Goal: Information Seeking & Learning: Learn about a topic

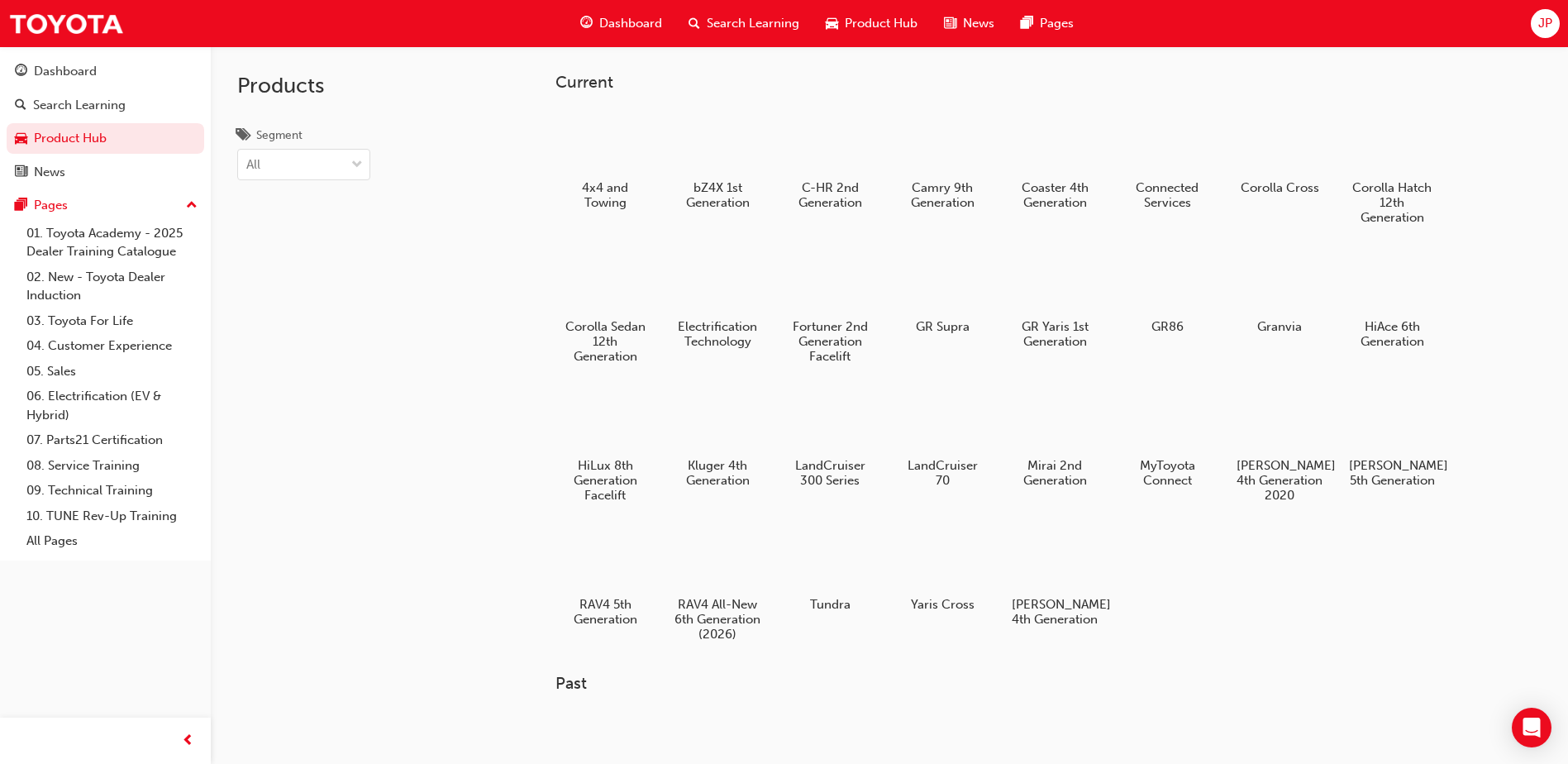
click at [100, 44] on div "Dashboard Search Learning Product Hub News Pages JP" at bounding box center [784, 23] width 1568 height 47
drag, startPoint x: 96, startPoint y: 67, endPoint x: 87, endPoint y: 68, distance: 9.1
click at [94, 68] on div "Dashboard" at bounding box center [65, 71] width 63 height 19
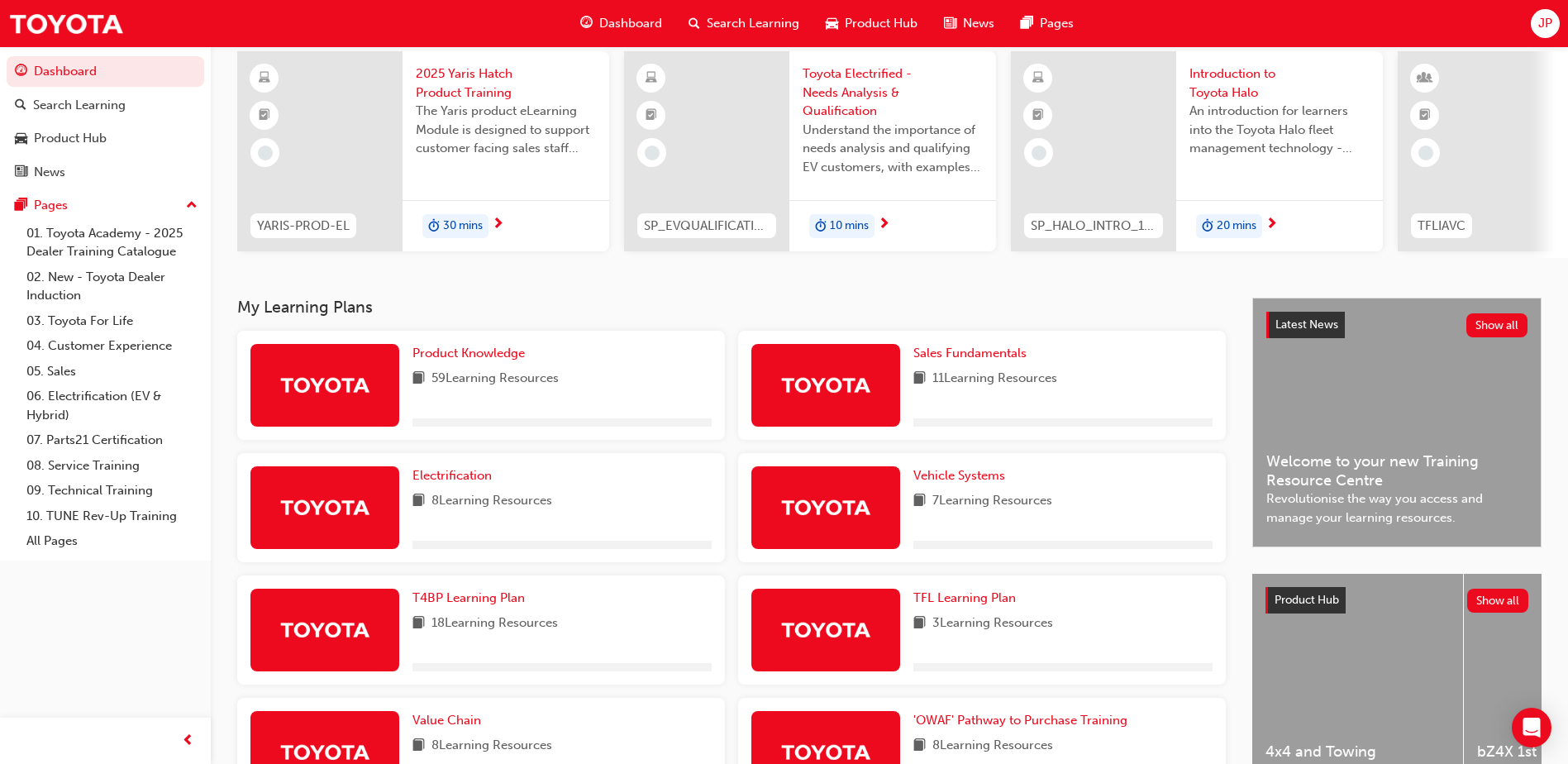
scroll to position [330, 0]
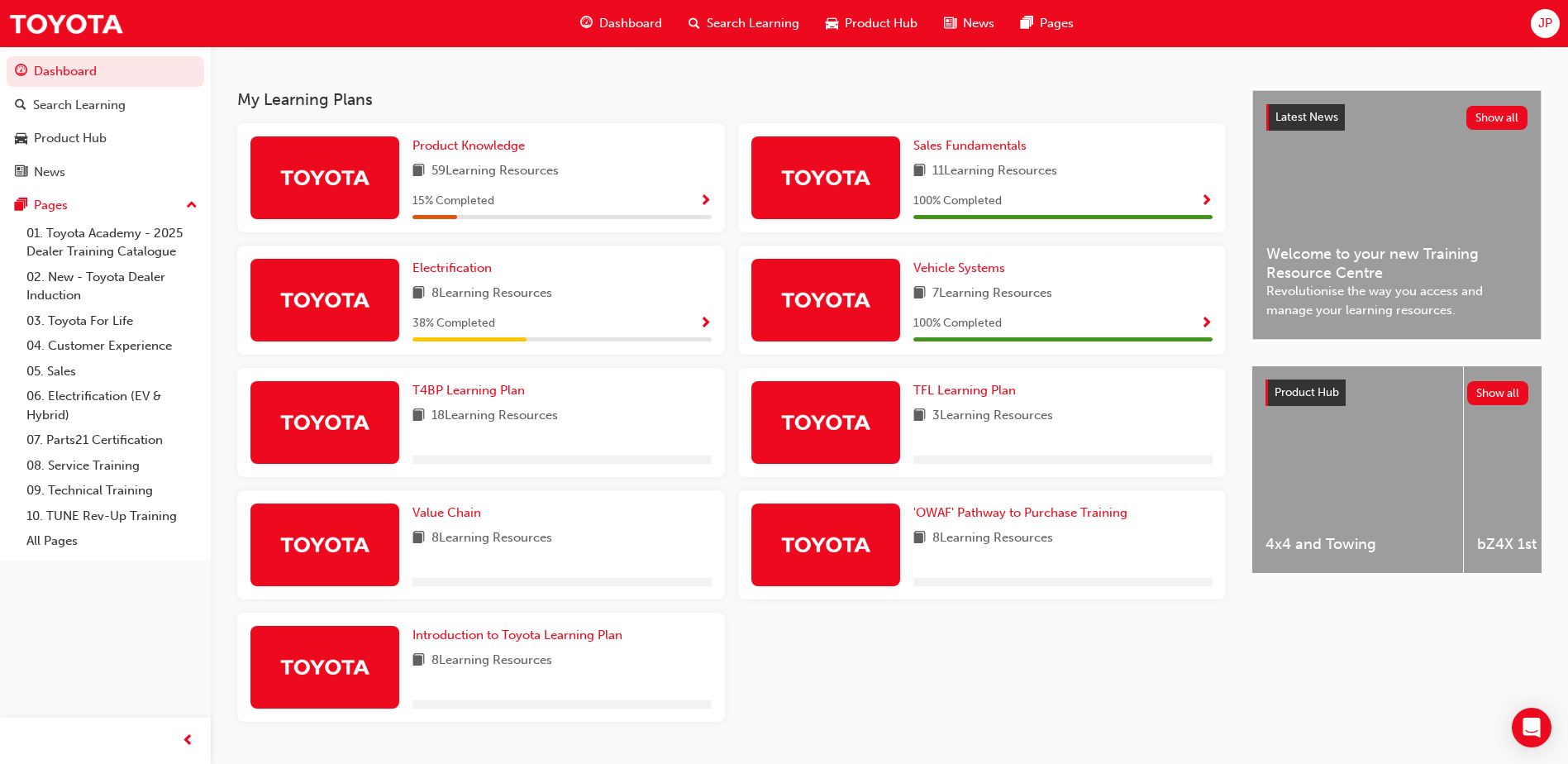
click at [1334, 291] on span "Revolutionise the way you access and manage your learning resources." at bounding box center [1396, 301] width 261 height 37
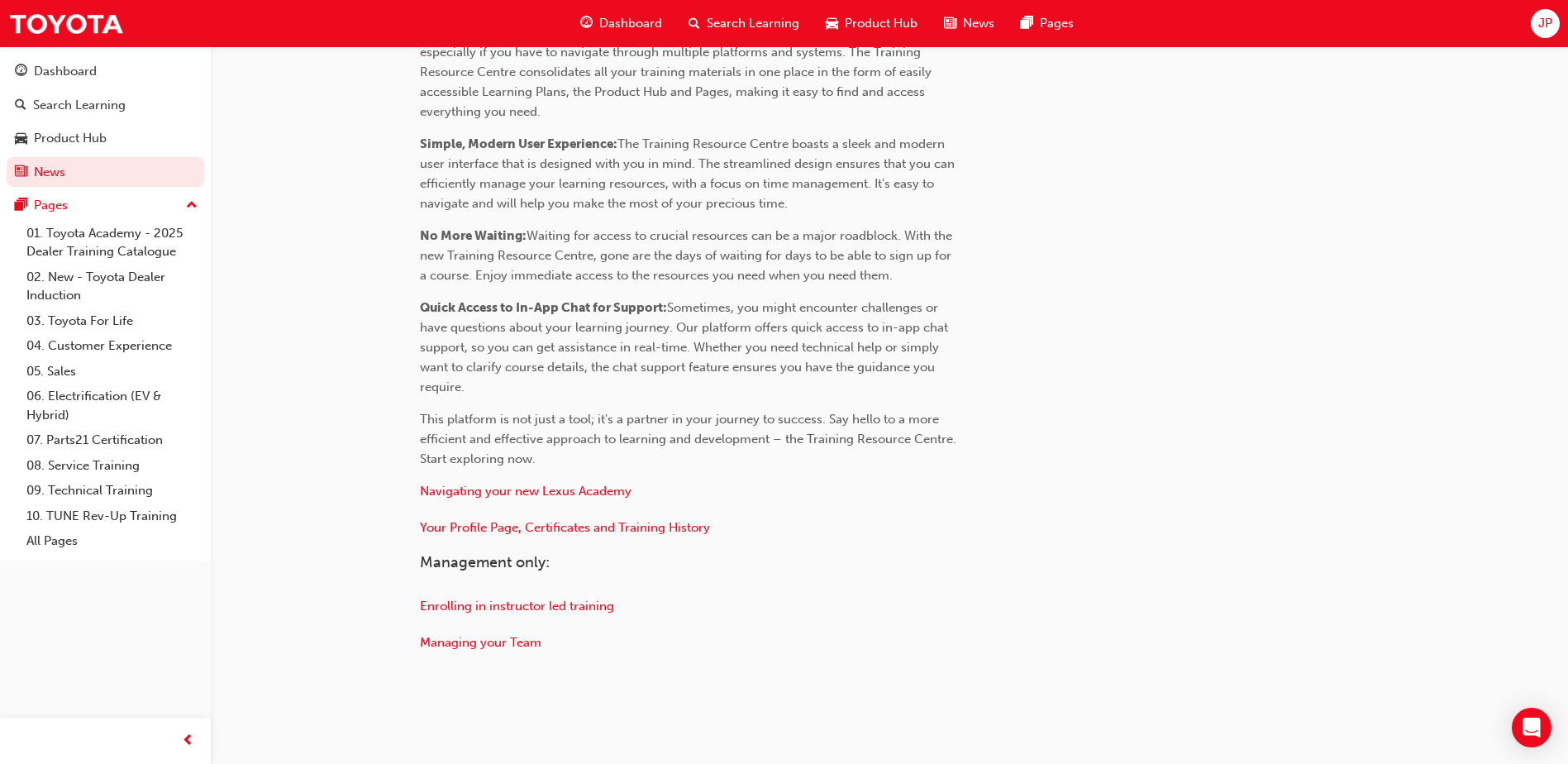
scroll to position [679, 0]
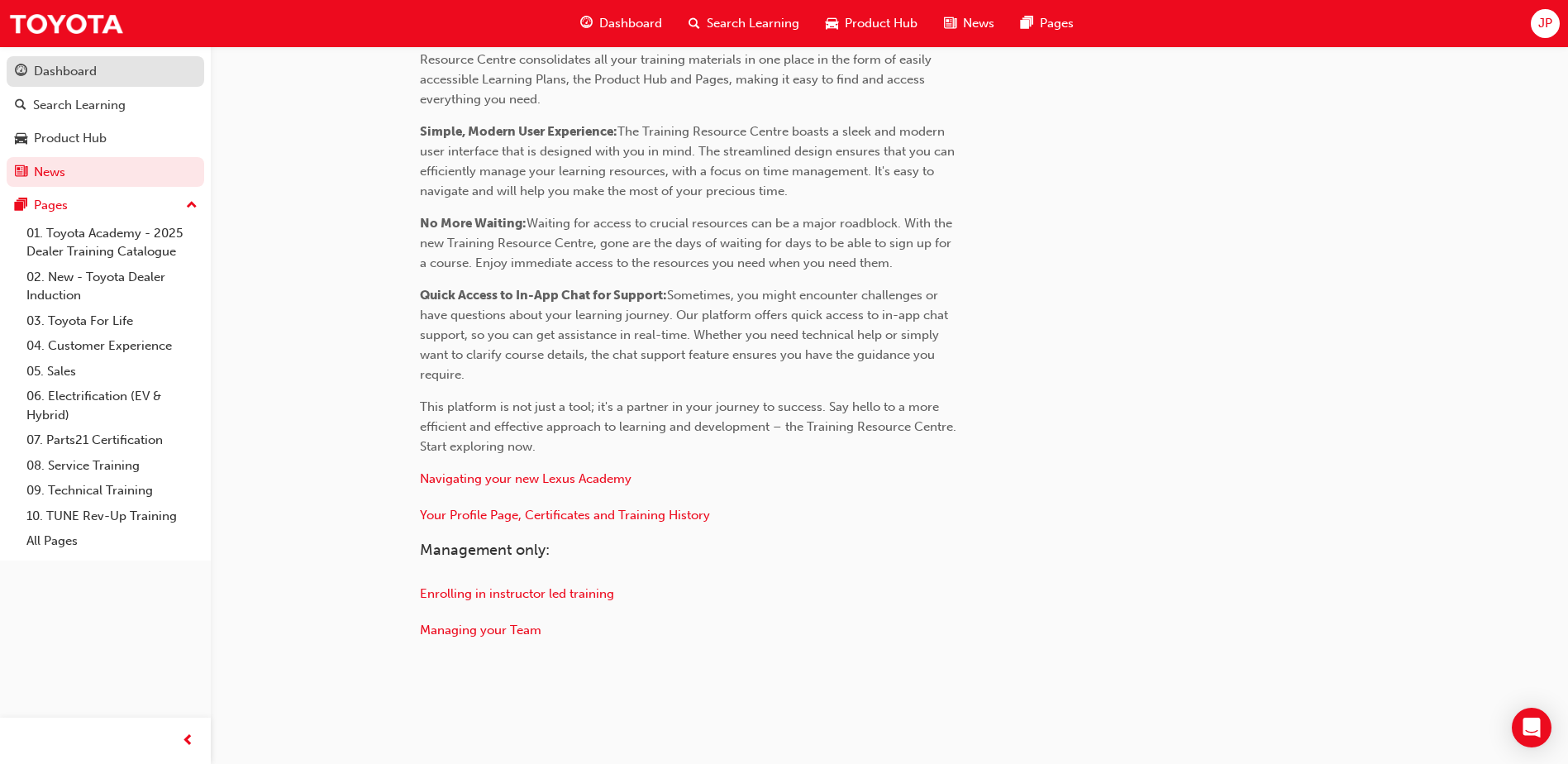
click at [86, 69] on div "Dashboard" at bounding box center [65, 71] width 63 height 19
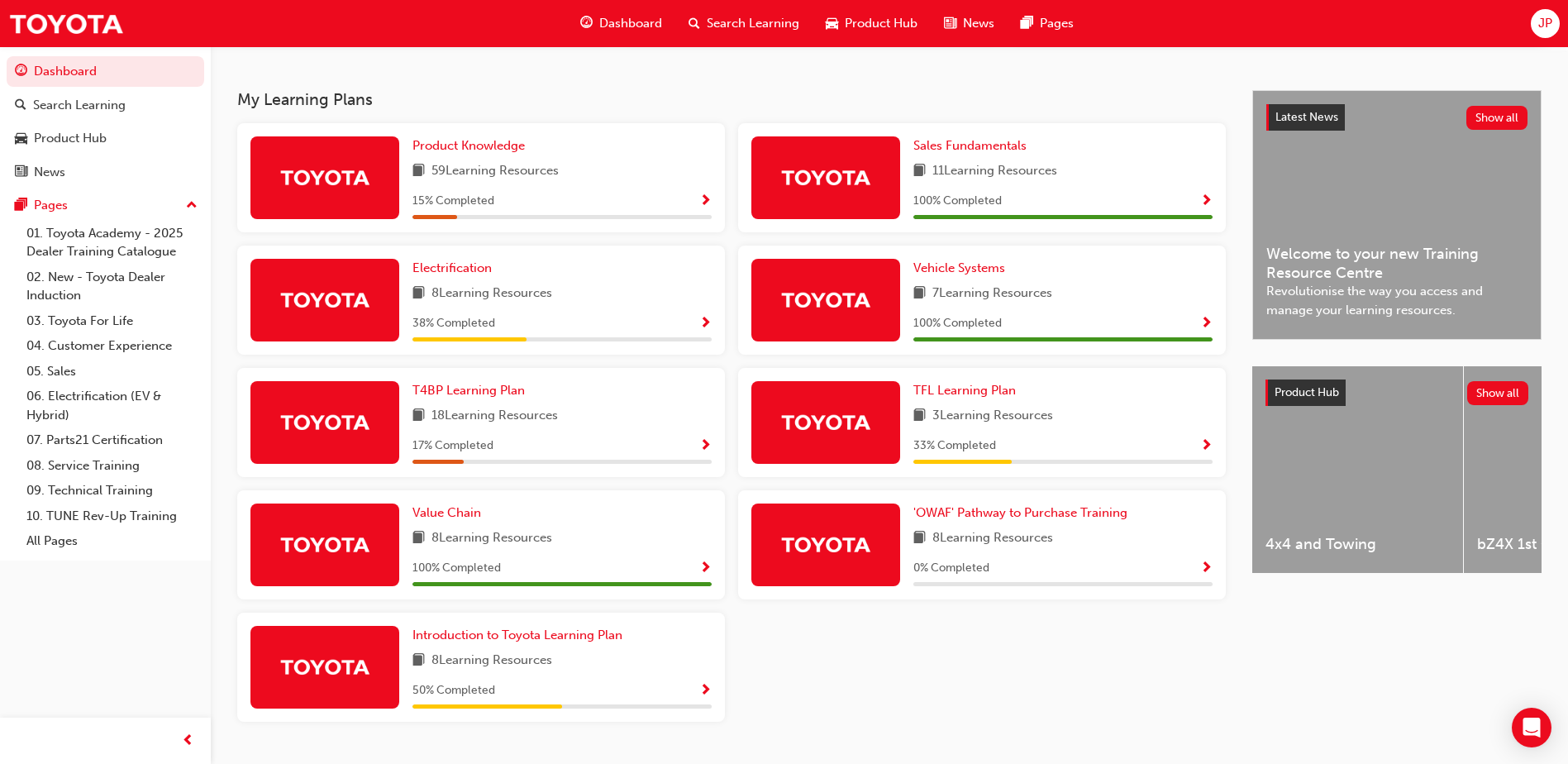
click at [639, 298] on div "8 Learning Resources" at bounding box center [562, 294] width 299 height 20
click at [711, 331] on span "Show Progress" at bounding box center [706, 324] width 12 height 15
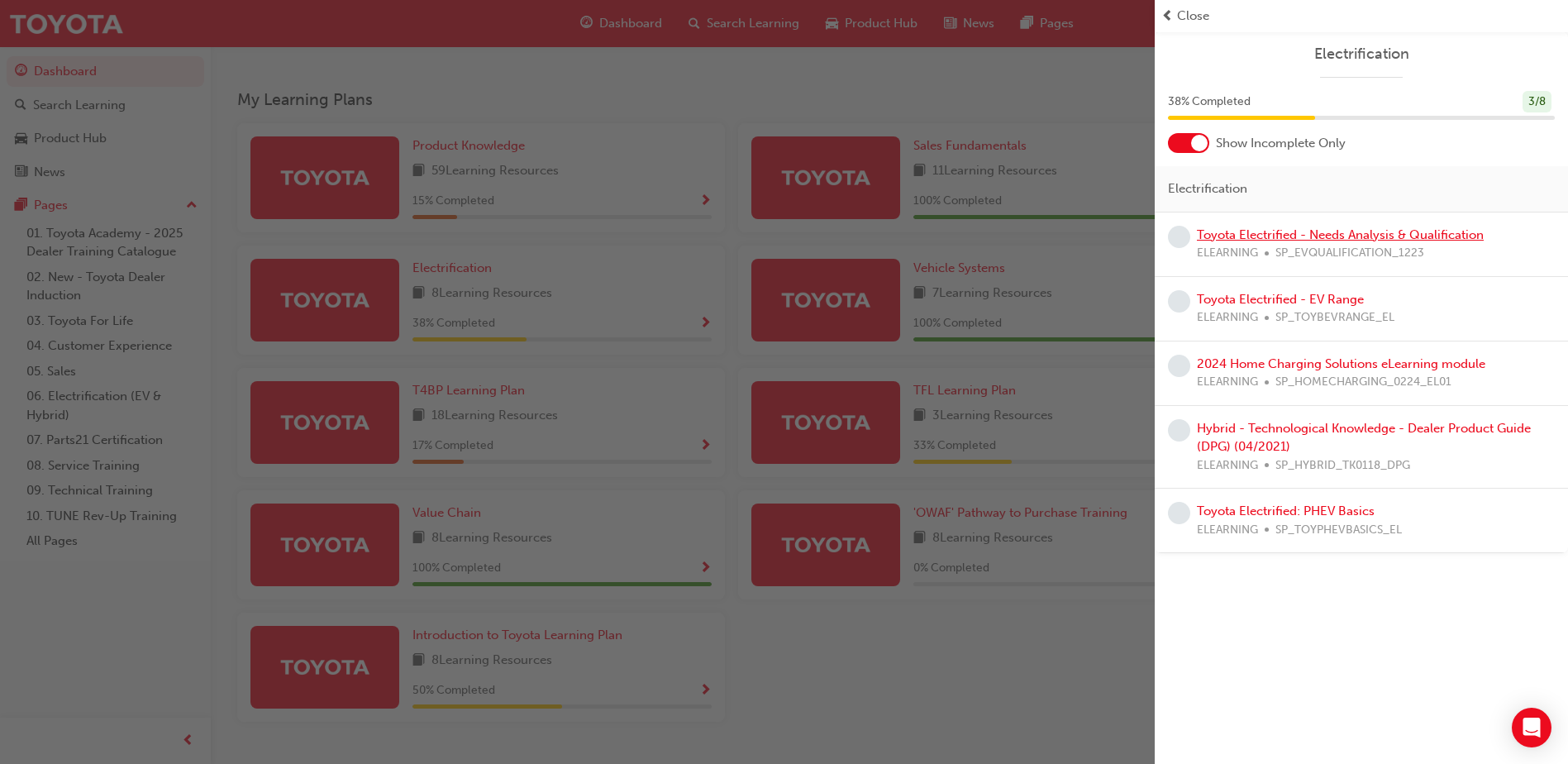
click at [1297, 237] on link "Toyota Electrified - Needs Analysis & Qualification" at bounding box center [1340, 234] width 287 height 15
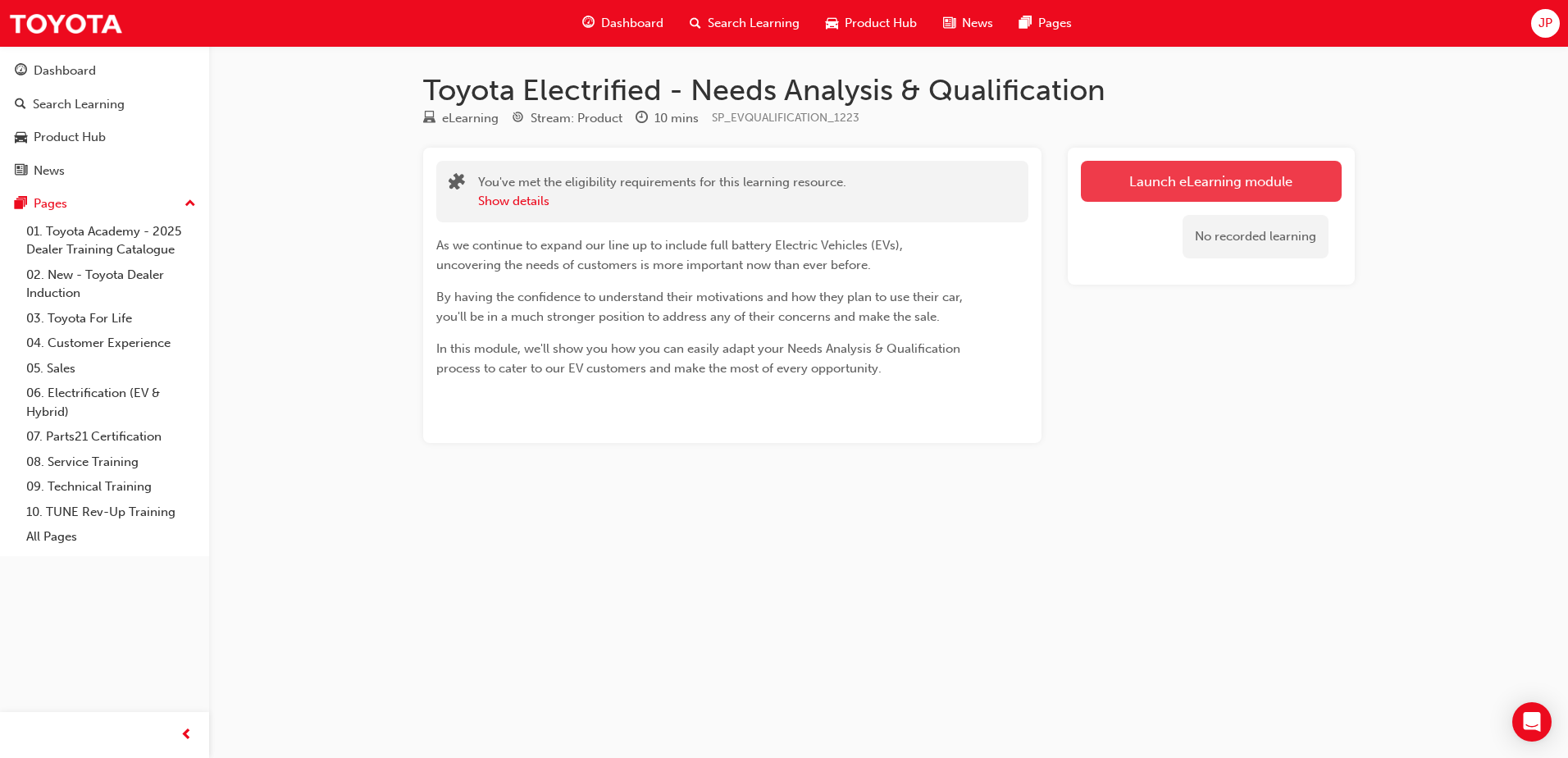
click at [1275, 183] on link "Launch eLearning module" at bounding box center [1210, 181] width 260 height 41
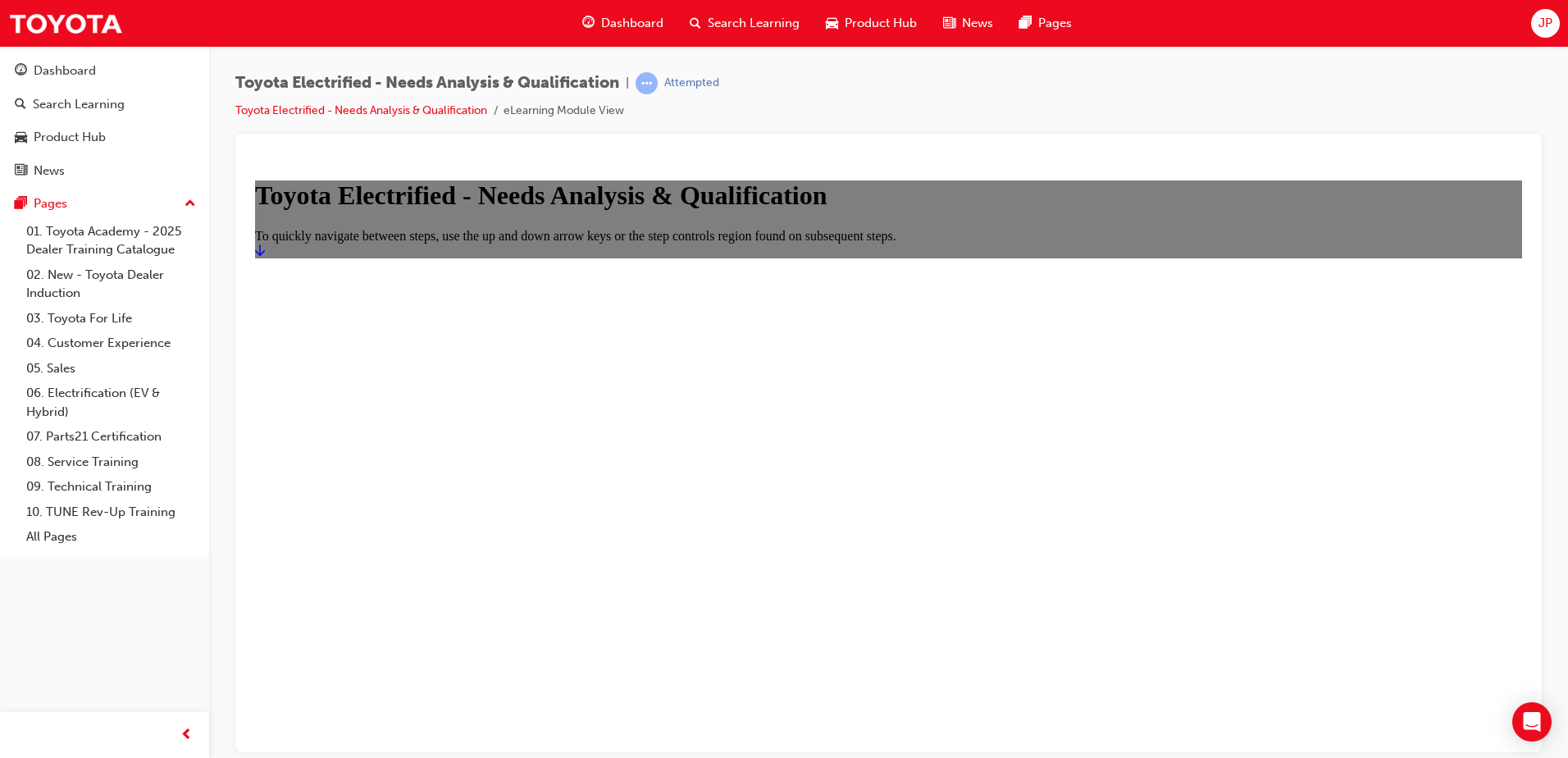
click at [265, 257] on link "Start" at bounding box center [260, 250] width 10 height 14
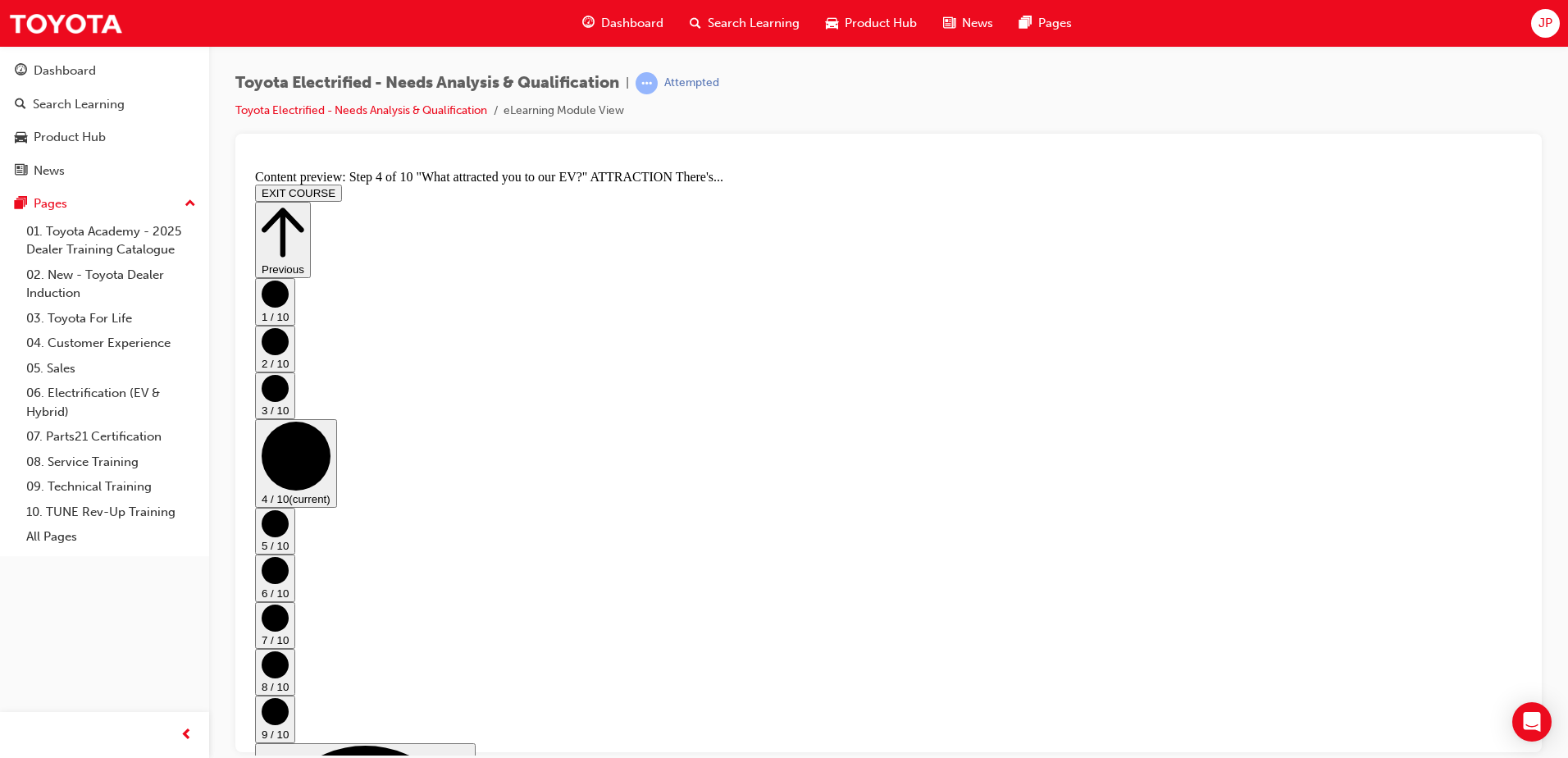
scroll to position [519, 0]
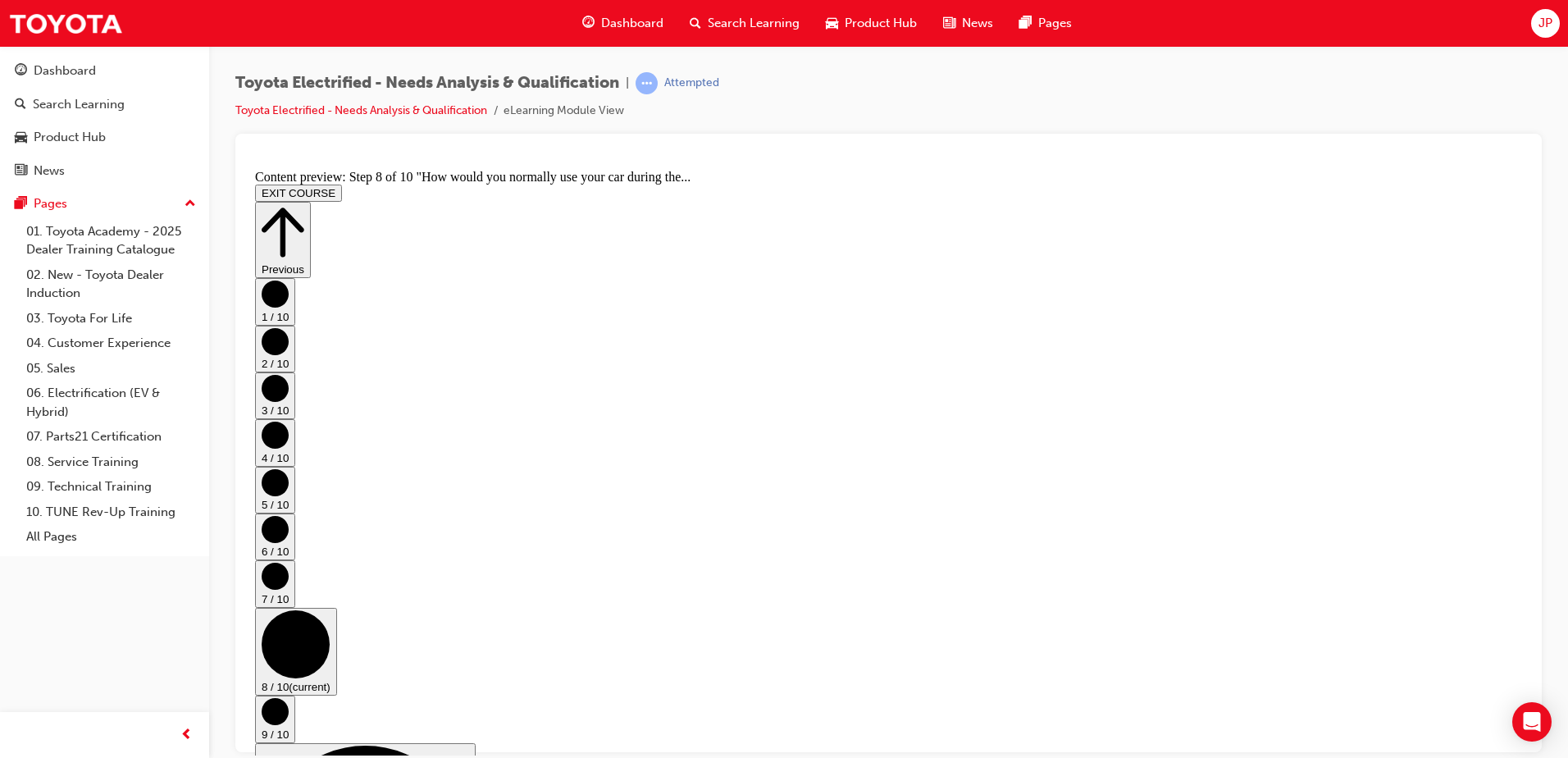
scroll to position [423, 0]
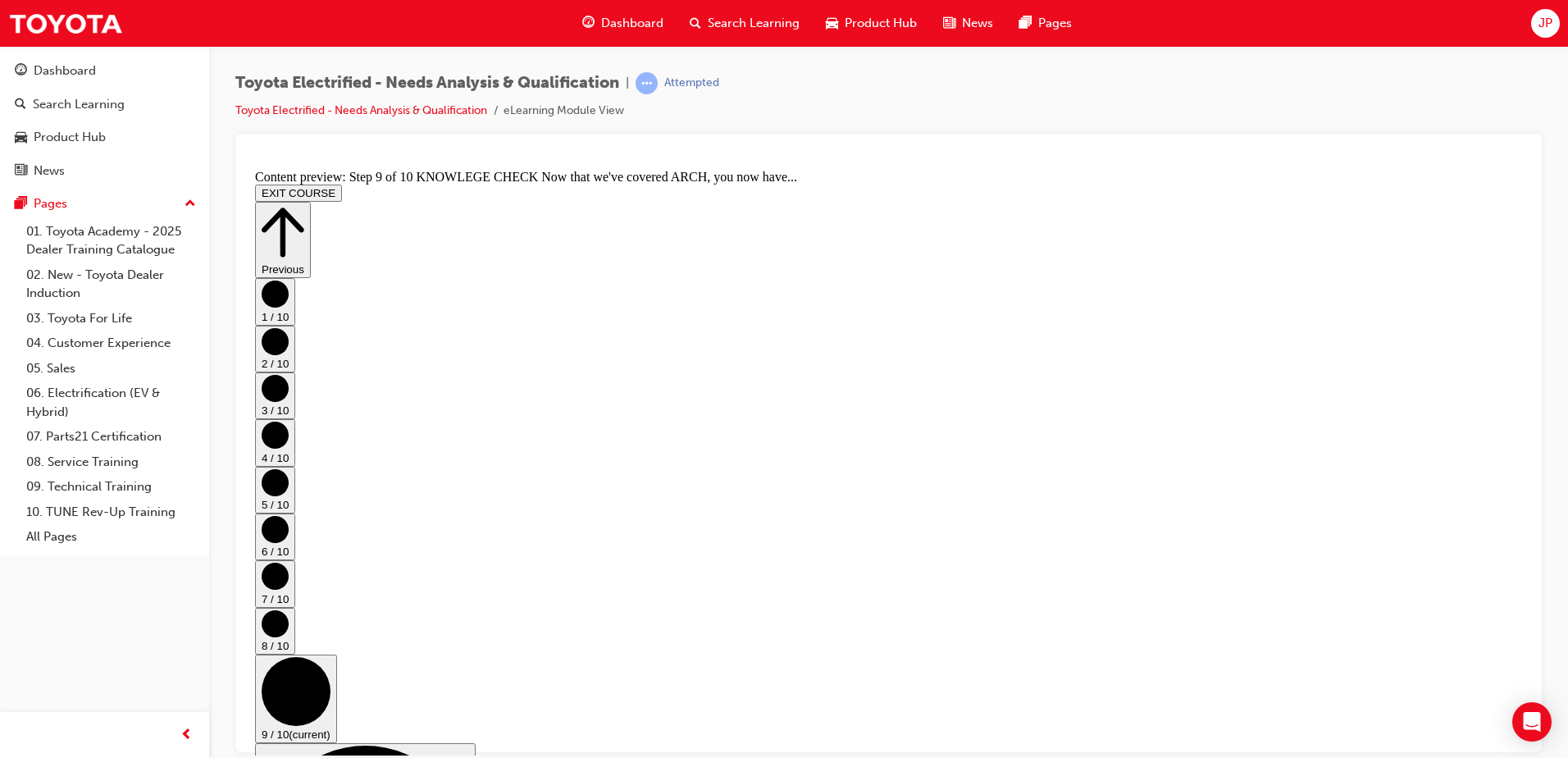
scroll to position [213, 0]
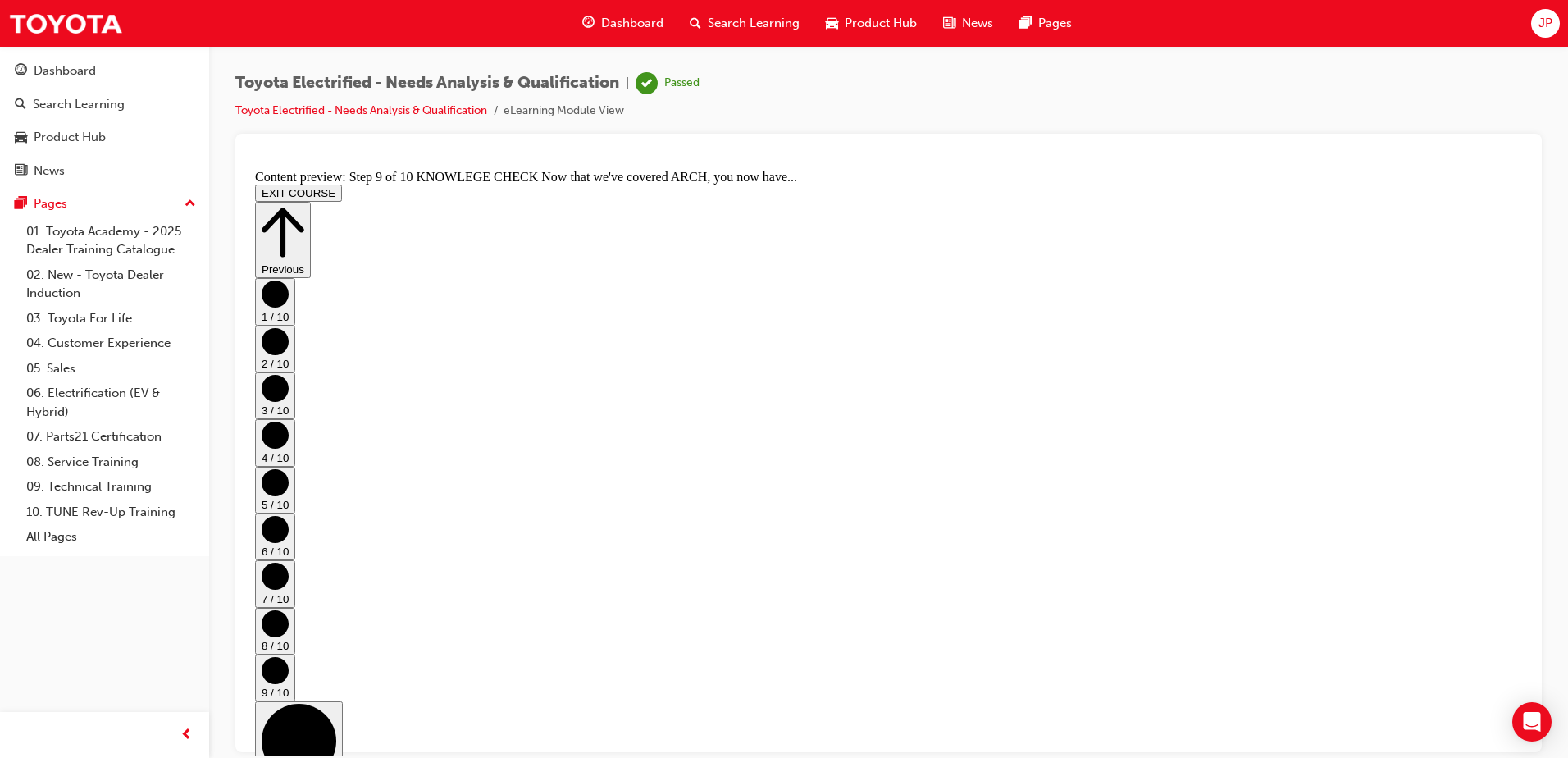
click at [342, 184] on button "EXIT COURSE" at bounding box center [298, 193] width 87 height 18
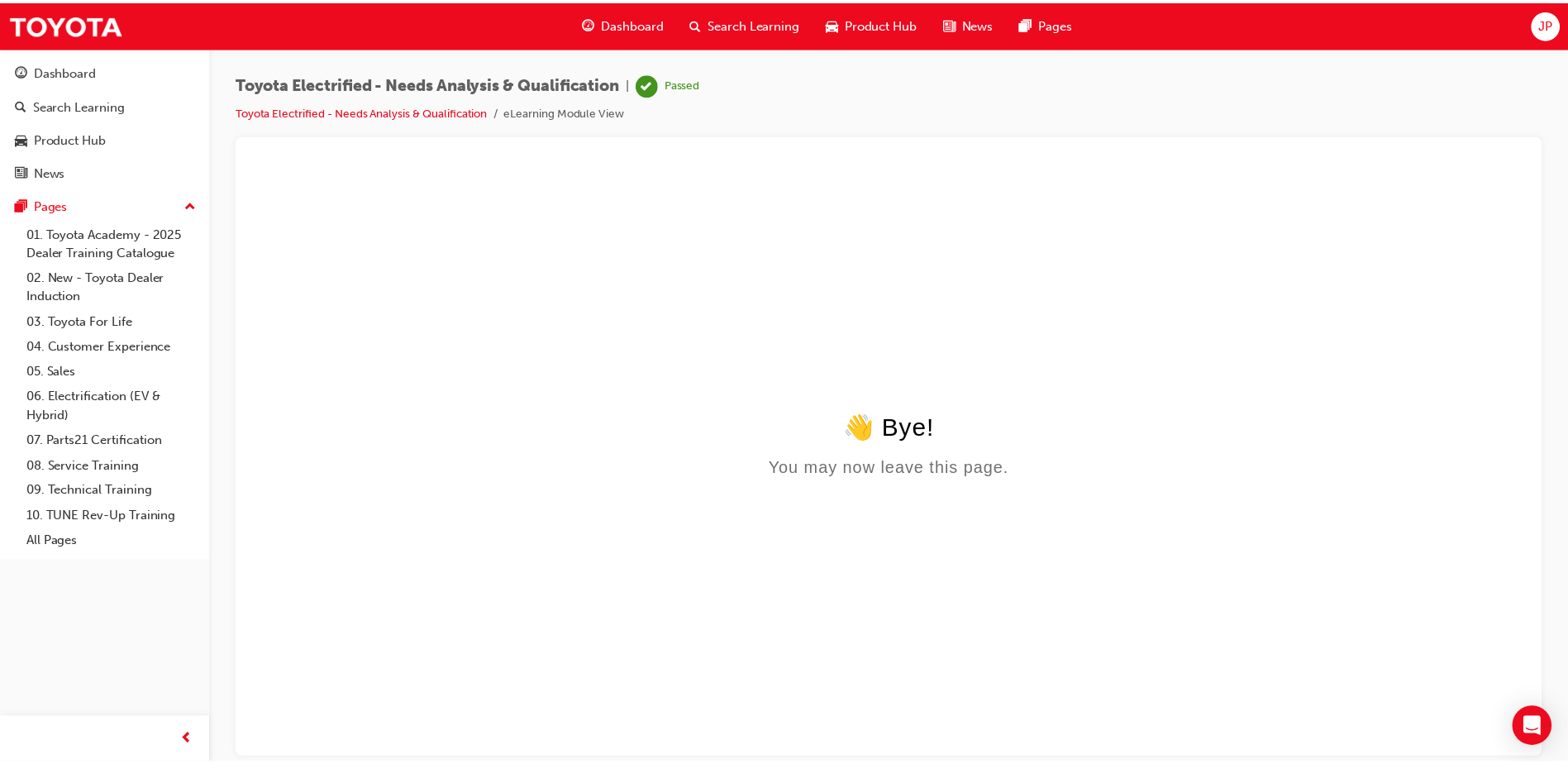
scroll to position [0, 0]
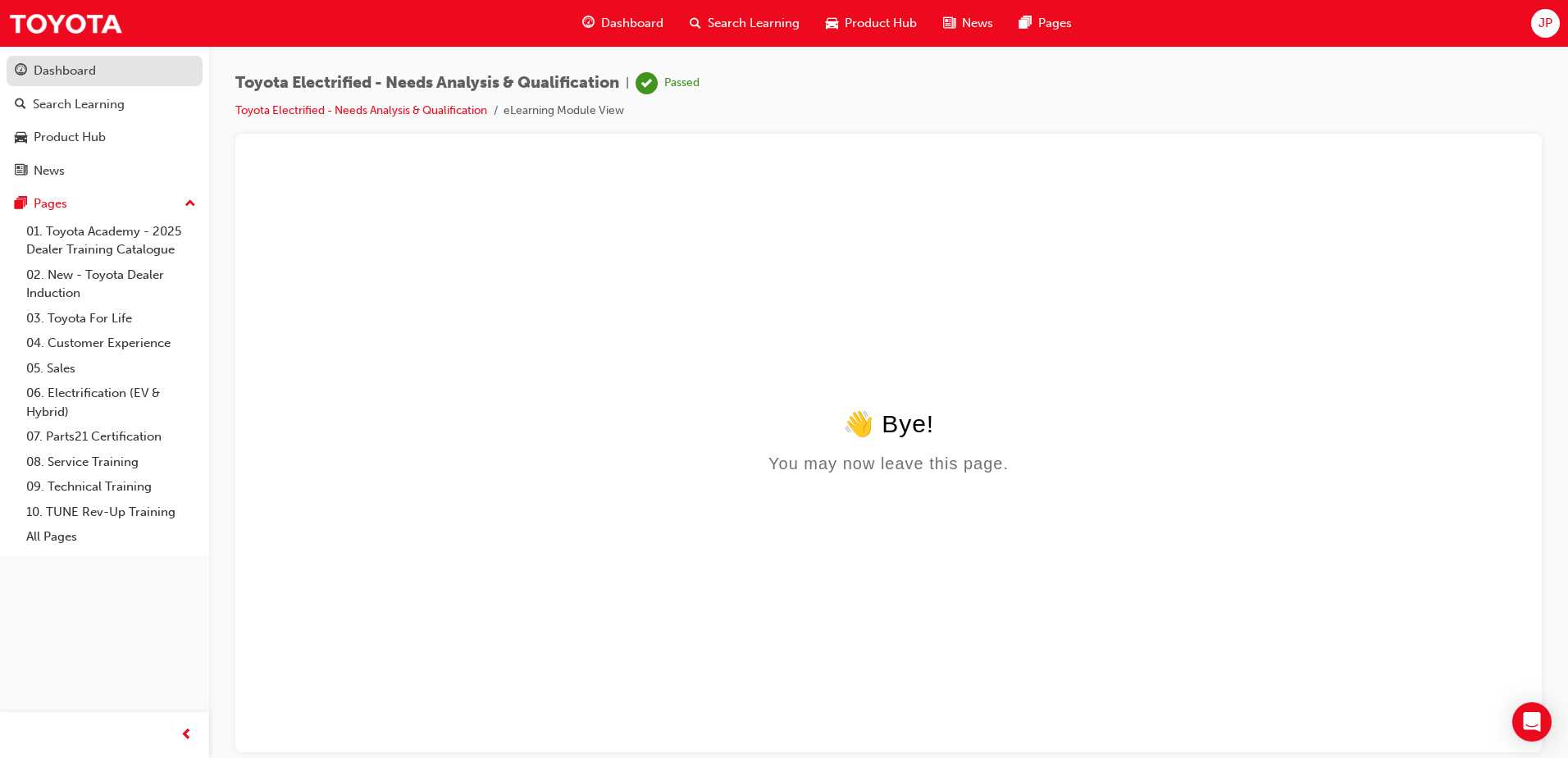
click at [103, 61] on div "Dashboard" at bounding box center [104, 71] width 179 height 20
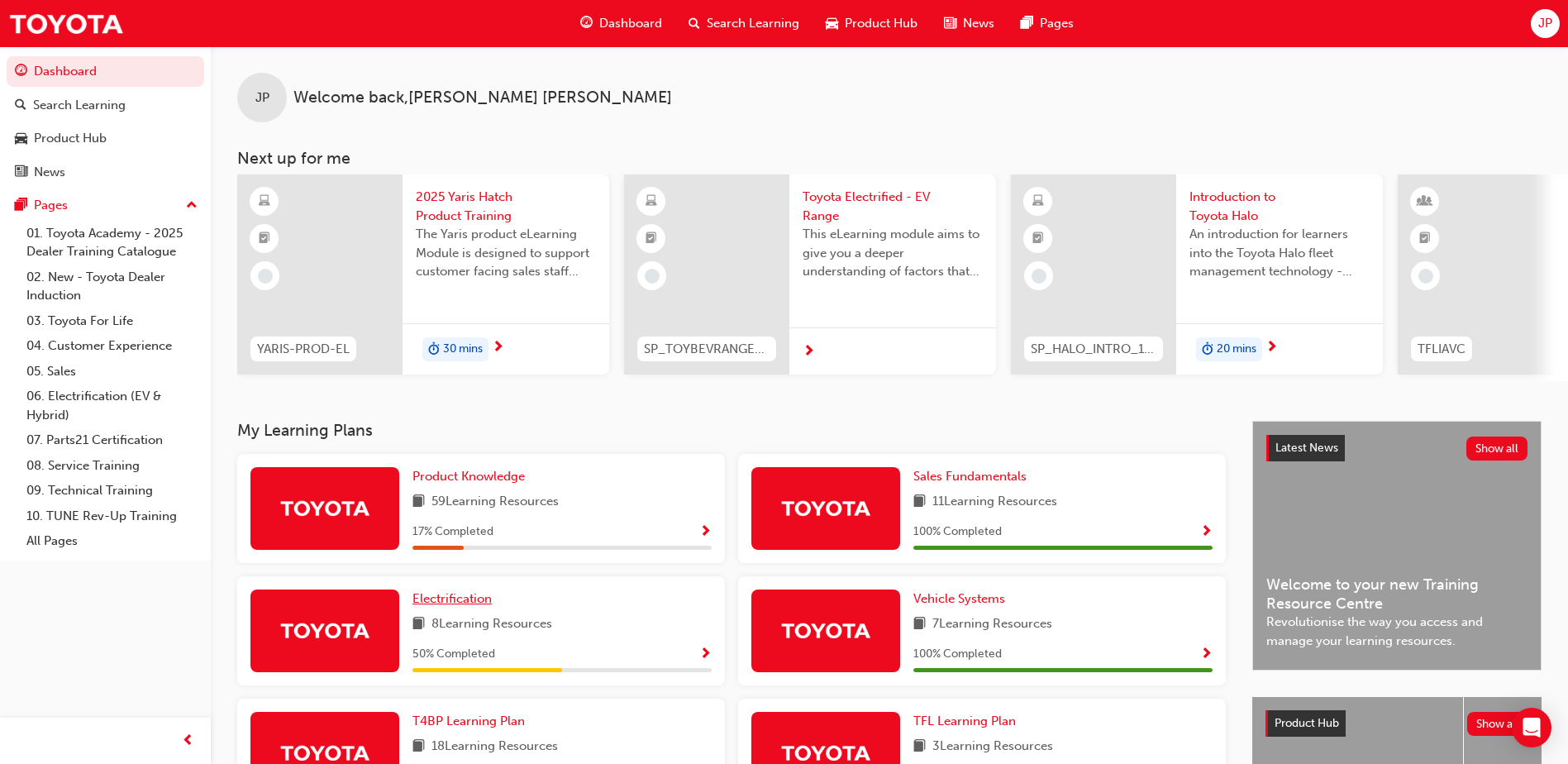
click at [441, 606] on span "Electrification" at bounding box center [451, 598] width 79 height 15
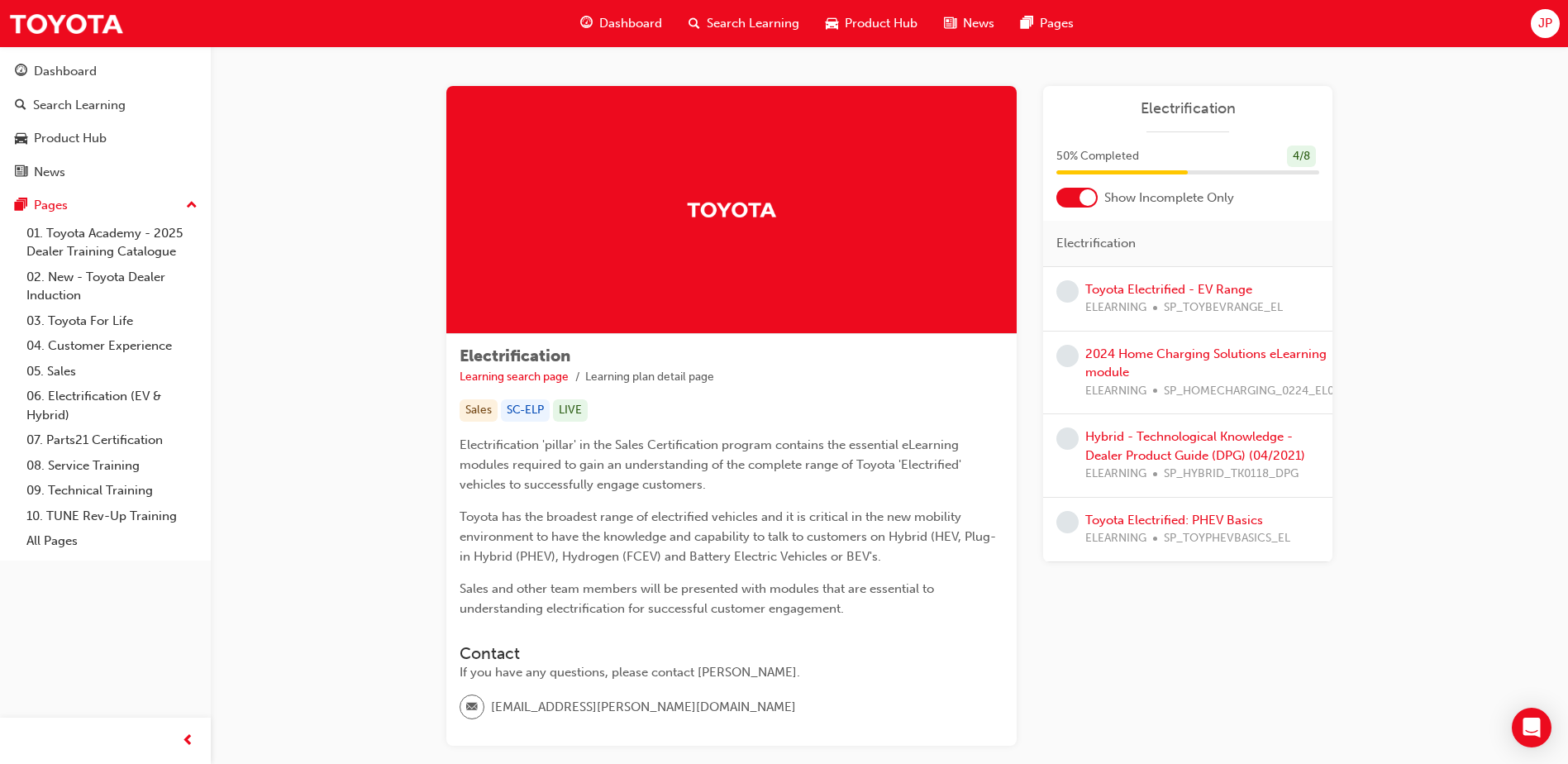
scroll to position [102, 0]
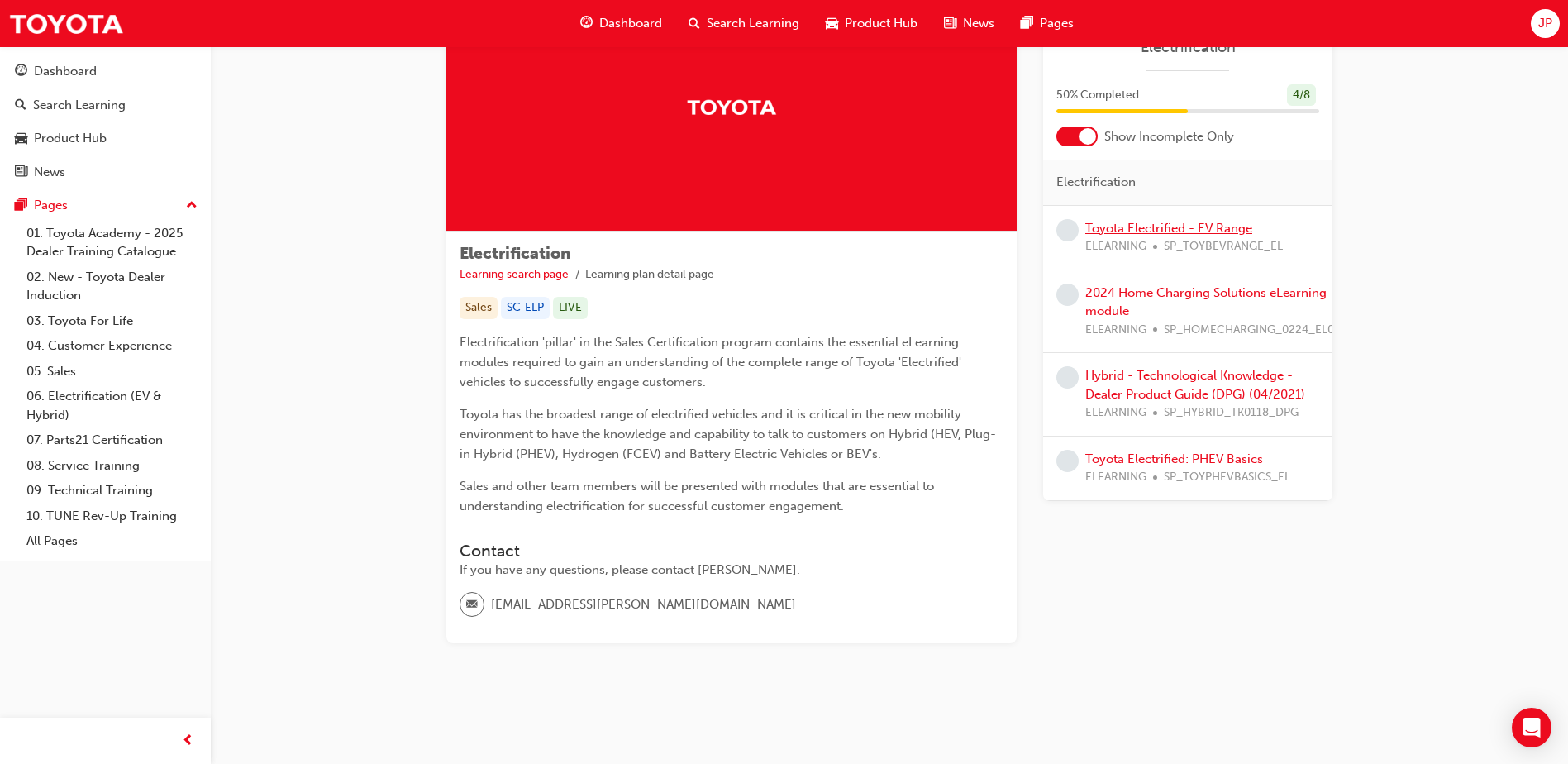
click at [1177, 223] on link "Toyota Electrified - EV Range" at bounding box center [1168, 228] width 167 height 15
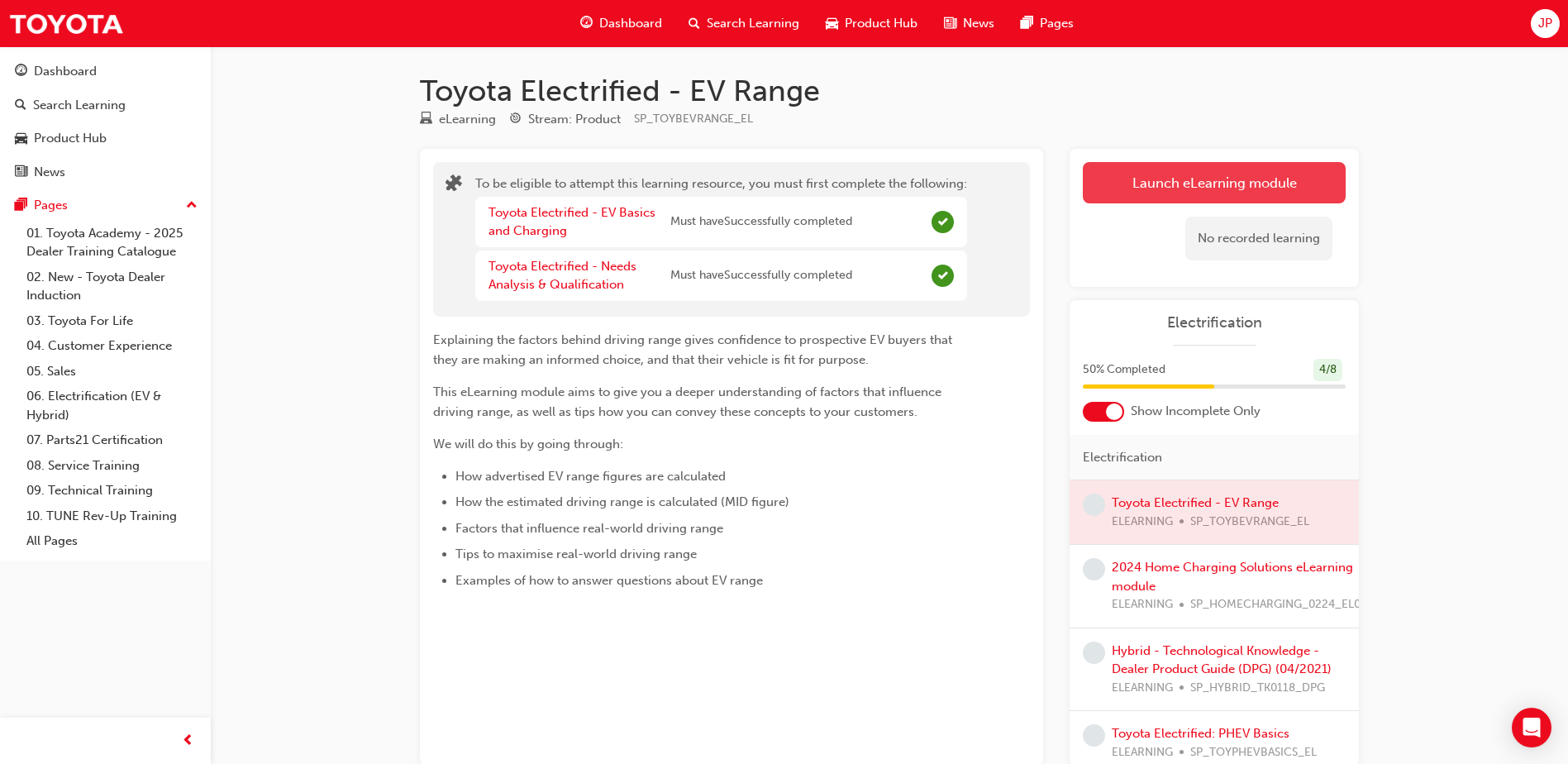
click at [1136, 186] on button "Launch eLearning module" at bounding box center [1214, 183] width 263 height 41
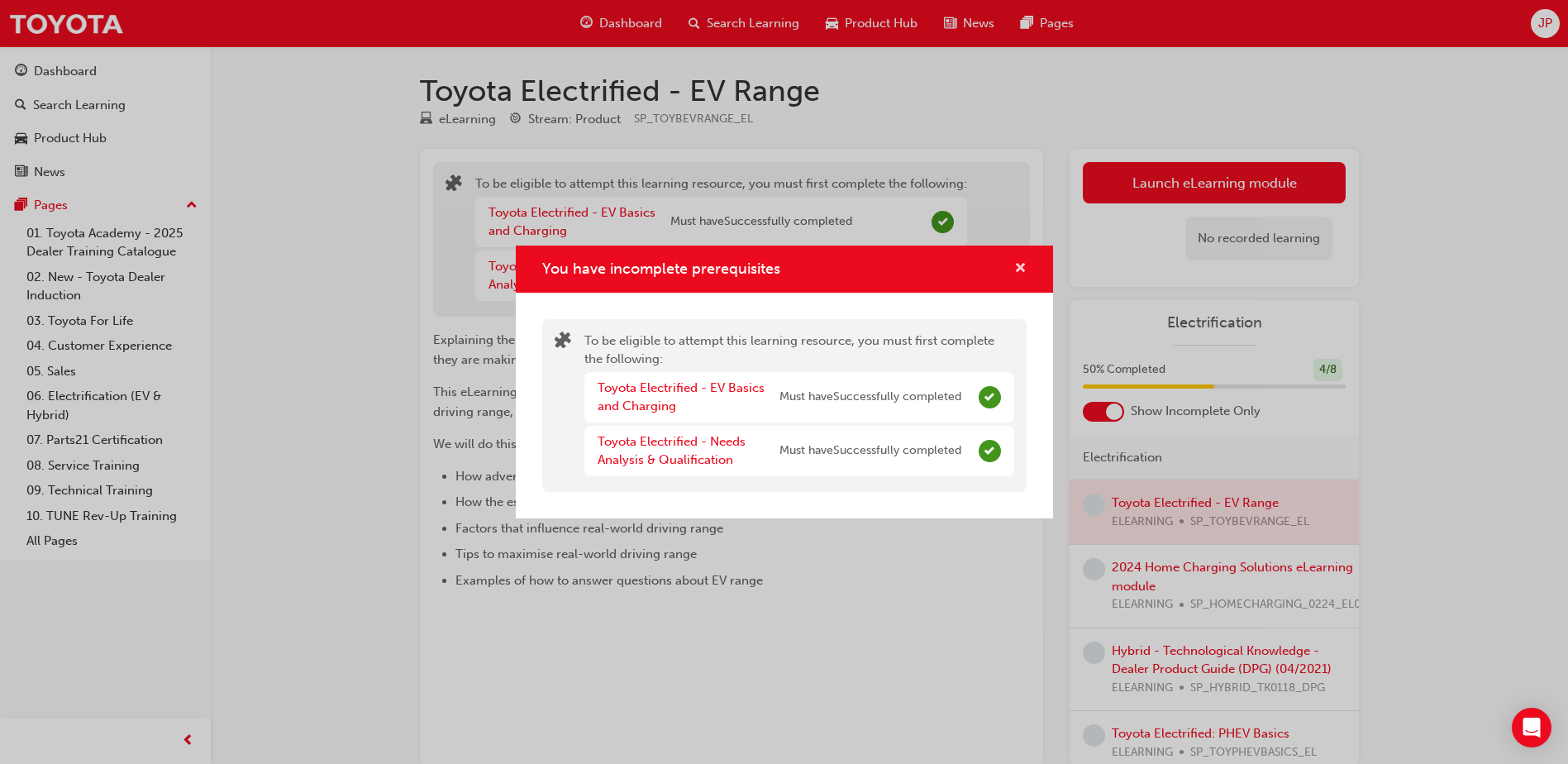
click at [1021, 272] on span "cross-icon" at bounding box center [1021, 269] width 12 height 15
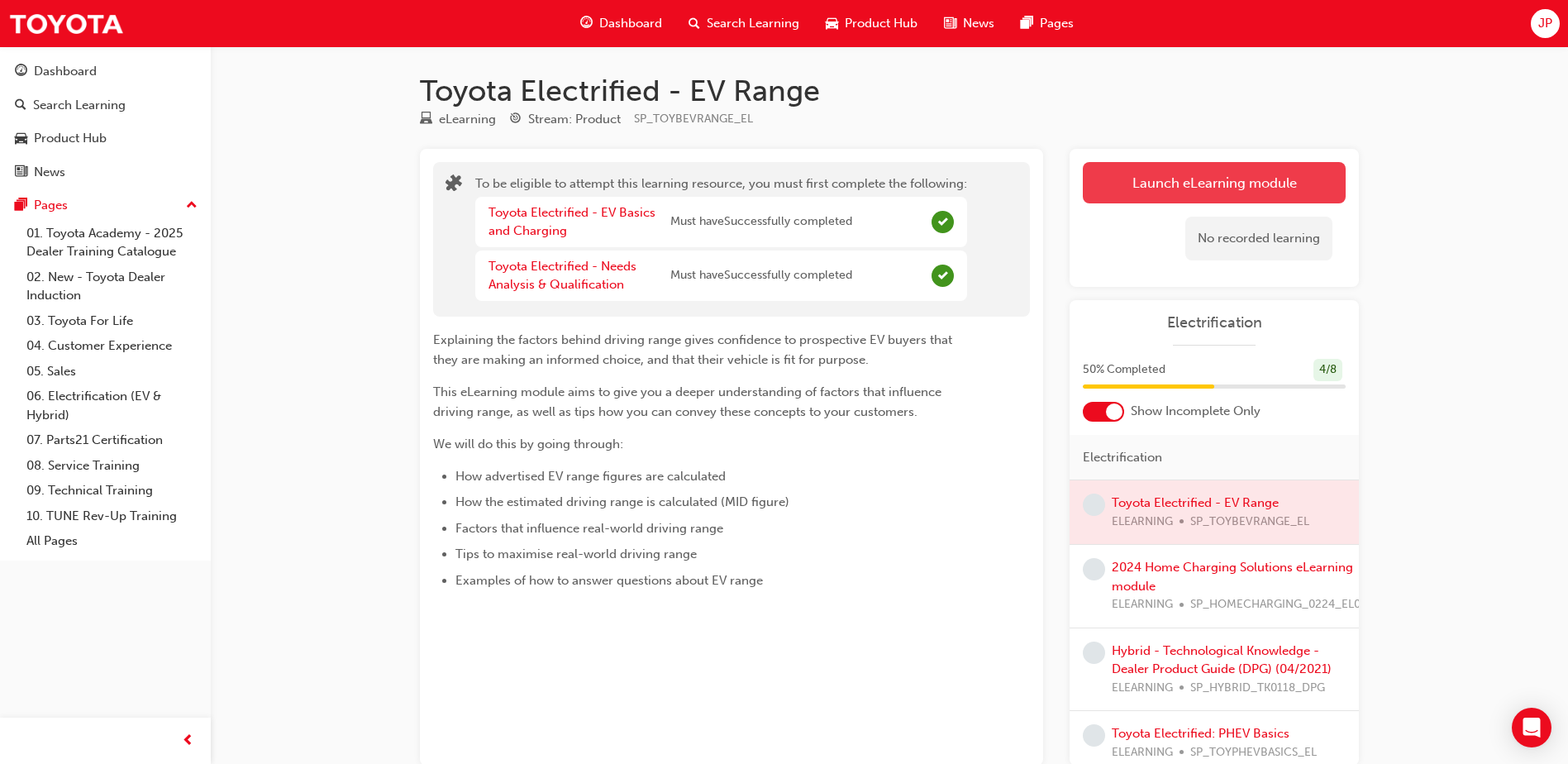
click at [1208, 183] on button "Launch eLearning module" at bounding box center [1214, 183] width 263 height 41
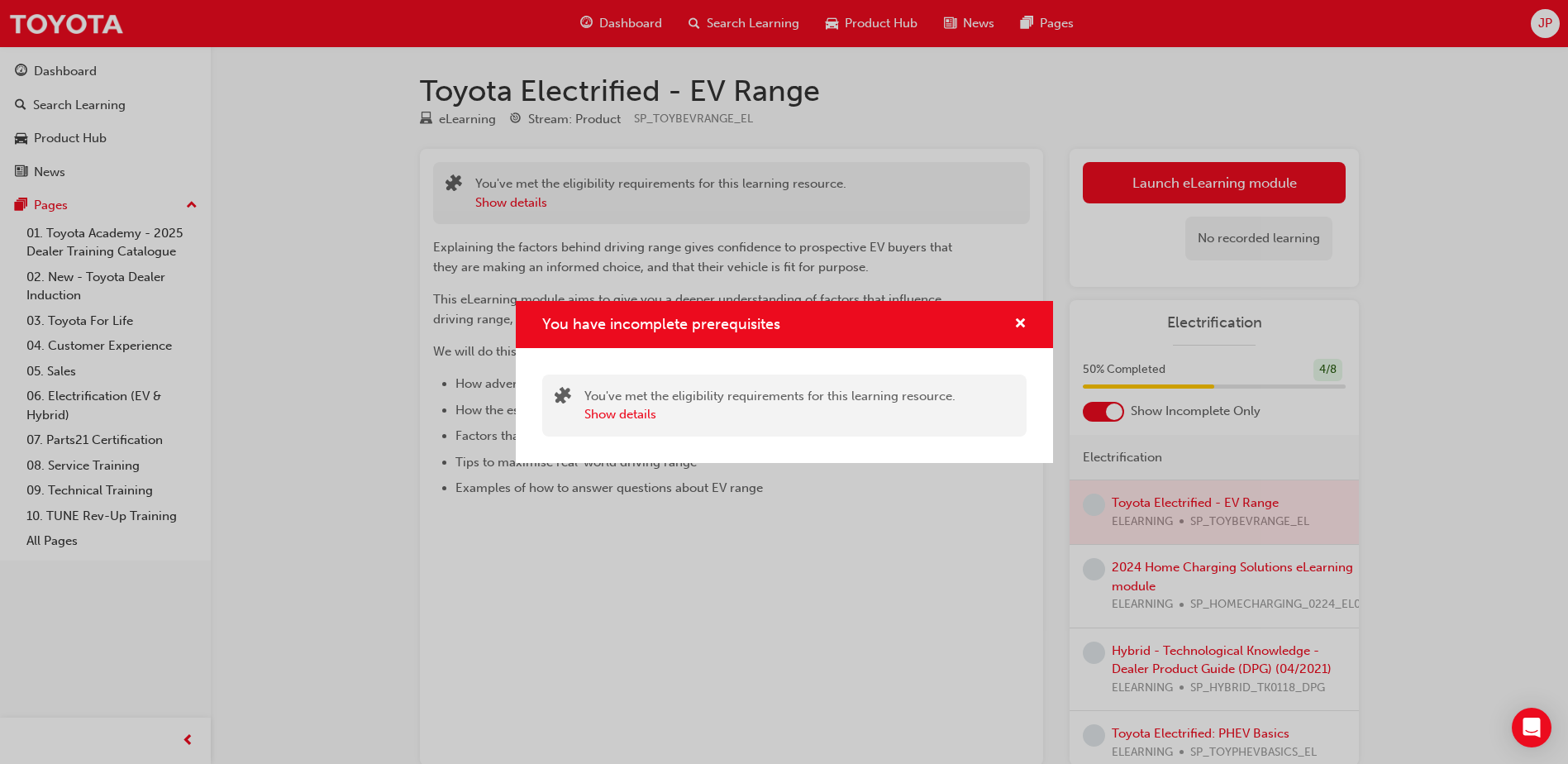
click at [1029, 309] on div "You have incomplete prerequisites" at bounding box center [785, 324] width 537 height 47
click at [1011, 325] on div "You have incomplete prerequisites" at bounding box center [1014, 324] width 26 height 20
click at [1017, 318] on span "cross-icon" at bounding box center [1021, 325] width 12 height 15
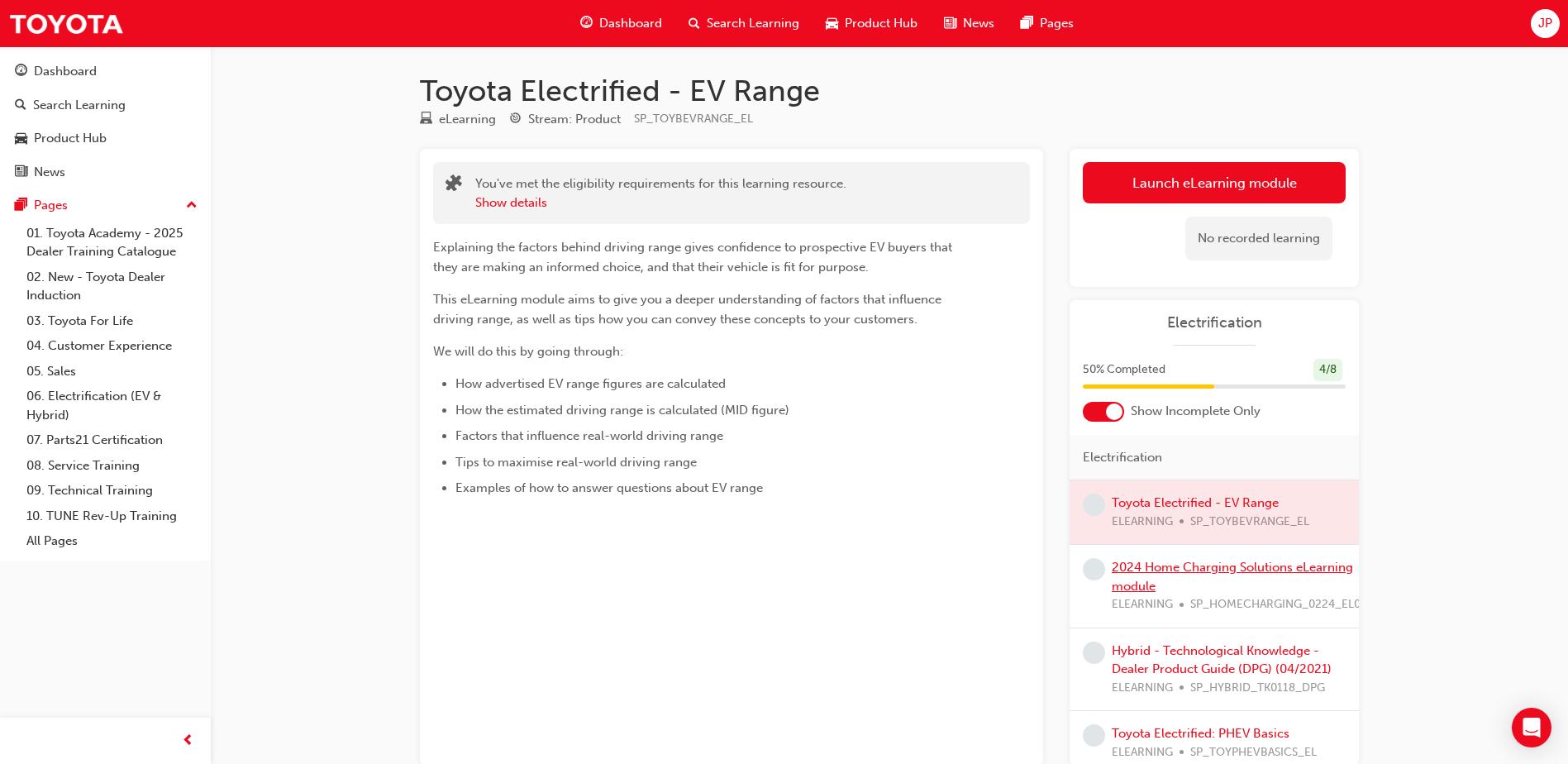
click at [1150, 569] on link "2024 Home Charging Solutions eLearning module" at bounding box center [1232, 577] width 241 height 34
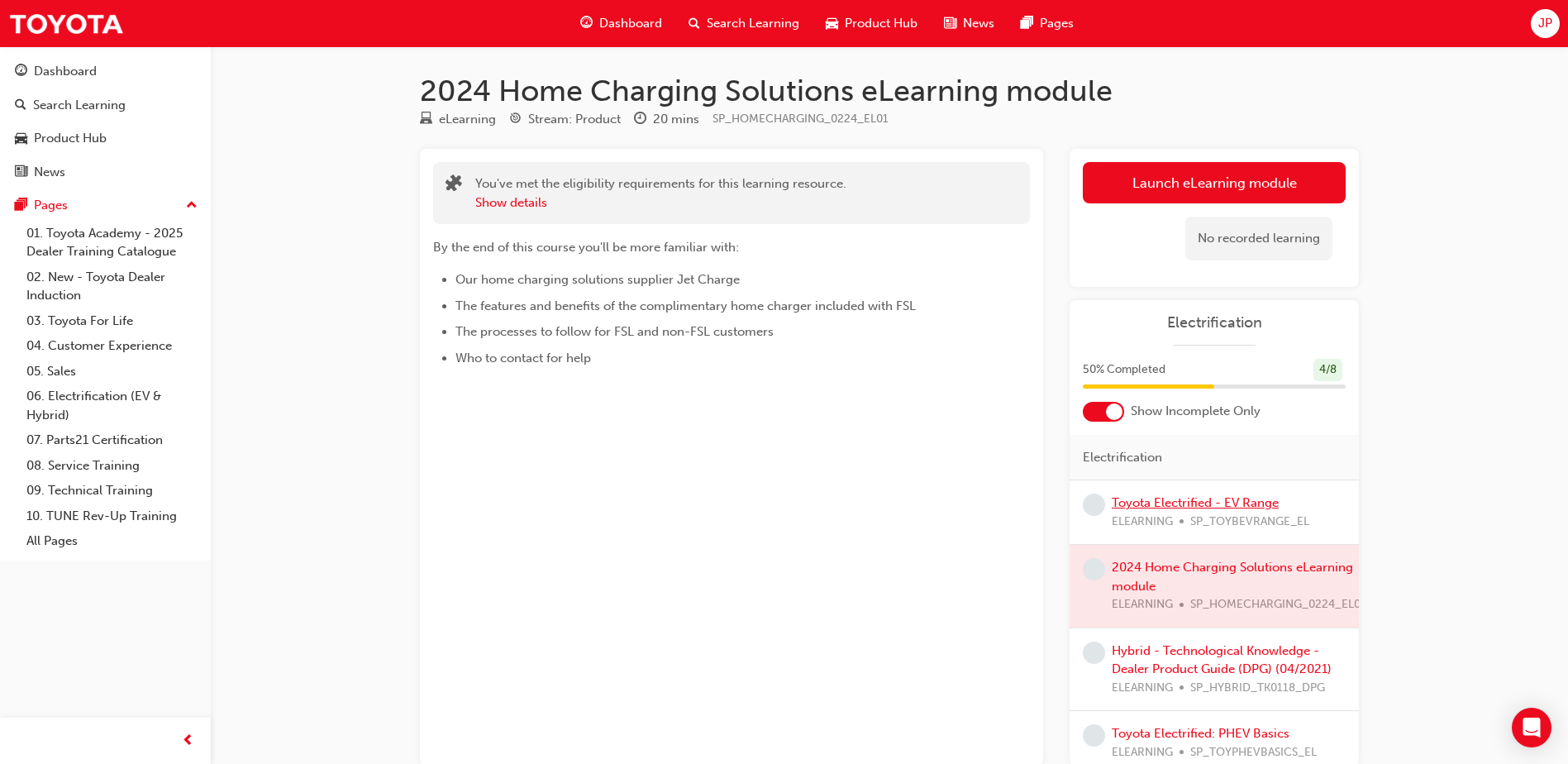
click at [1152, 504] on link "Toyota Electrified - EV Range" at bounding box center [1195, 502] width 167 height 15
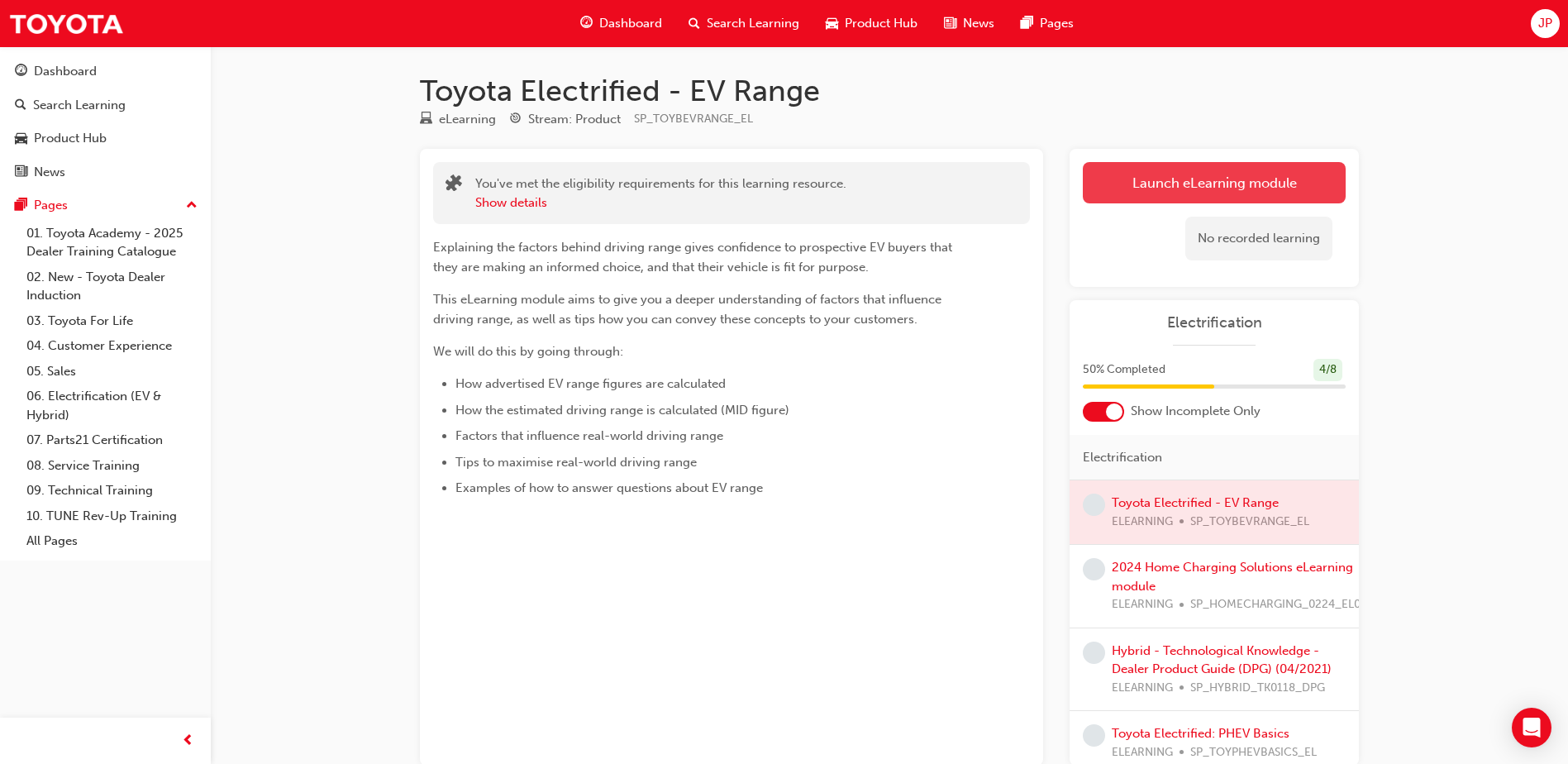
click at [1230, 190] on button "Launch eLearning module" at bounding box center [1214, 183] width 263 height 41
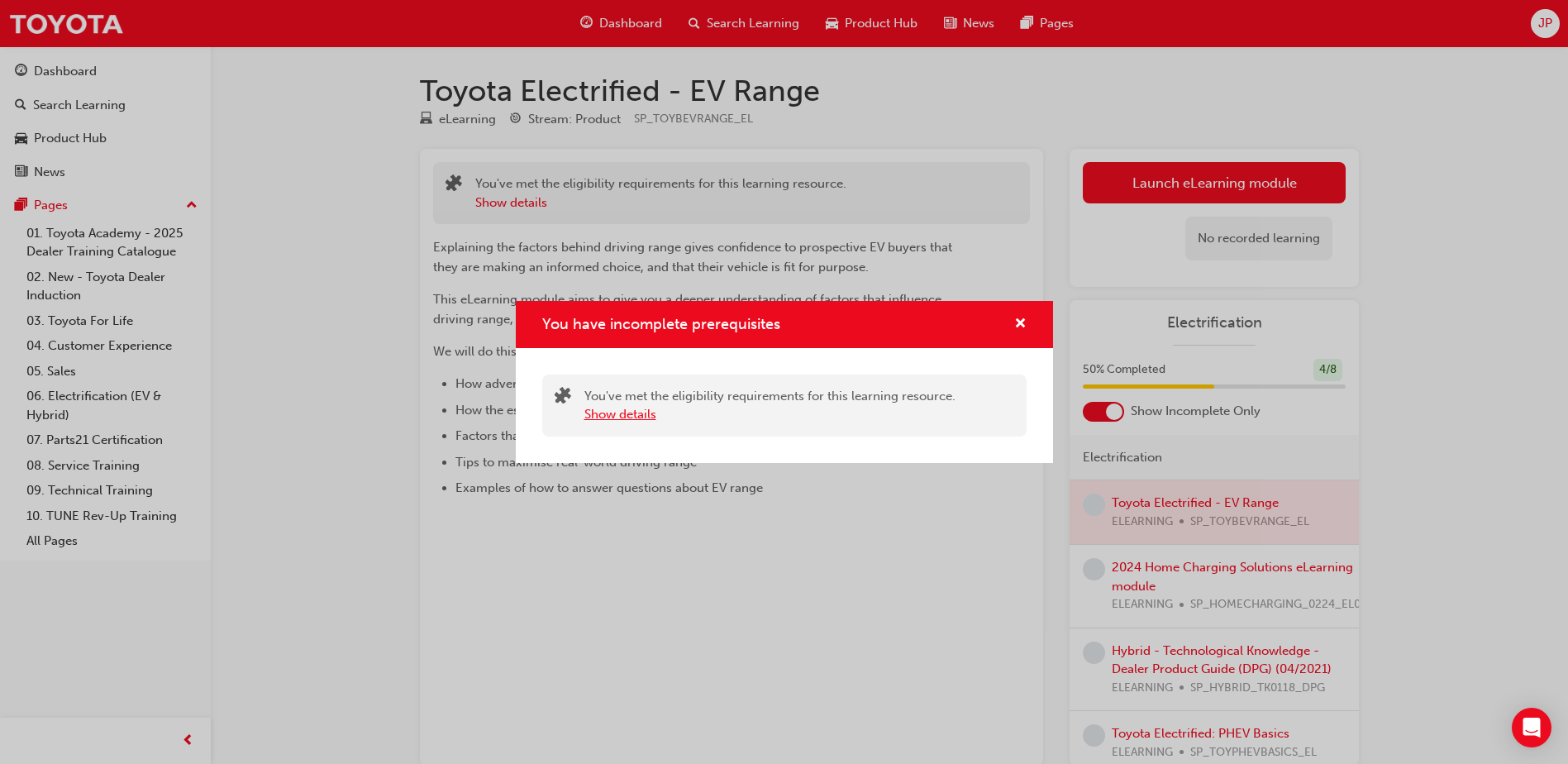
click at [629, 420] on button "Show details" at bounding box center [620, 414] width 72 height 19
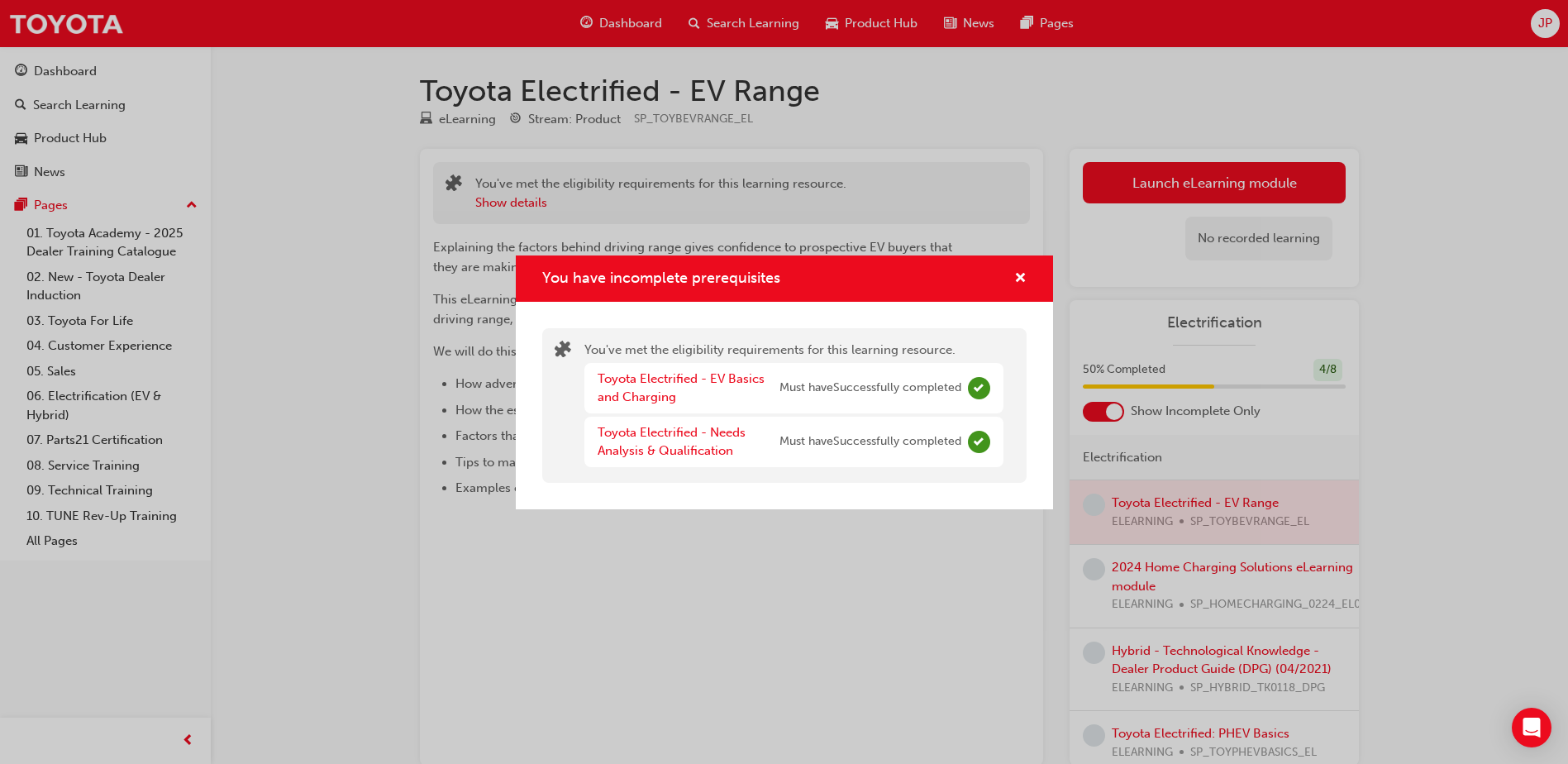
click at [995, 272] on div "You have incomplete prerequisites" at bounding box center [784, 279] width 484 height 20
click at [1030, 273] on div "You have incomplete prerequisites" at bounding box center [785, 279] width 537 height 47
click at [1018, 274] on span "cross-icon" at bounding box center [1021, 280] width 12 height 15
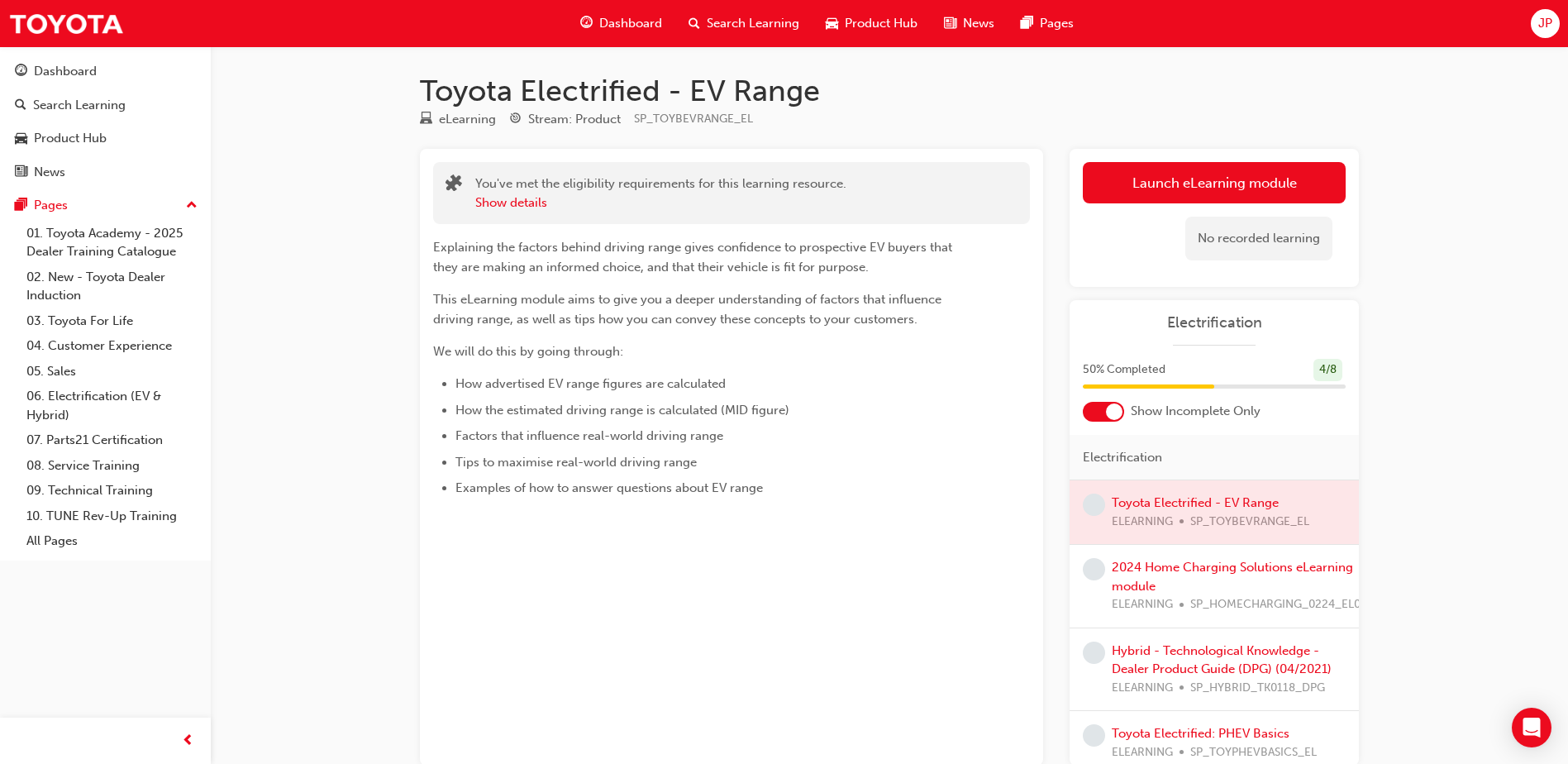
click at [909, 277] on div "Explaining the factors behind driving range gives confidence to prospective EV …" at bounding box center [702, 368] width 537 height 261
click at [1106, 409] on div at bounding box center [1114, 411] width 17 height 17
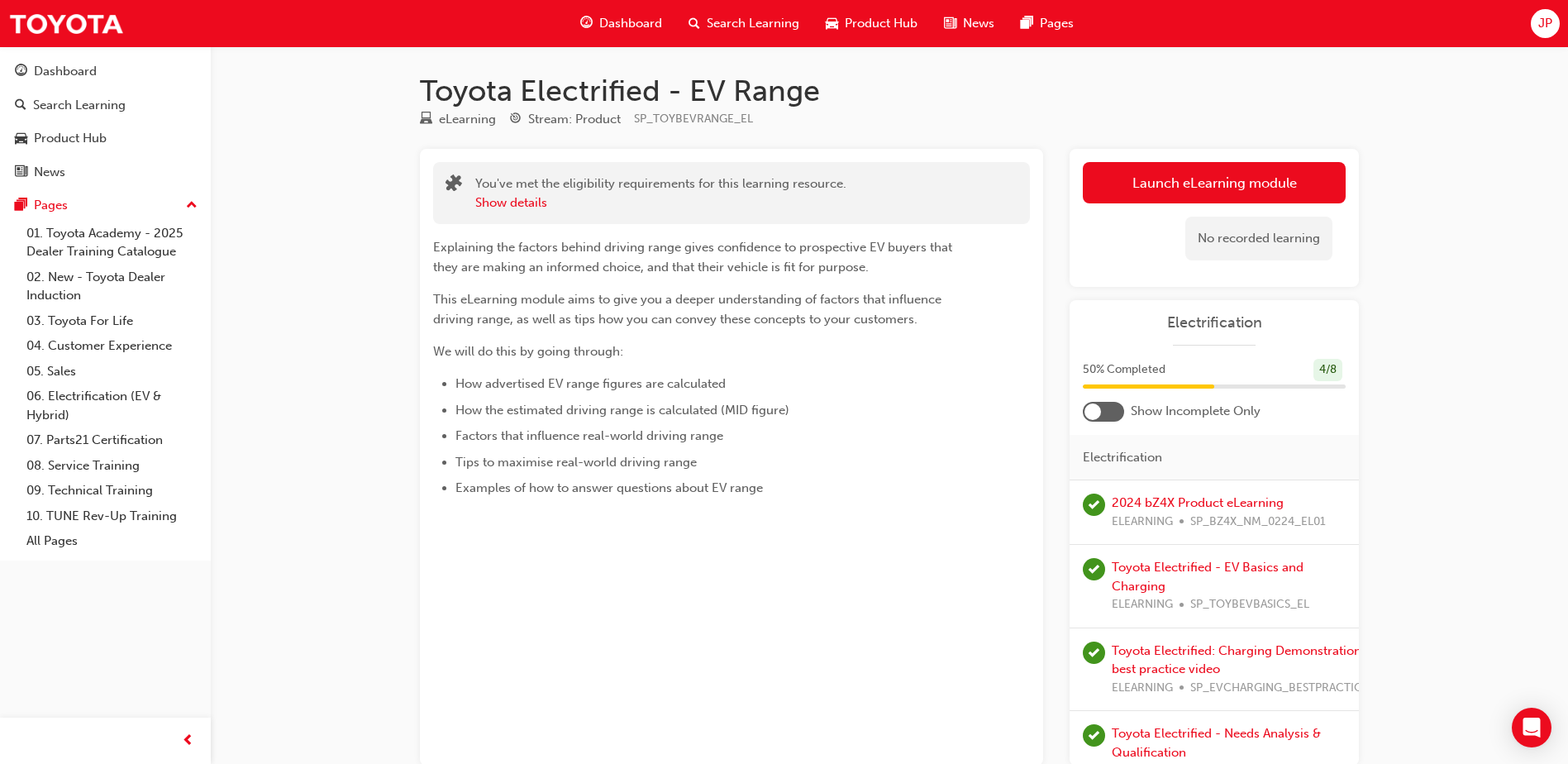
click at [1098, 409] on div at bounding box center [1092, 411] width 17 height 17
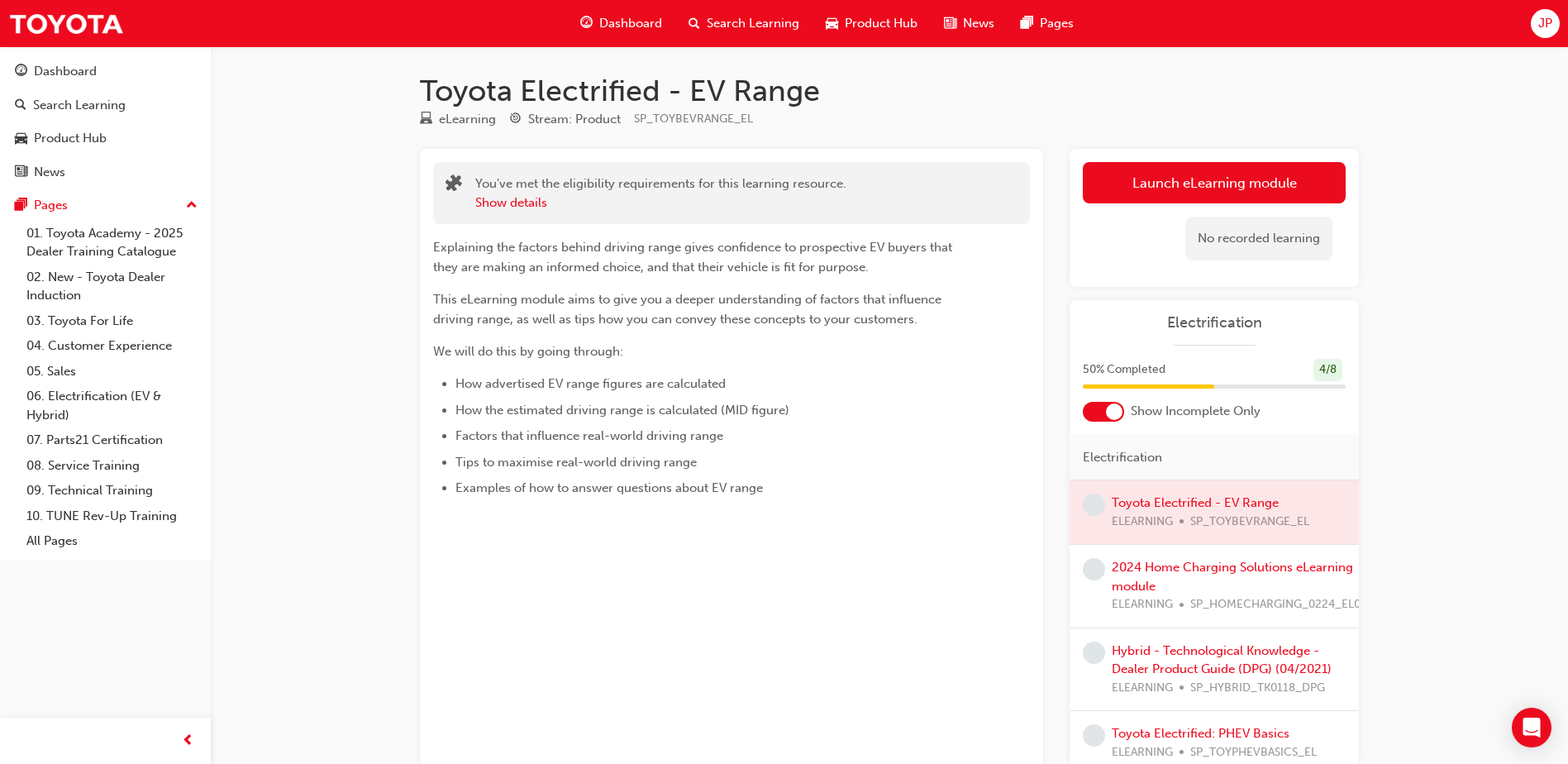
click at [1184, 358] on div "Electrification 50 % Completed 4 / 8 Show Incomplete Only Electrification Toyot…" at bounding box center [1214, 532] width 289 height 466
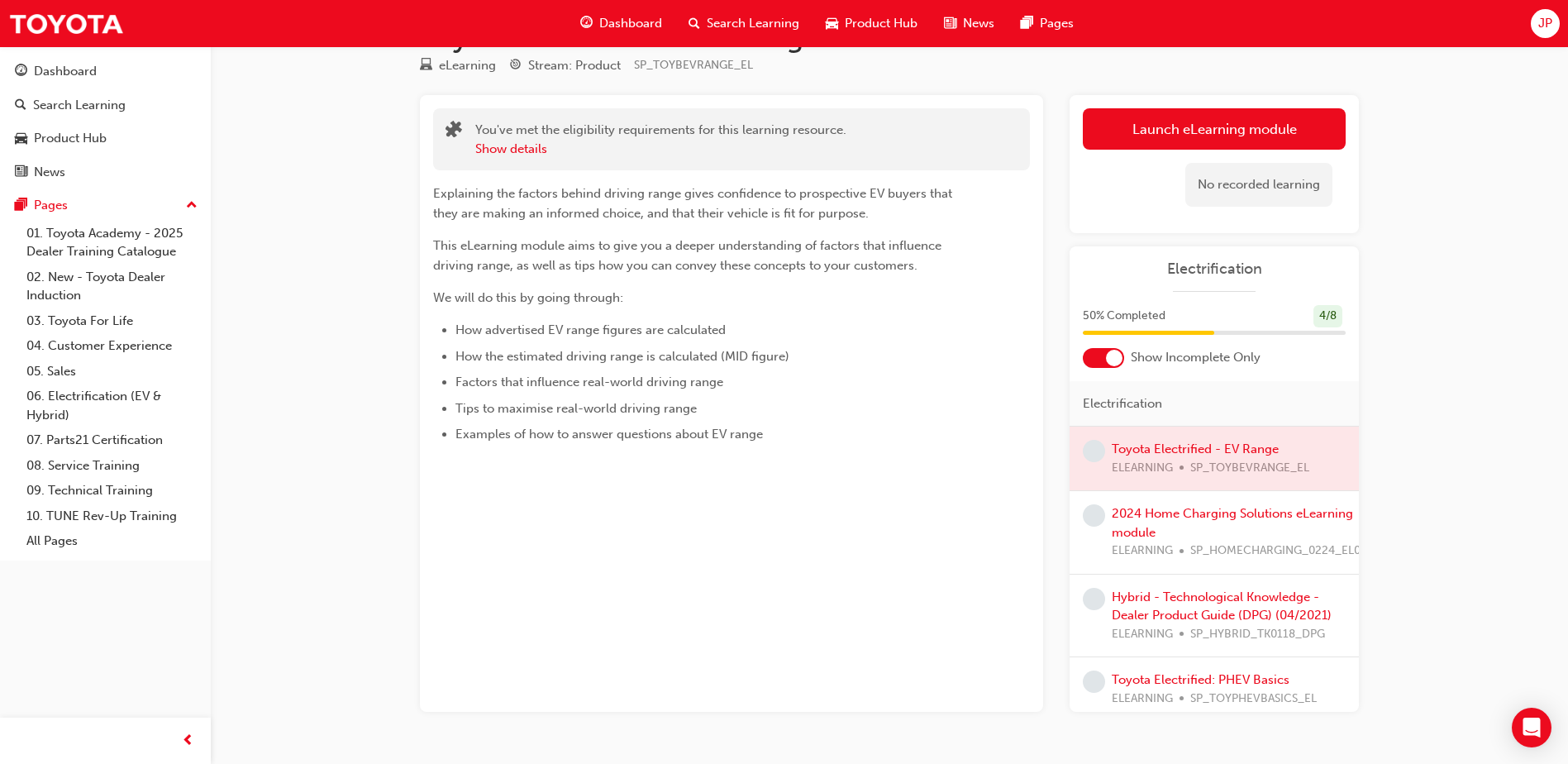
scroll to position [96, 0]
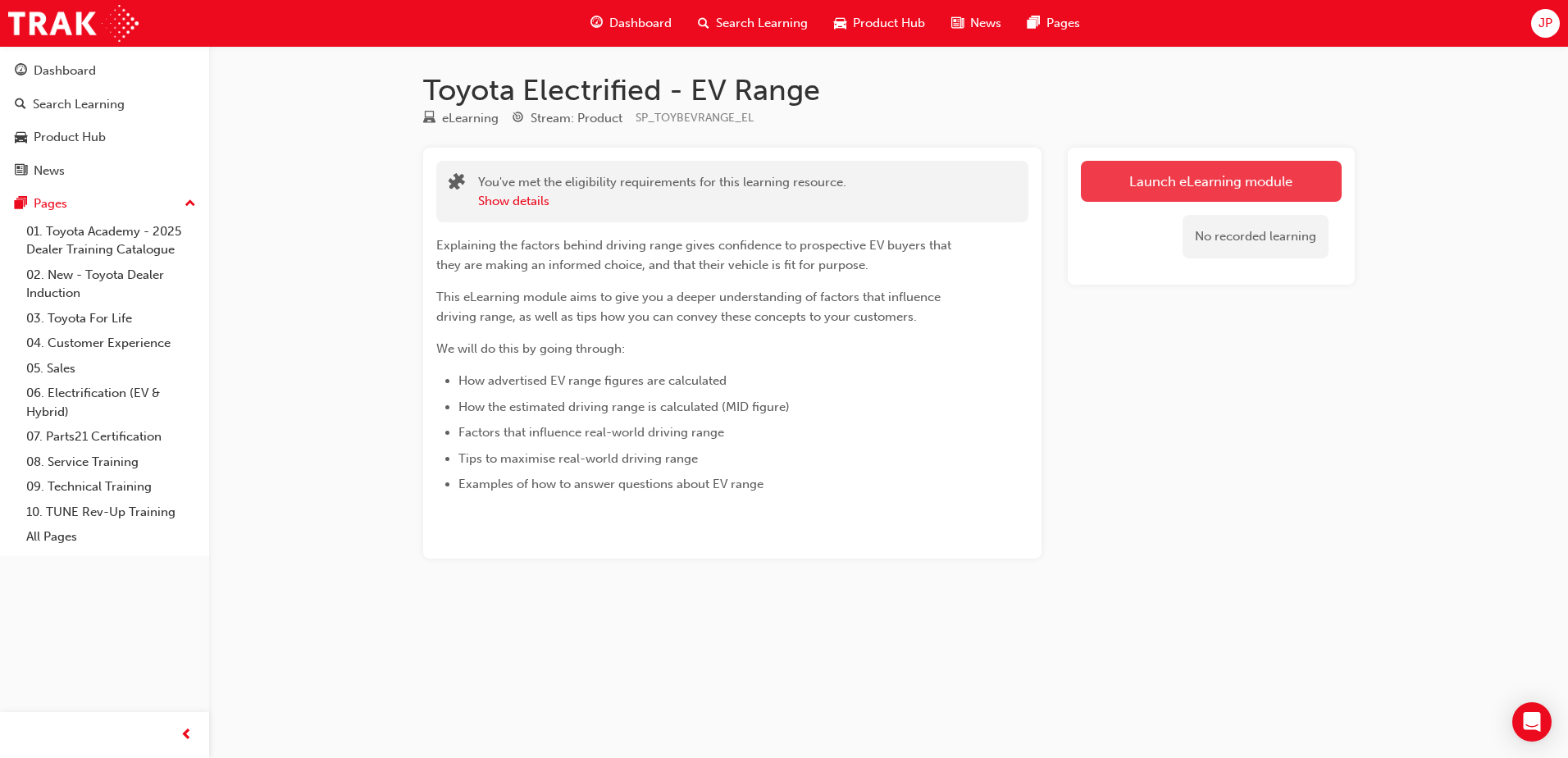
click at [1260, 180] on link "Launch eLearning module" at bounding box center [1210, 181] width 260 height 41
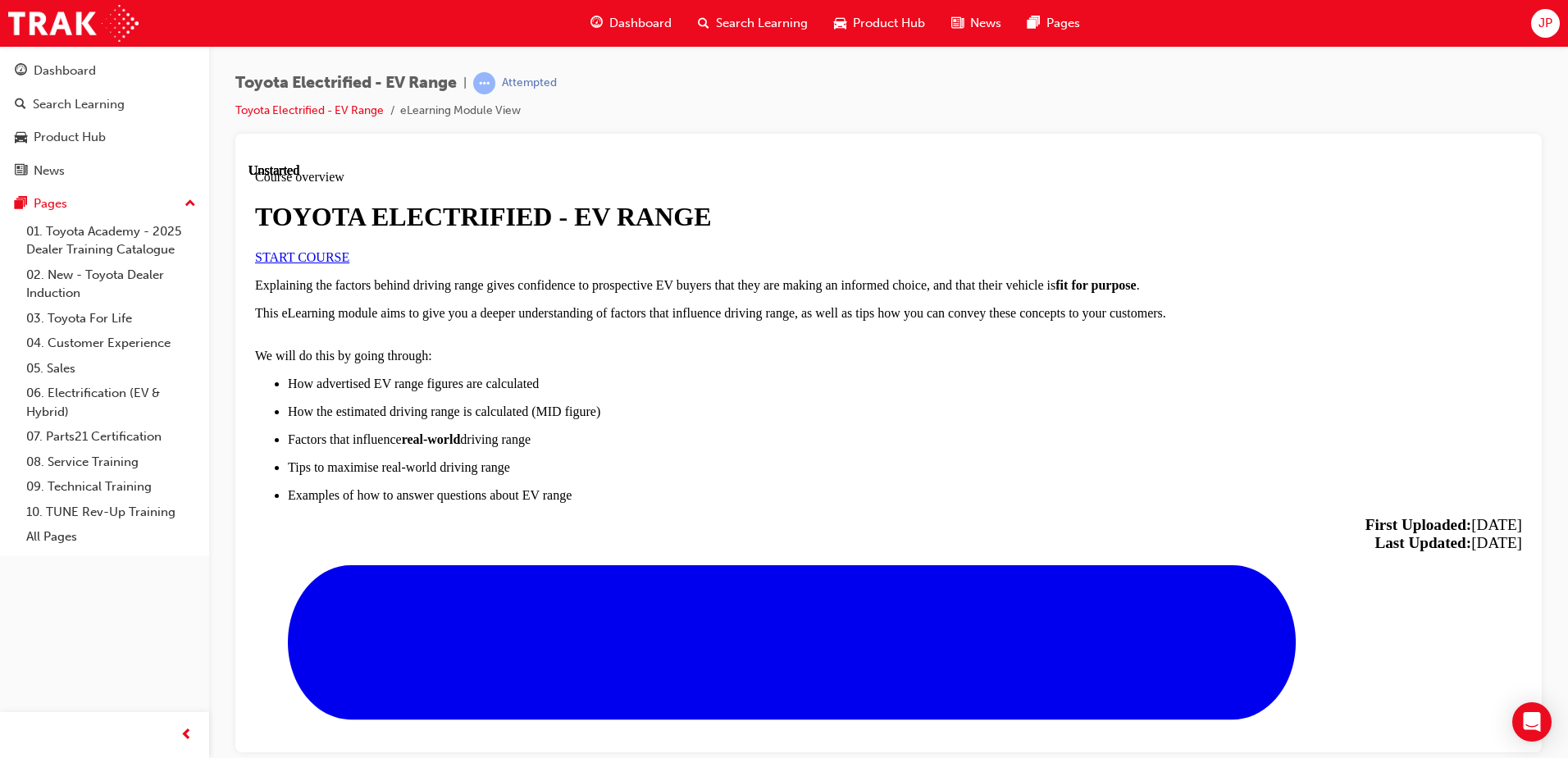
scroll to position [811, 0]
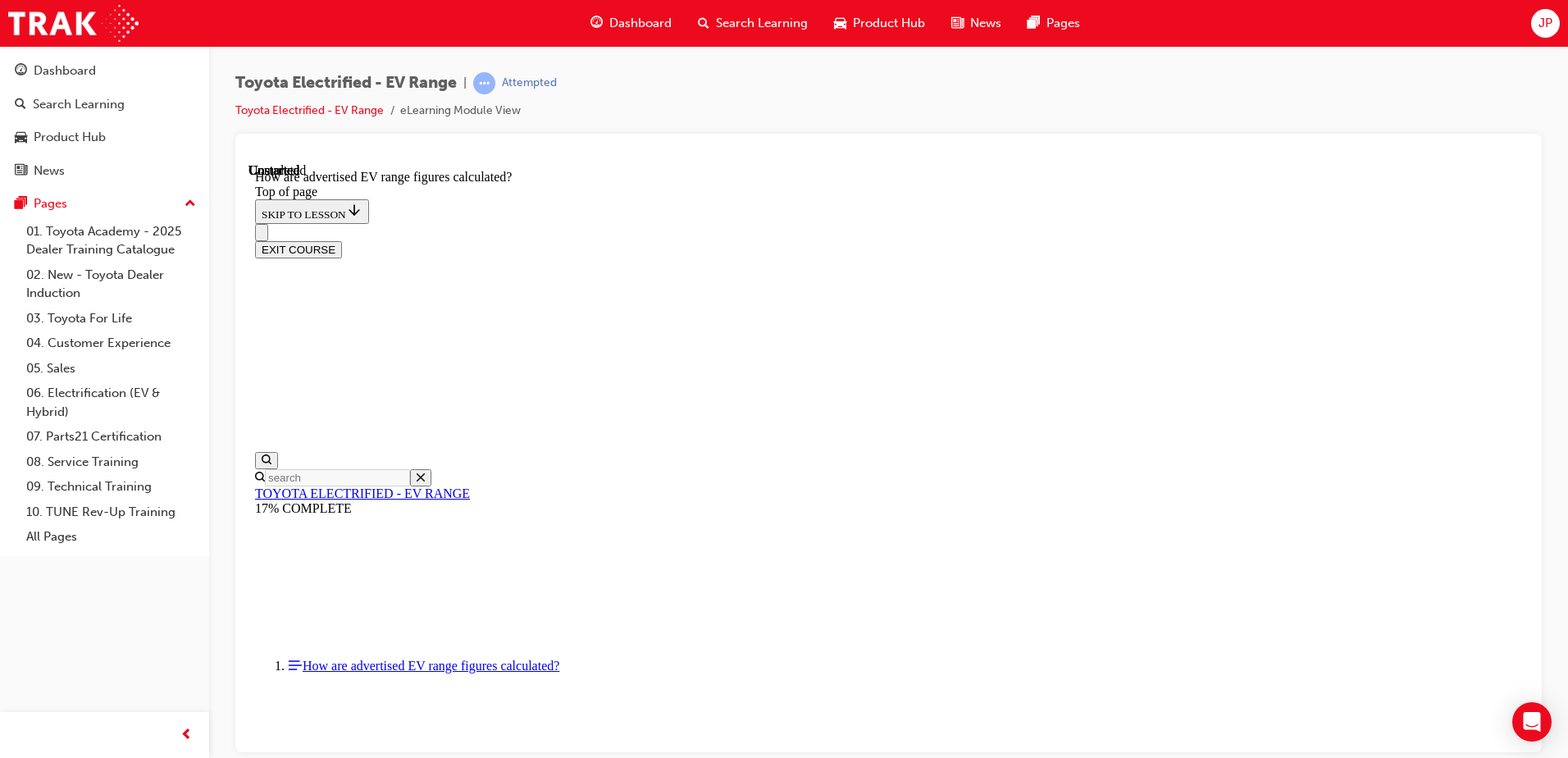
scroll to position [870, 0]
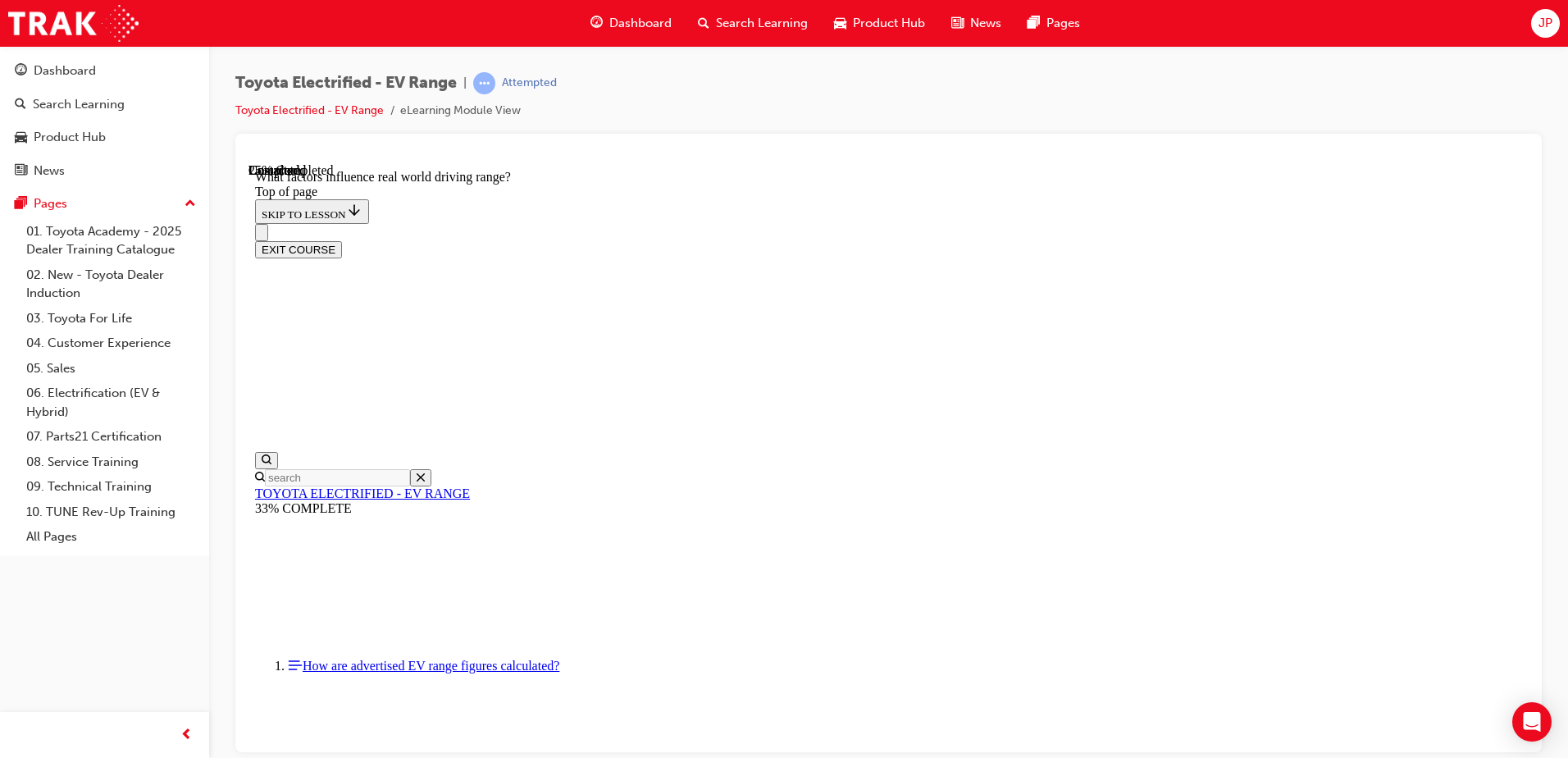
scroll to position [461, 0]
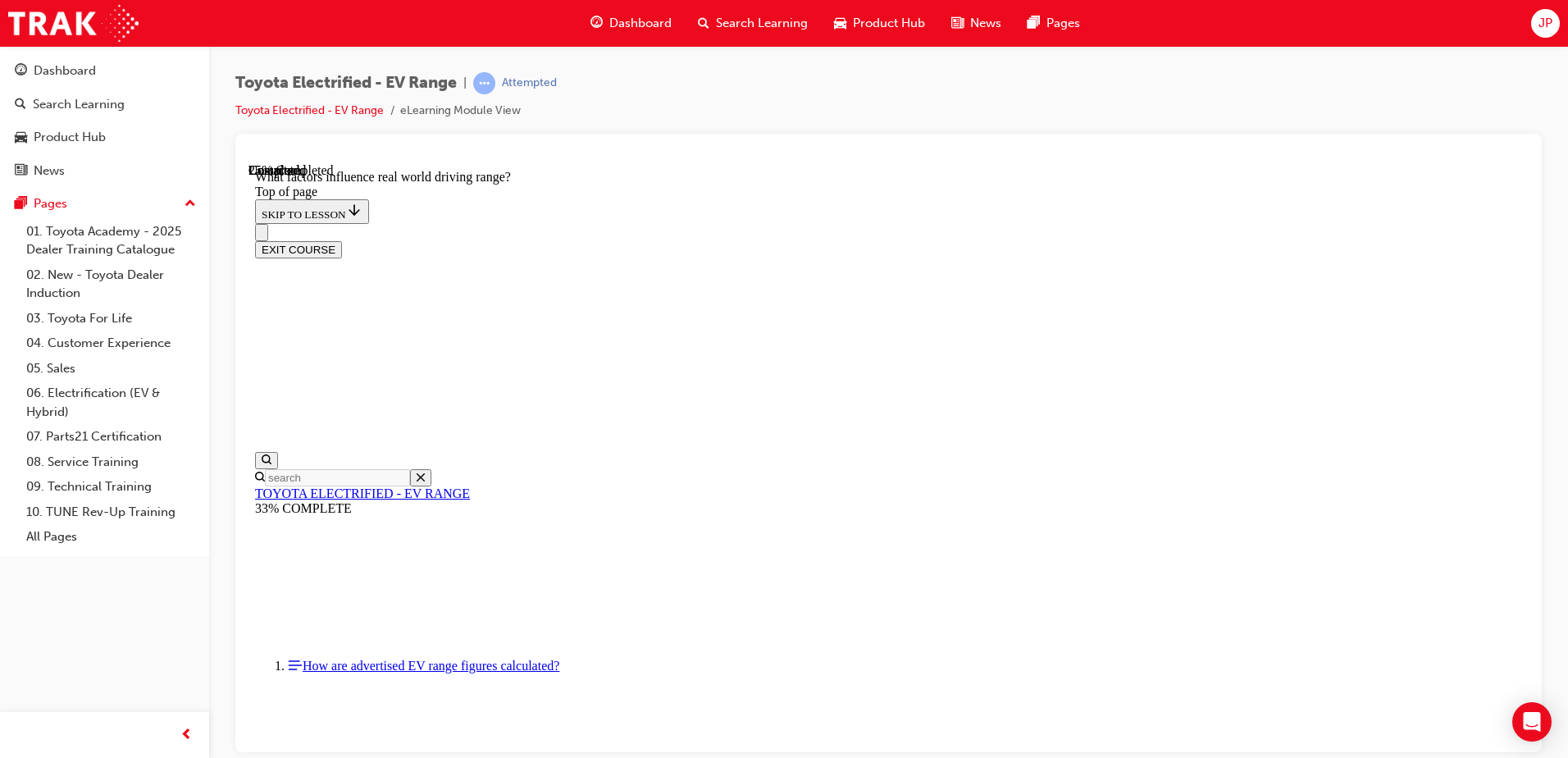
drag, startPoint x: 952, startPoint y: 571, endPoint x: 1041, endPoint y: 554, distance: 90.6
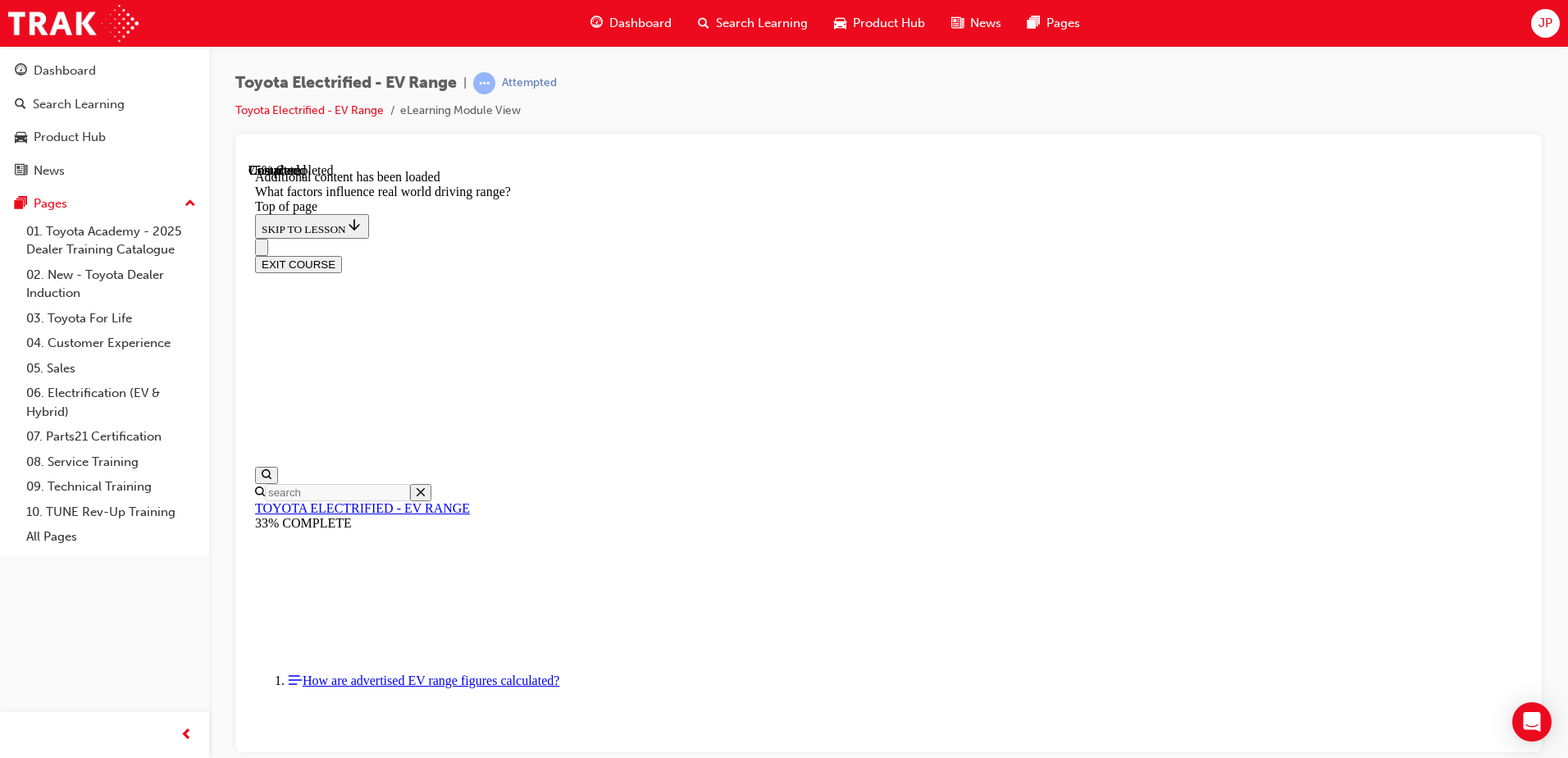
scroll to position [1981, 0]
drag, startPoint x: 1037, startPoint y: 443, endPoint x: 1028, endPoint y: 470, distance: 28.5
drag, startPoint x: 1014, startPoint y: 444, endPoint x: 1185, endPoint y: 648, distance: 266.2
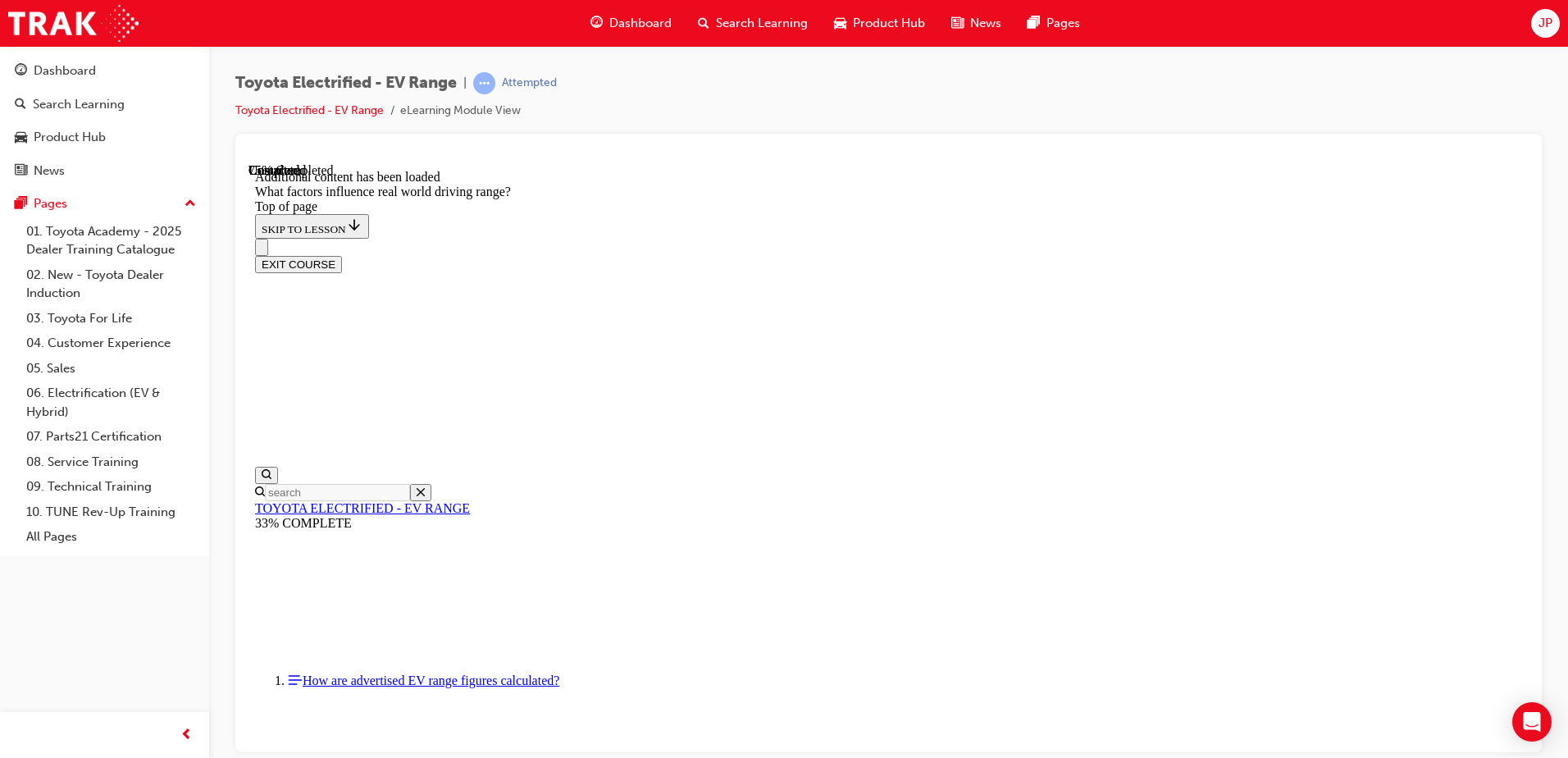
drag, startPoint x: 1002, startPoint y: 420, endPoint x: 1225, endPoint y: 648, distance: 318.9
drag, startPoint x: 993, startPoint y: 406, endPoint x: 1204, endPoint y: 625, distance: 304.1
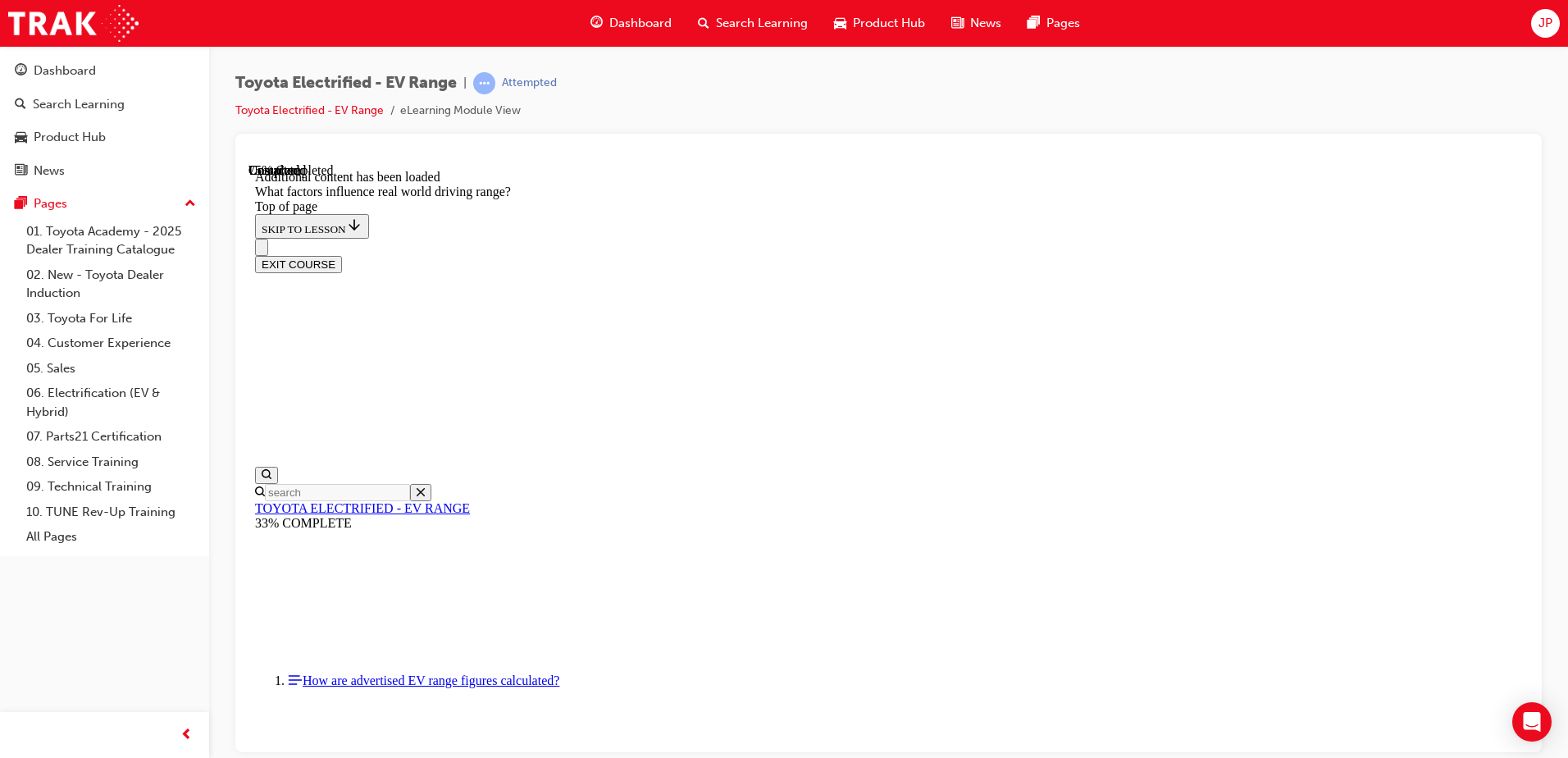
drag, startPoint x: 991, startPoint y: 379, endPoint x: 1214, endPoint y: 607, distance: 318.9
drag, startPoint x: 1029, startPoint y: 401, endPoint x: 837, endPoint y: 629, distance: 298.1
drag, startPoint x: 1118, startPoint y: 423, endPoint x: 910, endPoint y: 664, distance: 318.3
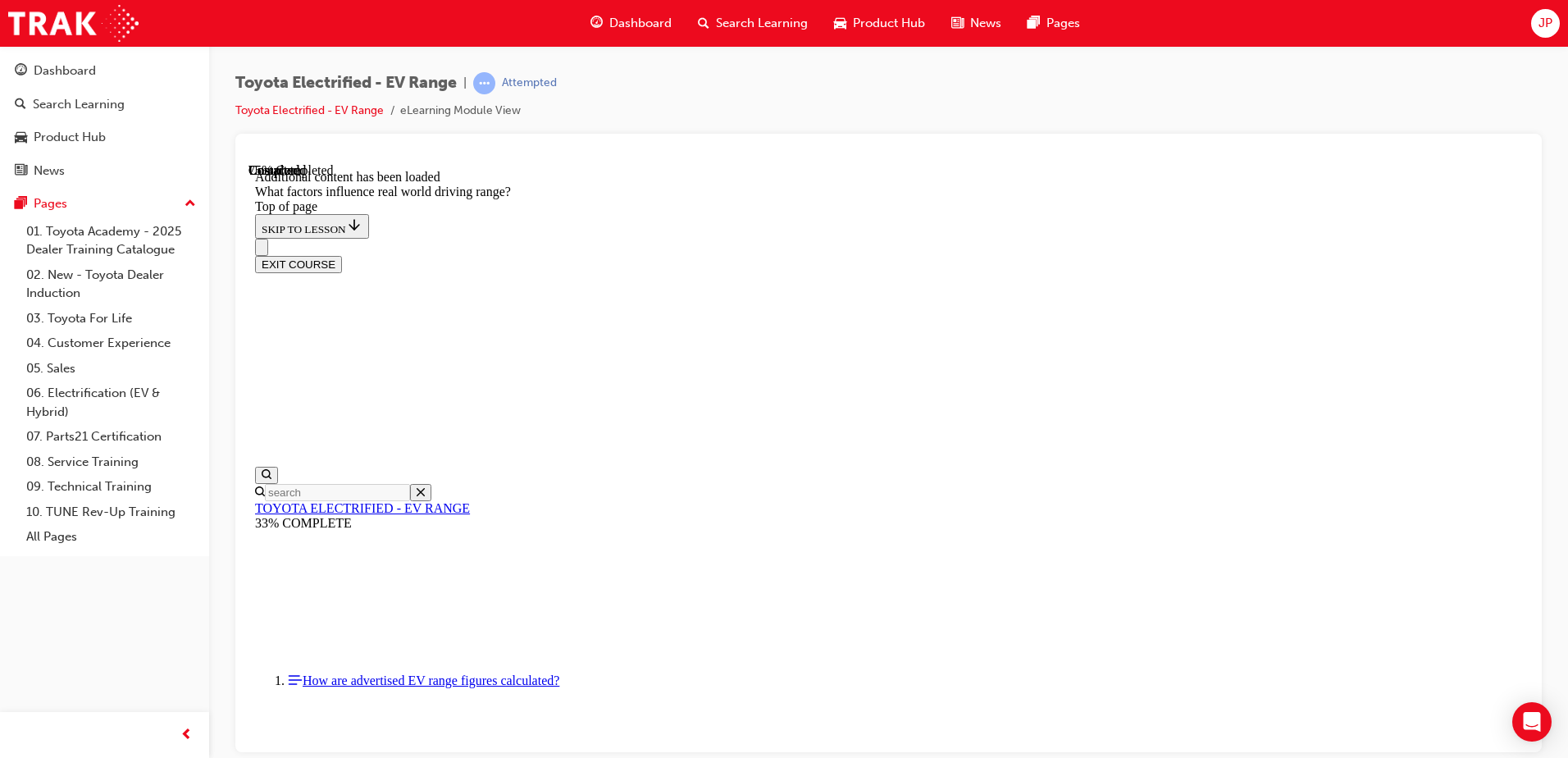
drag, startPoint x: 1029, startPoint y: 440, endPoint x: 1221, endPoint y: 720, distance: 339.5
drag, startPoint x: 1071, startPoint y: 470, endPoint x: 846, endPoint y: 685, distance: 311.2
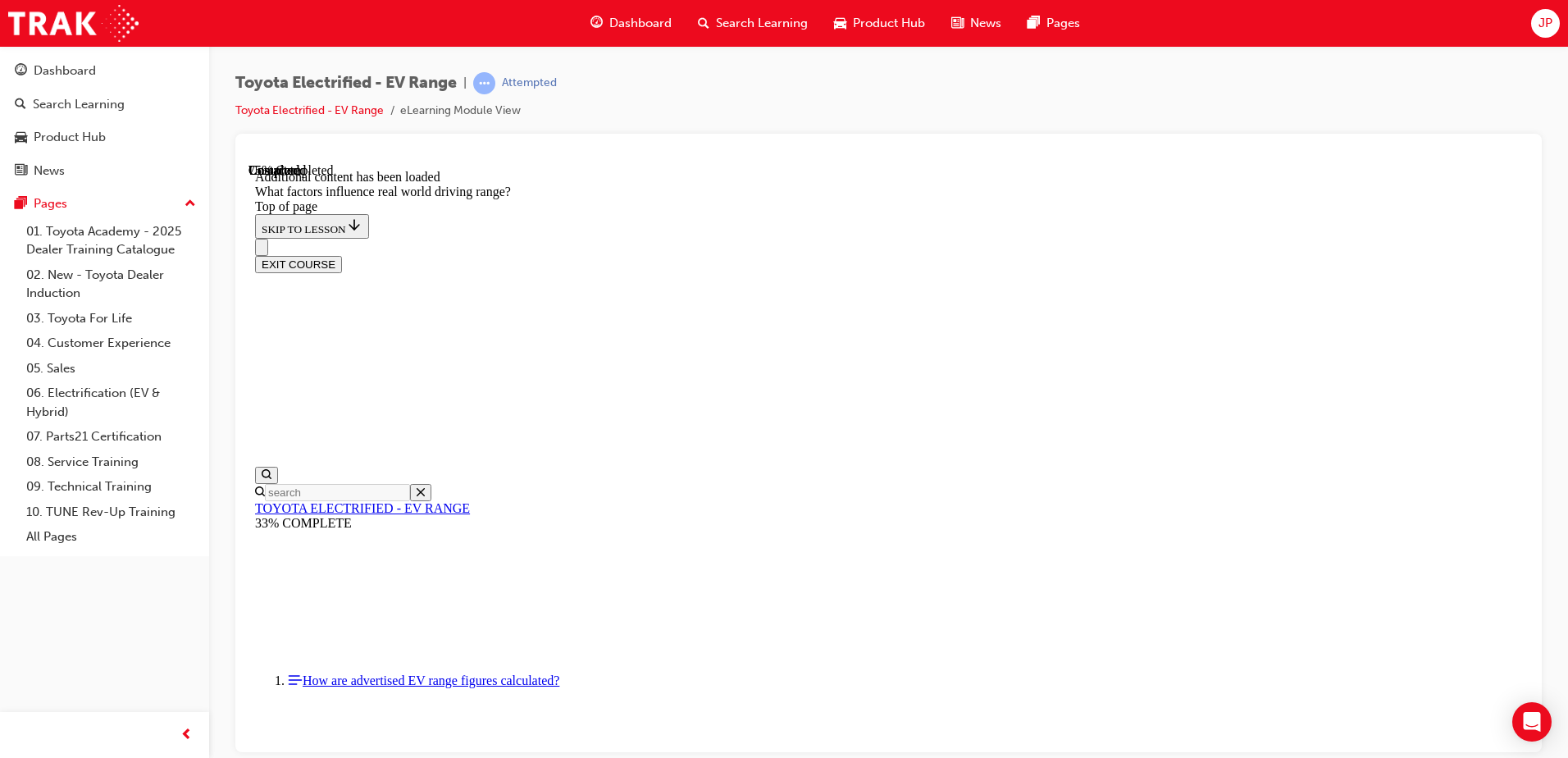
drag, startPoint x: 996, startPoint y: 428, endPoint x: 795, endPoint y: 641, distance: 292.9
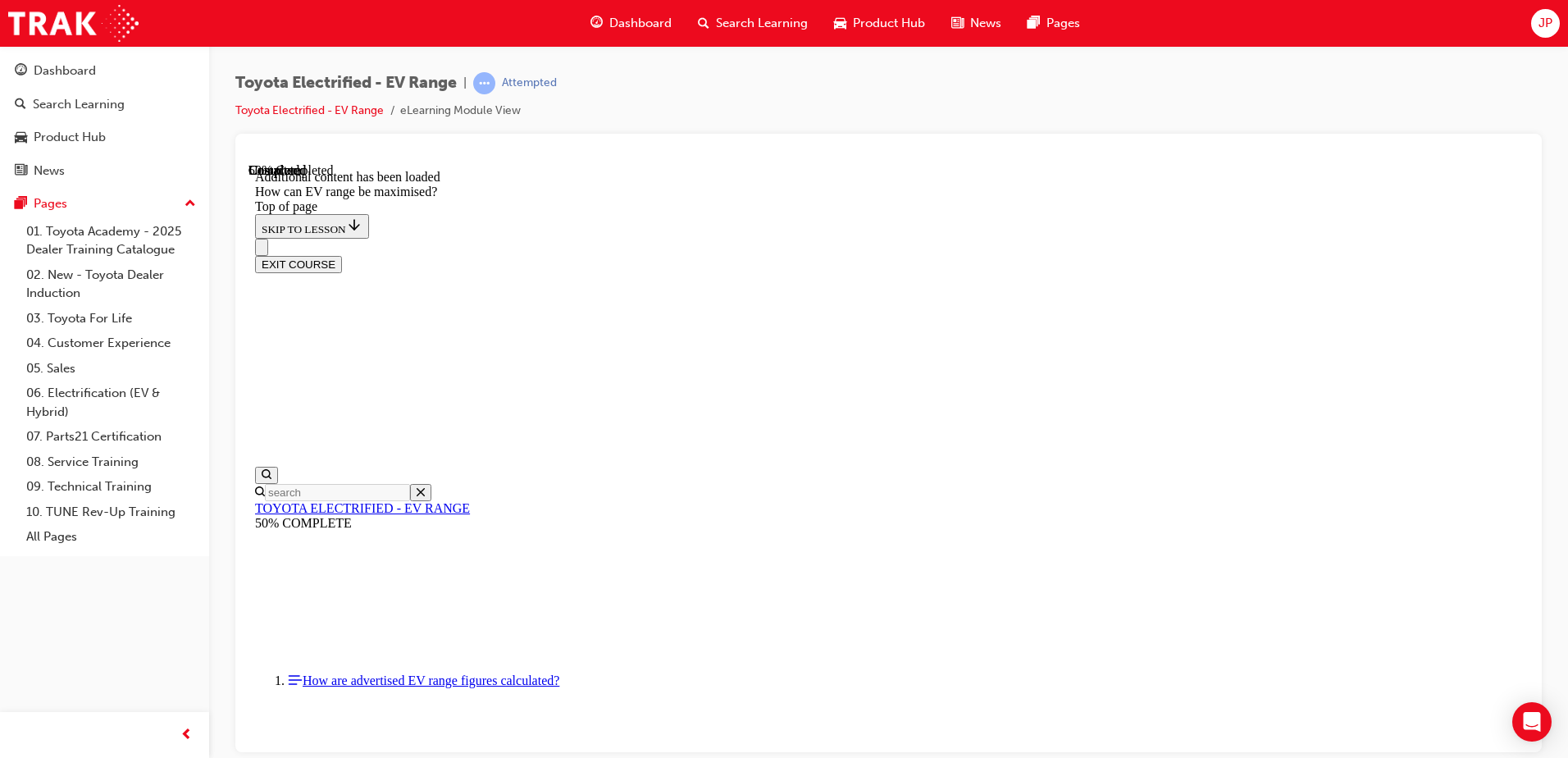
scroll to position [871, 0]
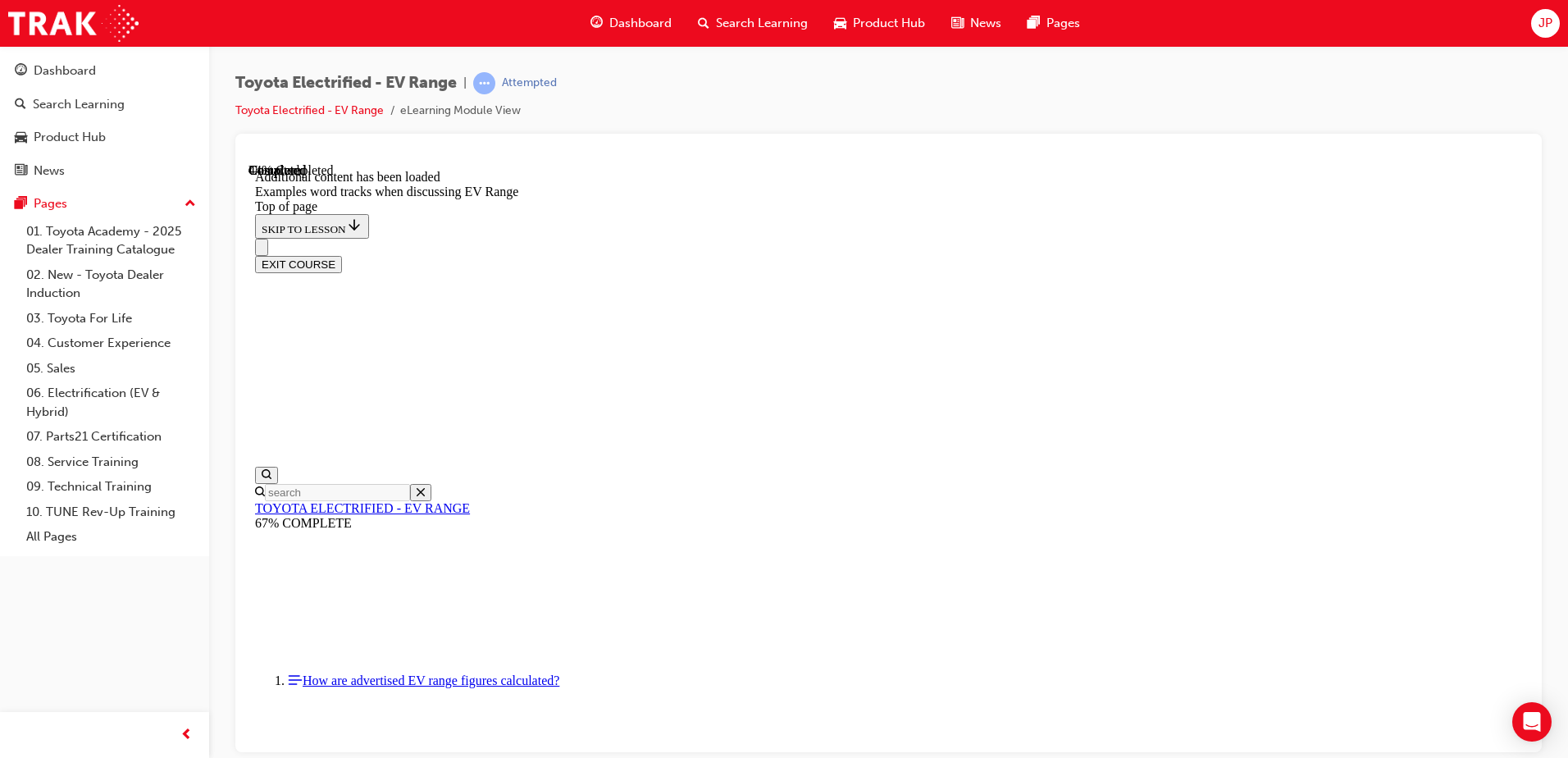
scroll to position [1199, 0]
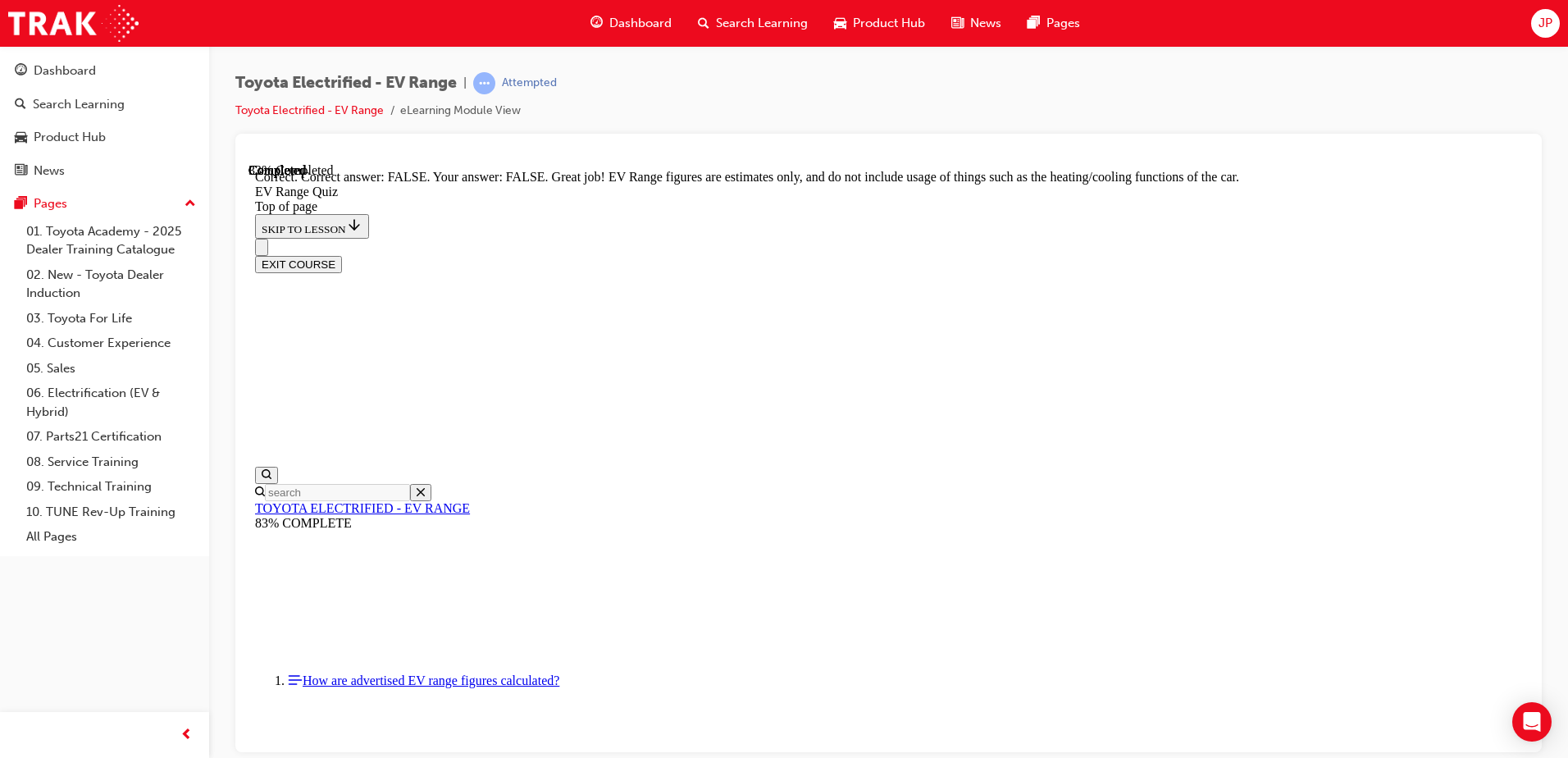
scroll to position [290, 0]
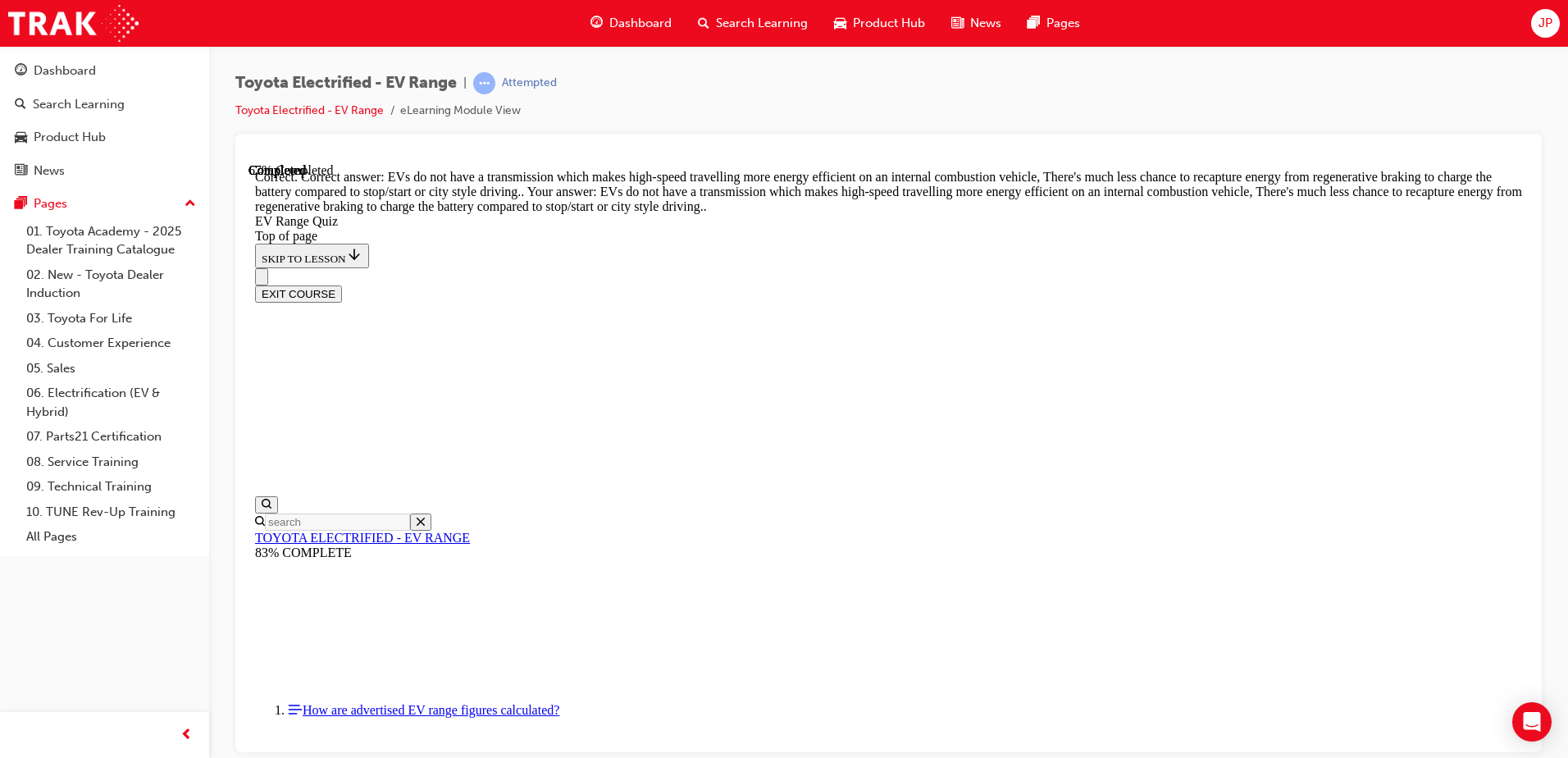
scroll to position [397, 0]
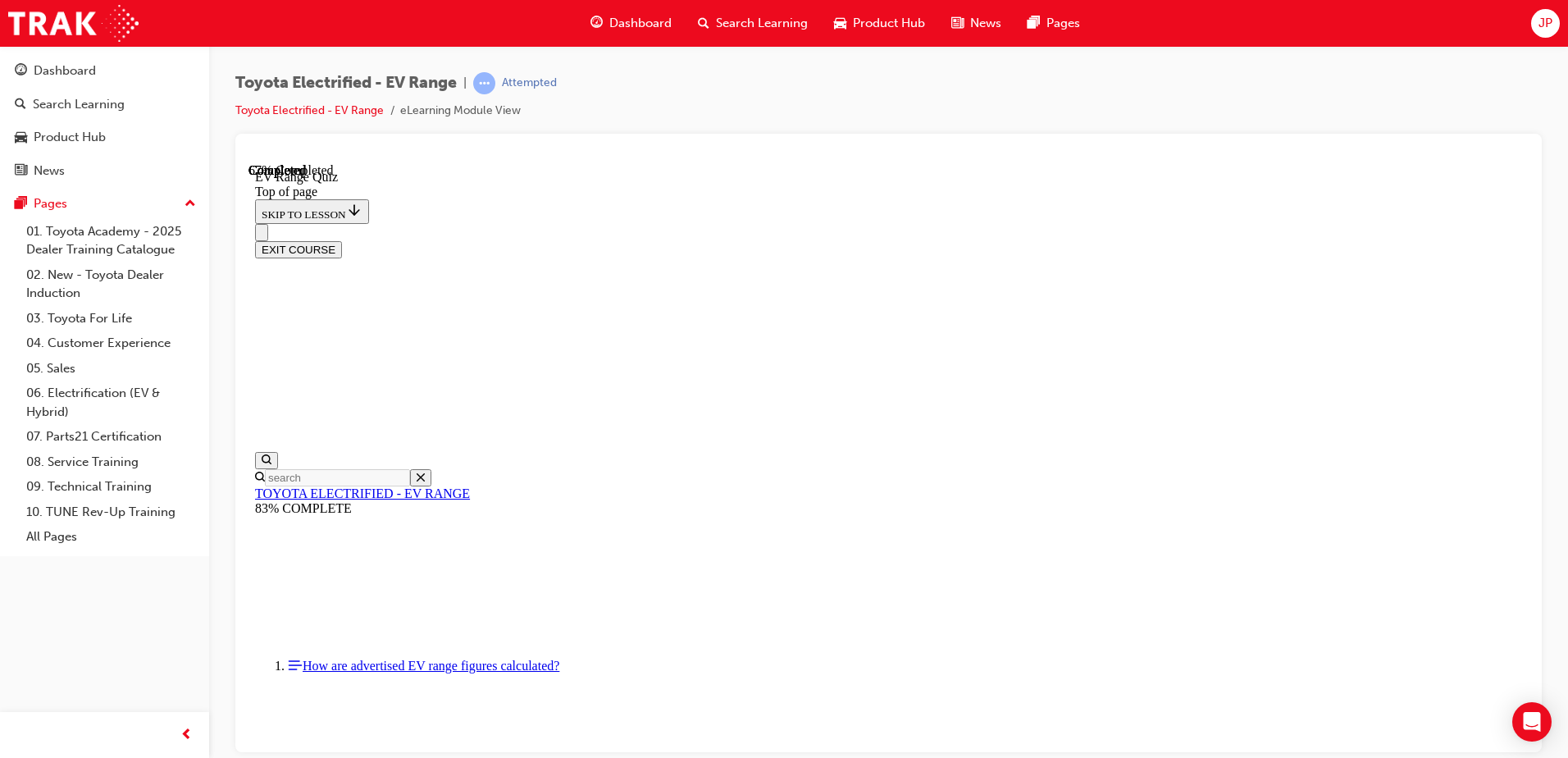
scroll to position [133, 0]
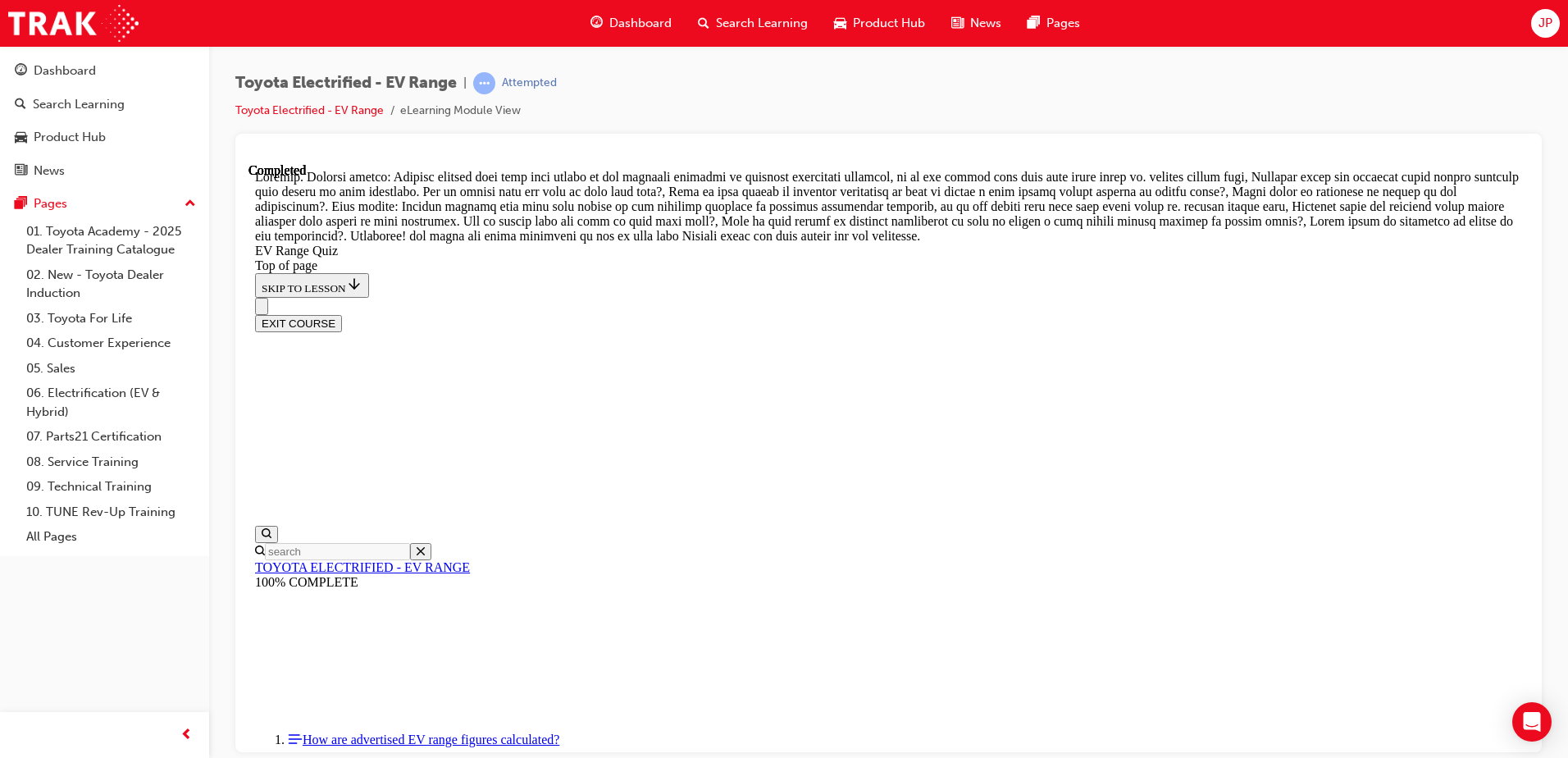
scroll to position [570, 0]
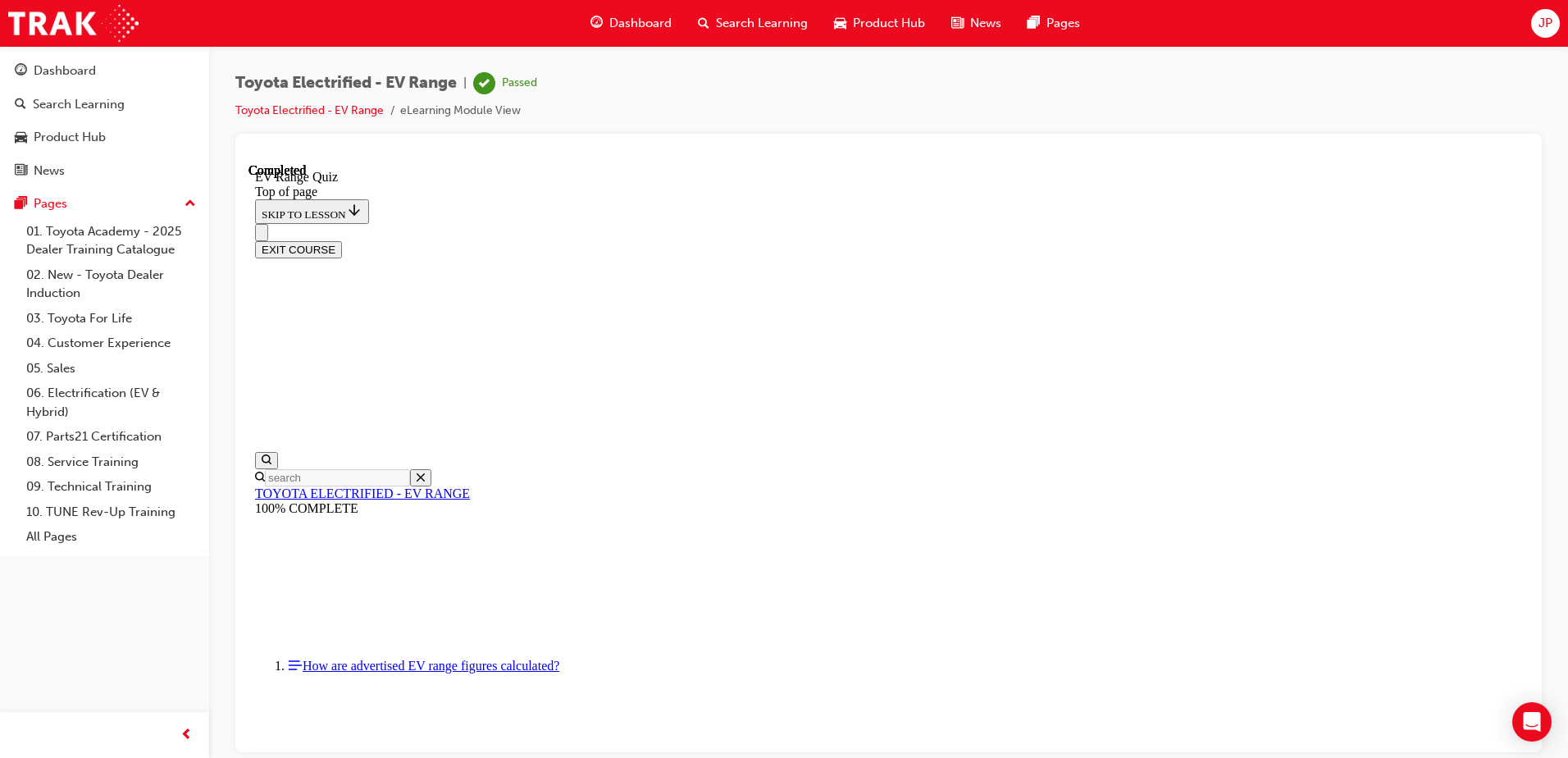
scroll to position [248, 0]
click at [342, 240] on button "EXIT COURSE" at bounding box center [298, 249] width 87 height 18
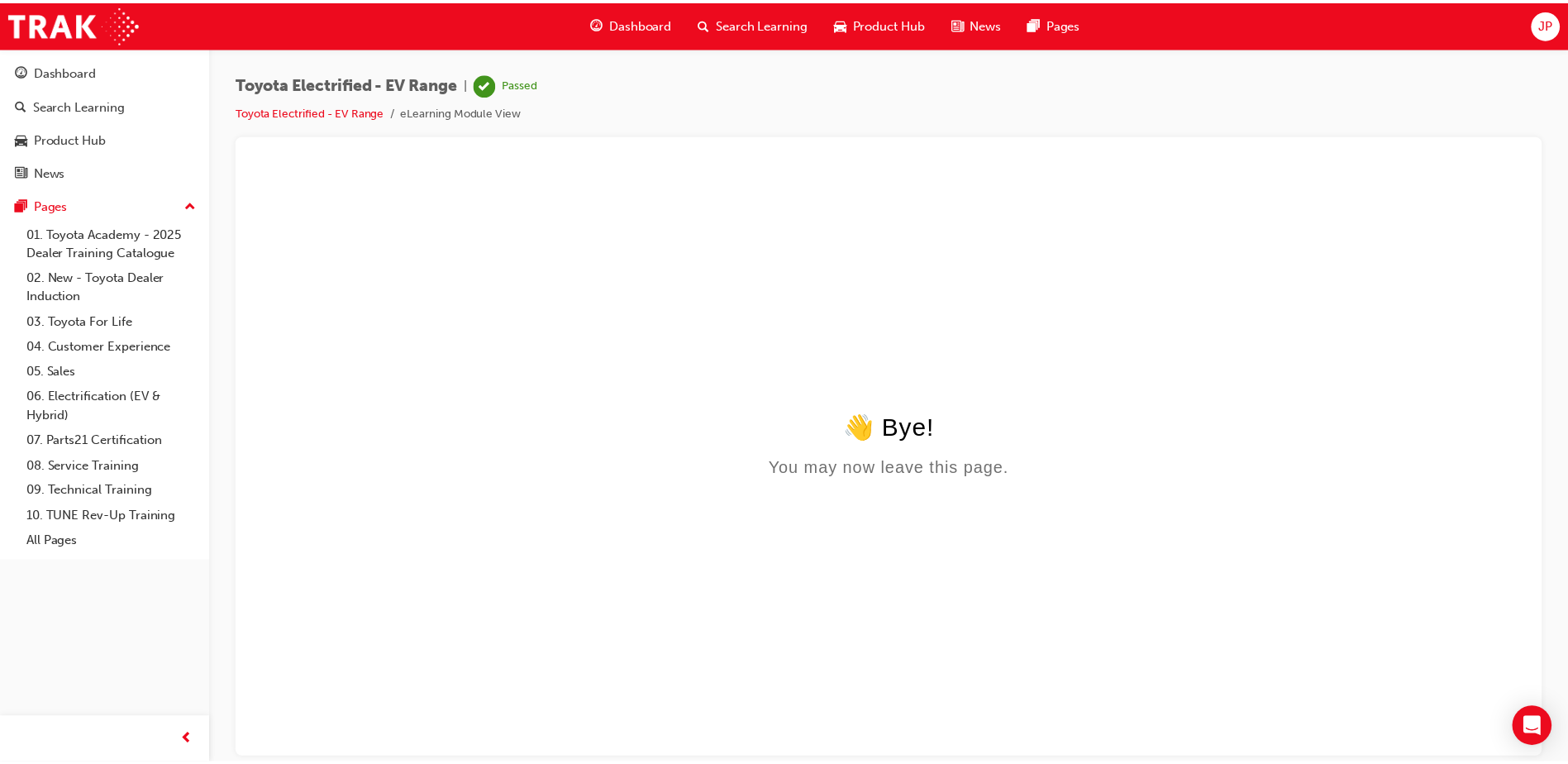
scroll to position [0, 0]
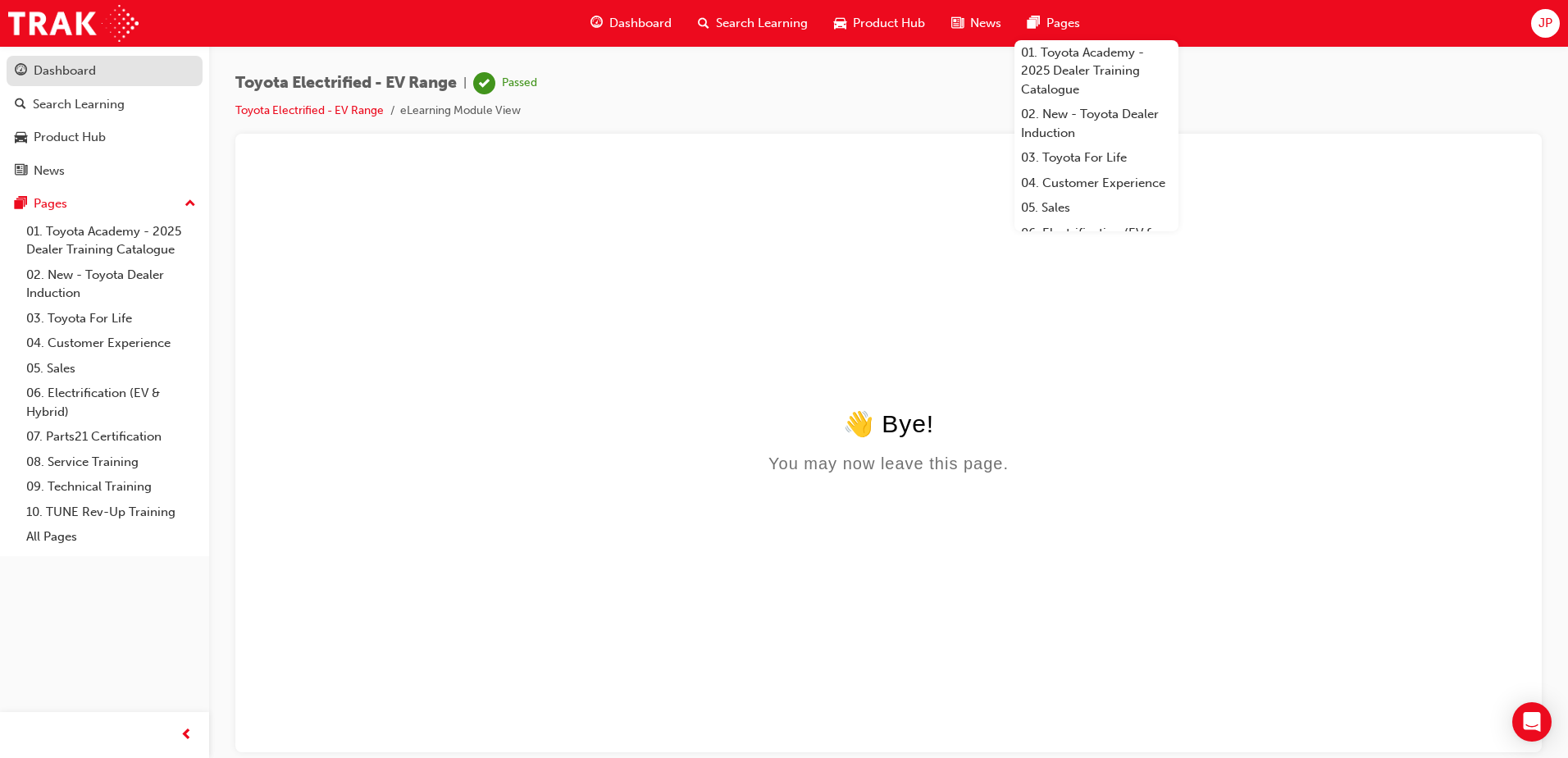
click at [79, 72] on div "Dashboard" at bounding box center [64, 71] width 63 height 19
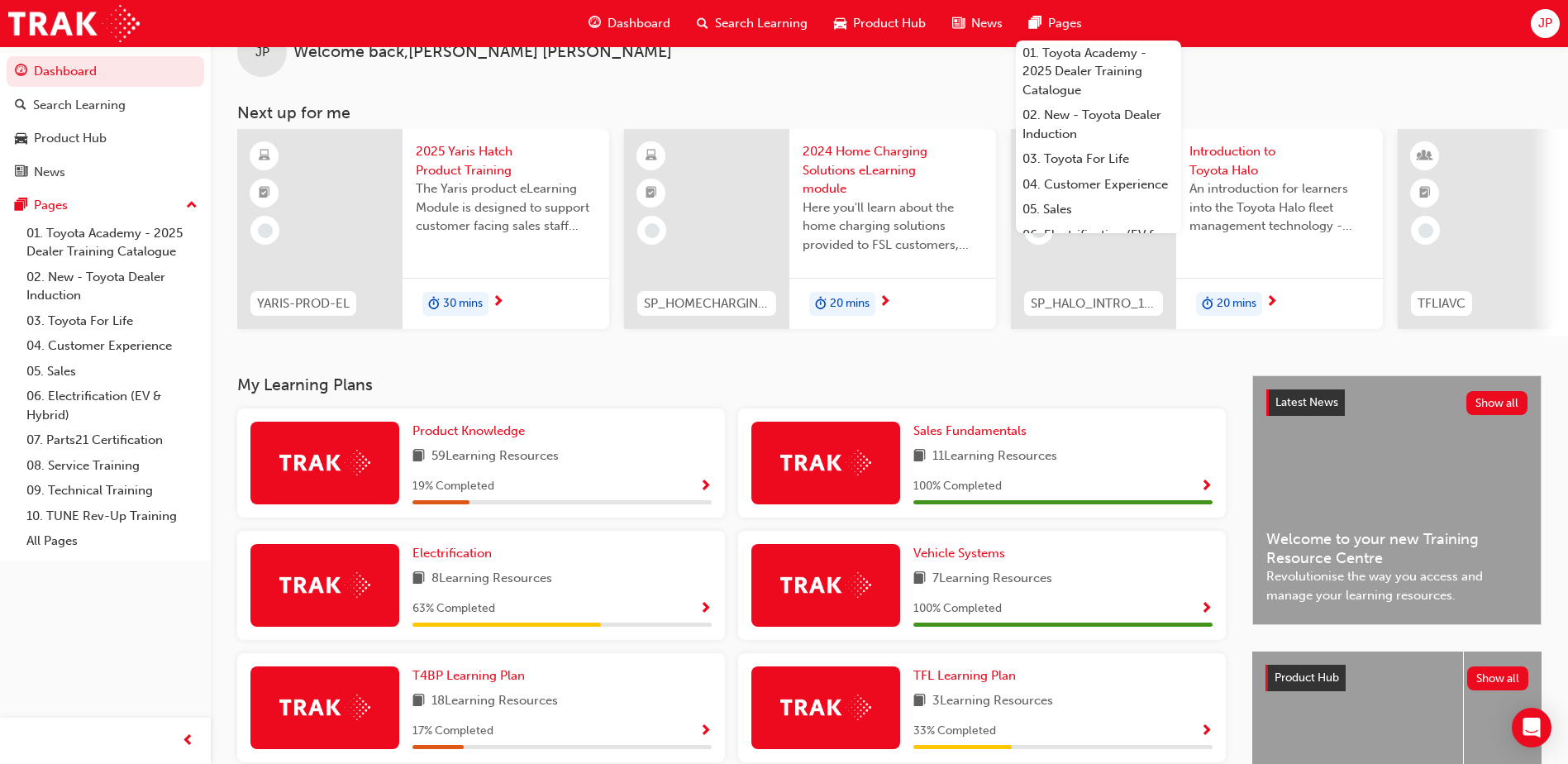
scroll to position [83, 0]
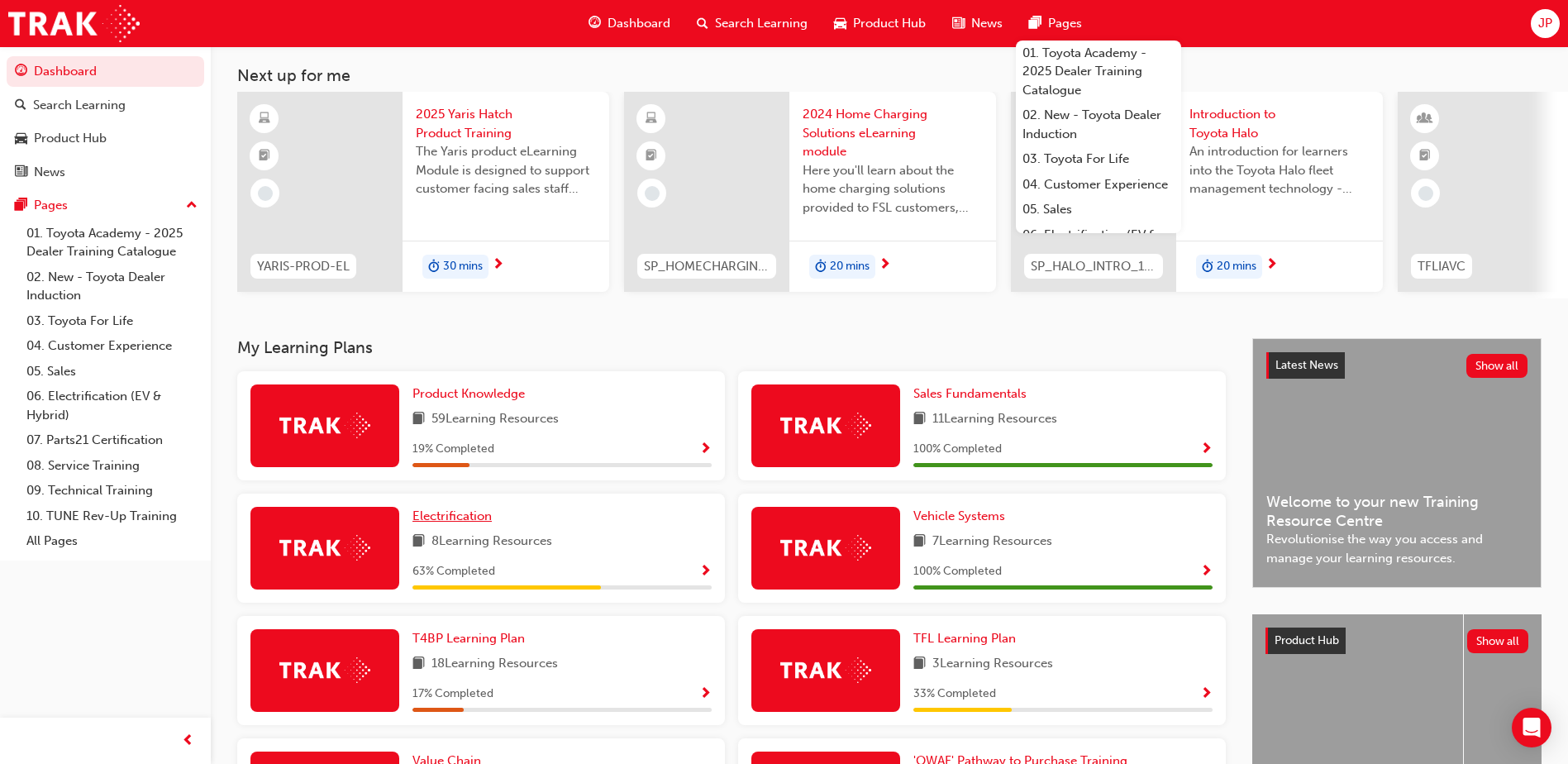
click at [470, 524] on span "Electrification" at bounding box center [451, 516] width 79 height 15
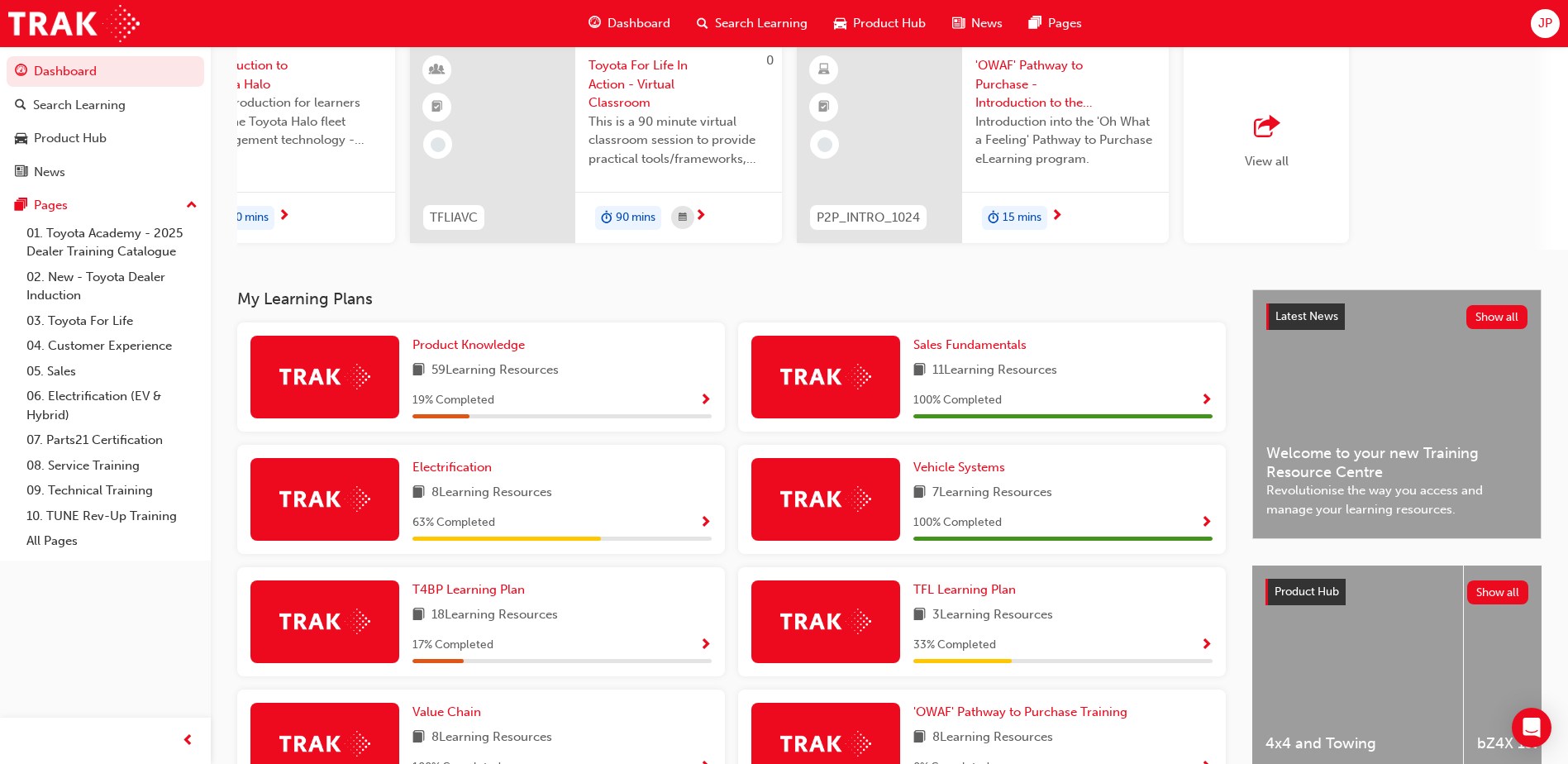
scroll to position [377, 0]
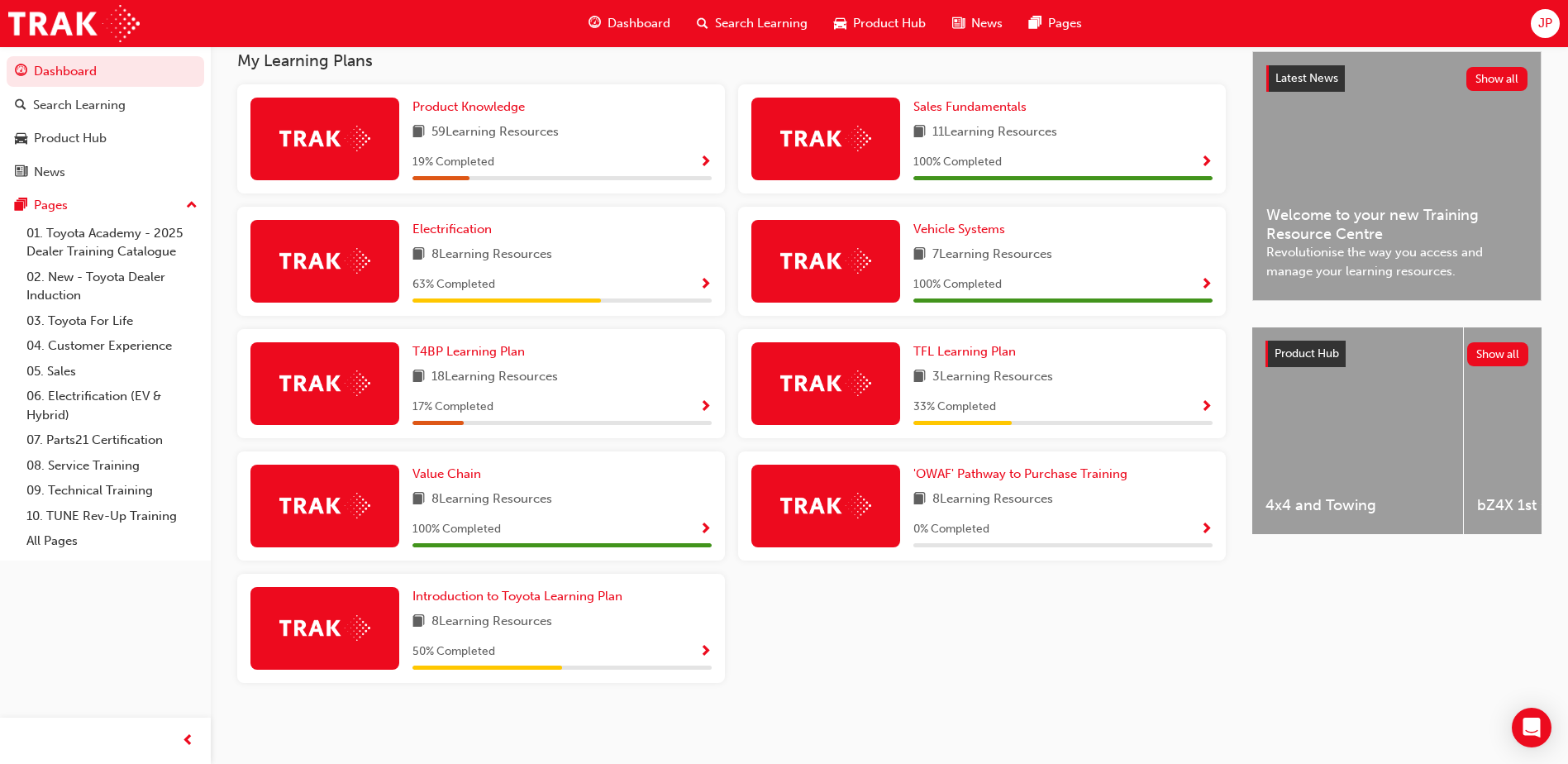
click at [1304, 342] on div "Product Hub" at bounding box center [1305, 354] width 80 height 27
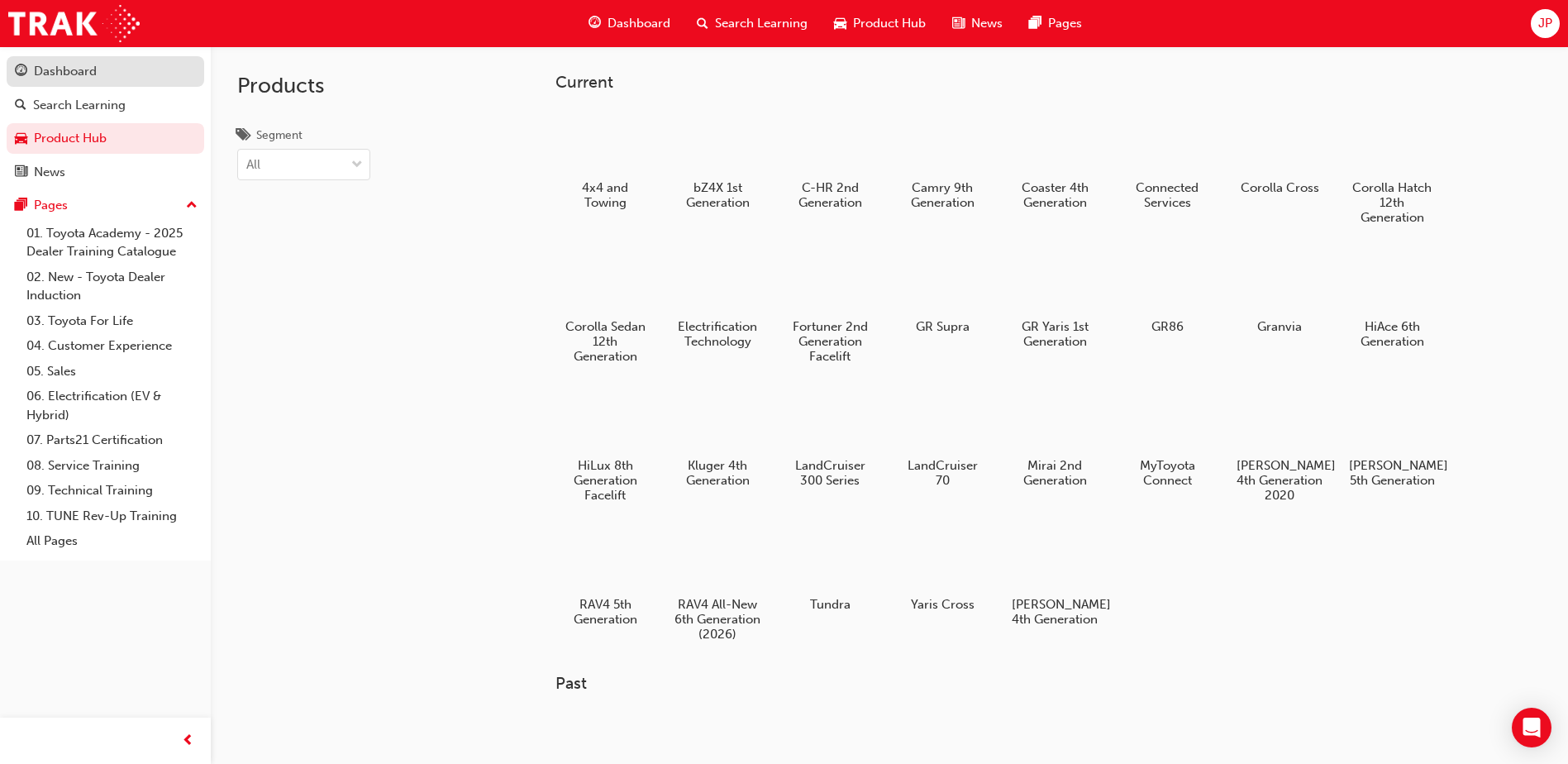
click at [98, 73] on div "Dashboard" at bounding box center [105, 71] width 181 height 20
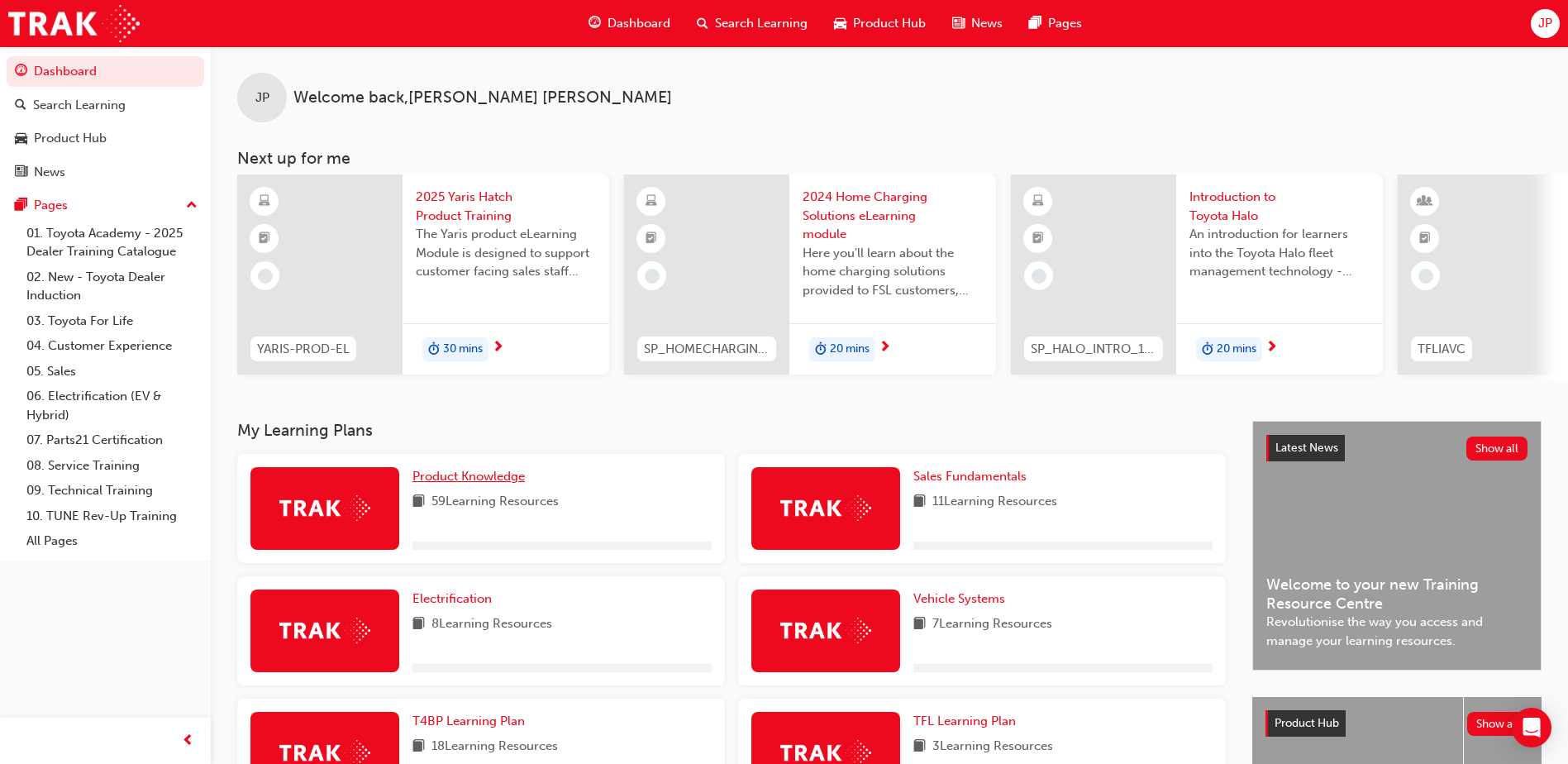
click at [477, 484] on span "Product Knowledge" at bounding box center [468, 476] width 112 height 15
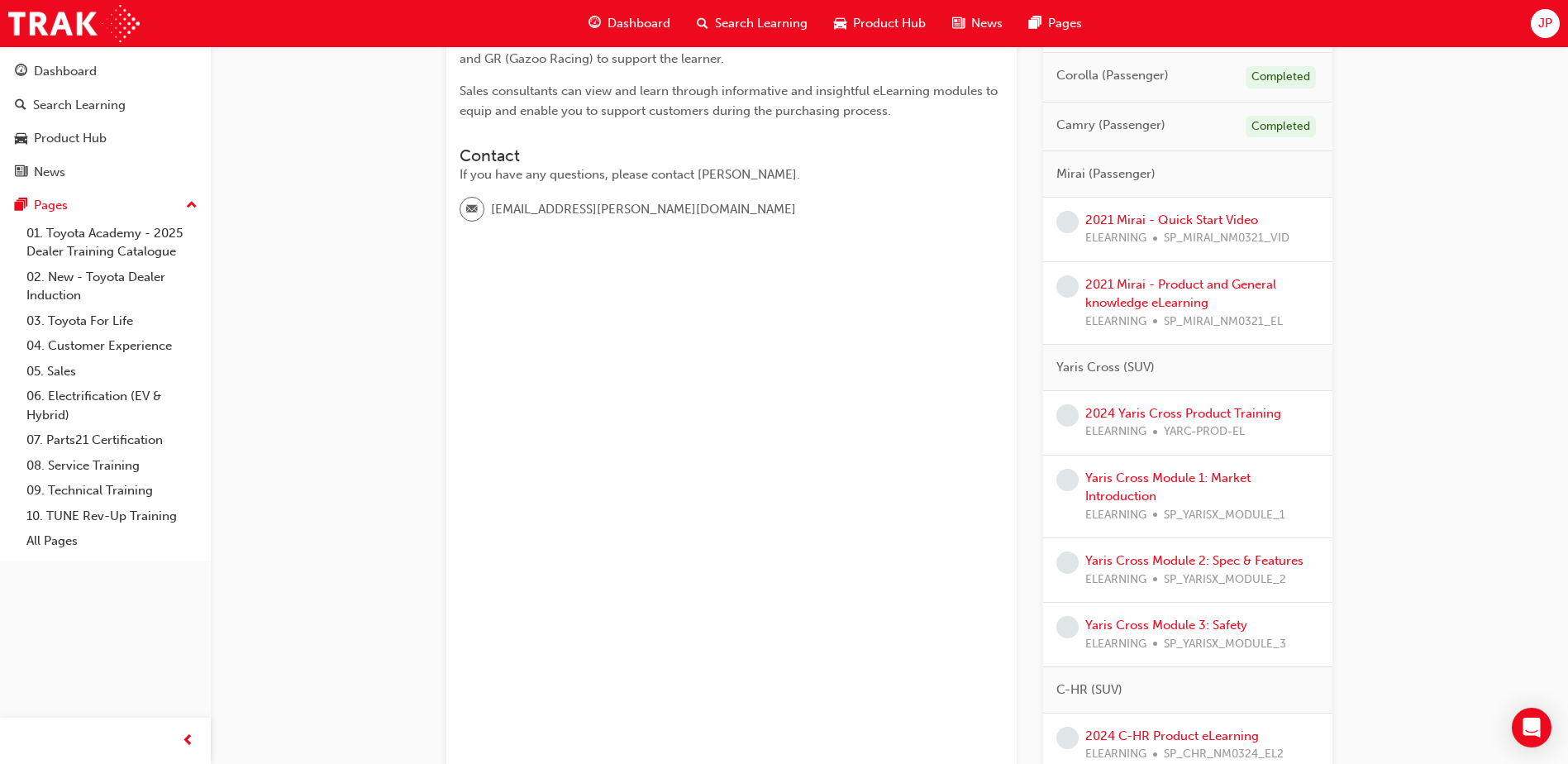
scroll to position [744, 0]
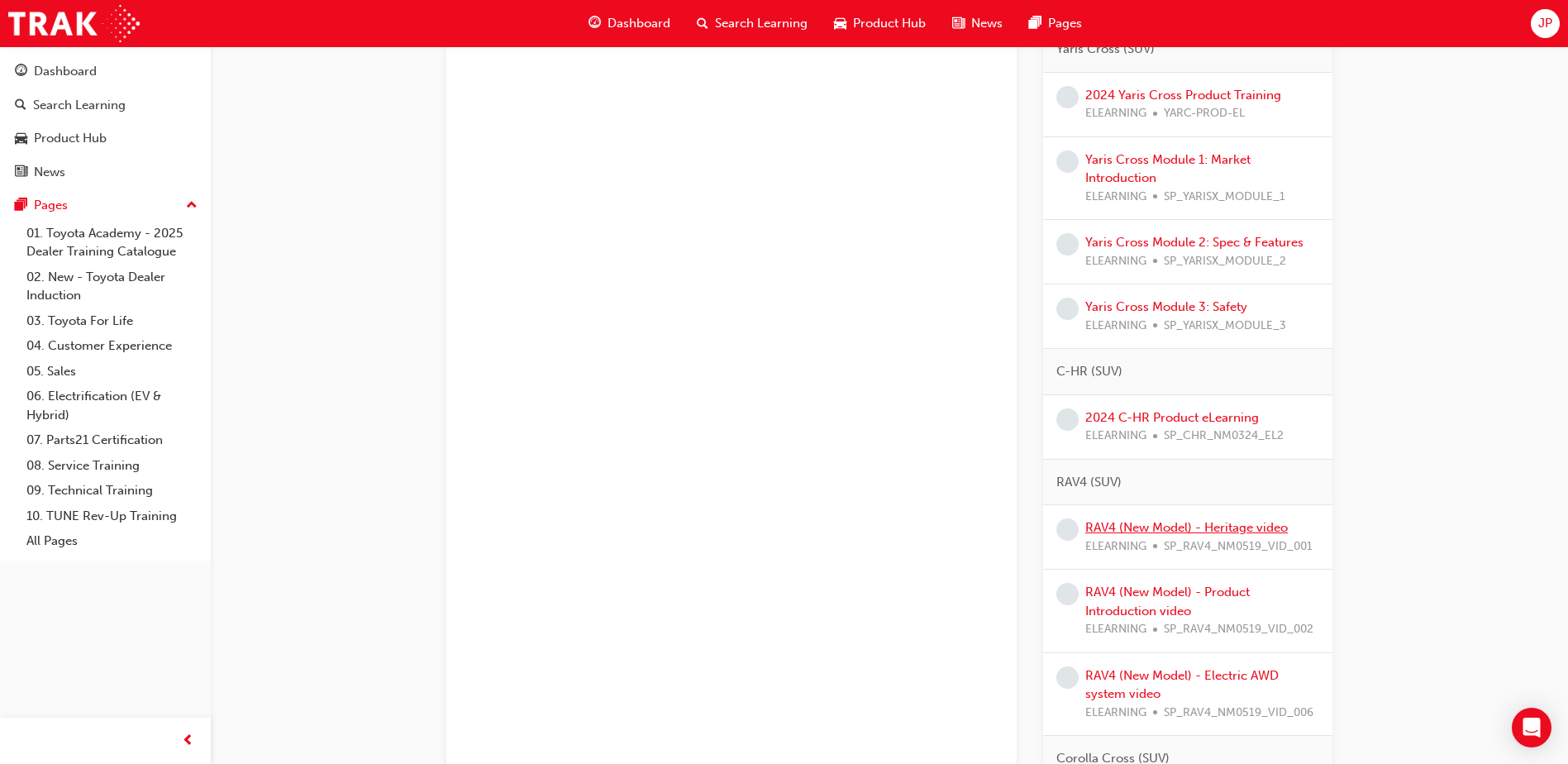
click at [1108, 521] on link "RAV4 (New Model) - Heritage video" at bounding box center [1186, 527] width 203 height 15
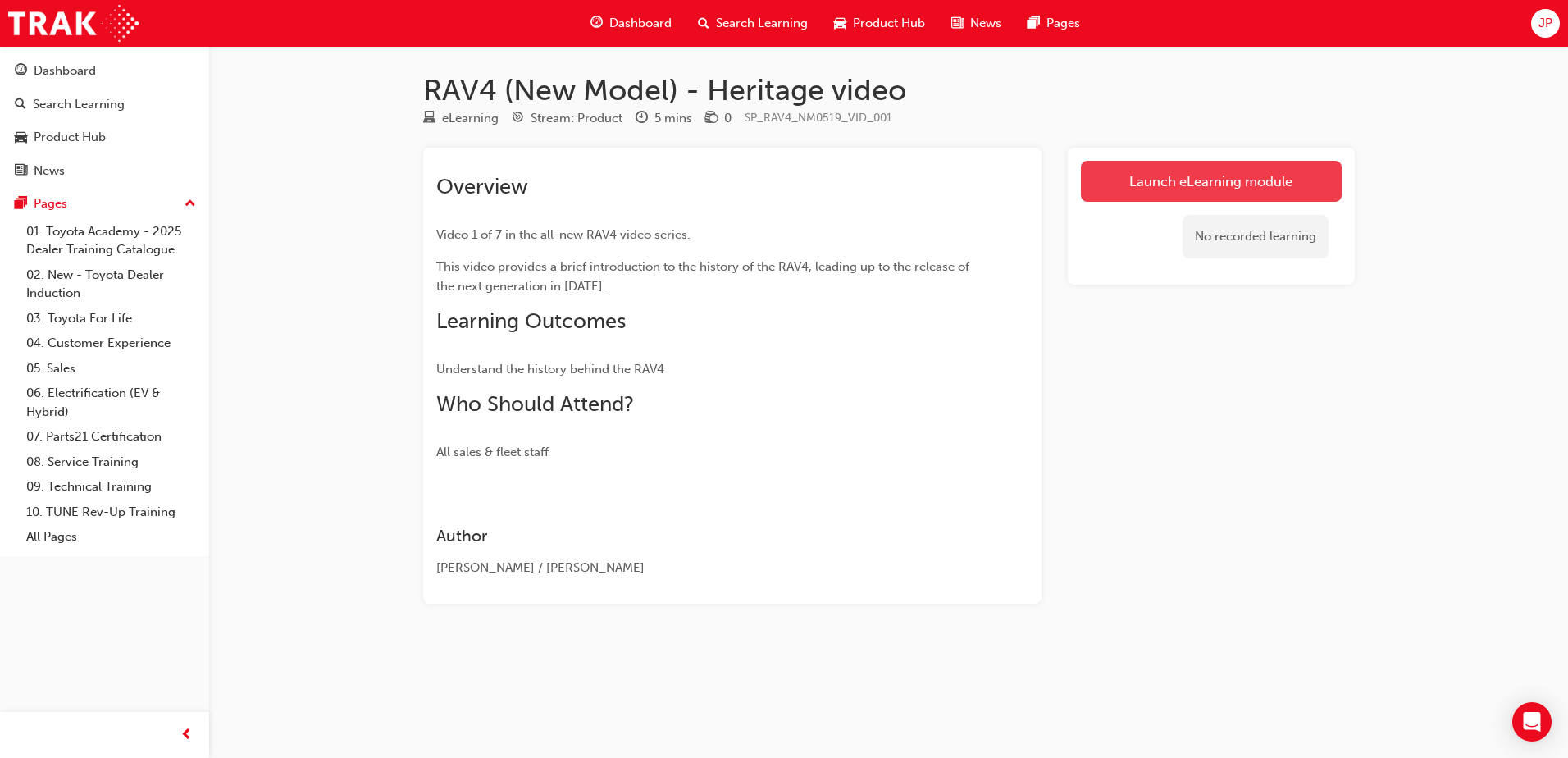
click at [1183, 183] on link "Launch eLearning module" at bounding box center [1210, 181] width 260 height 41
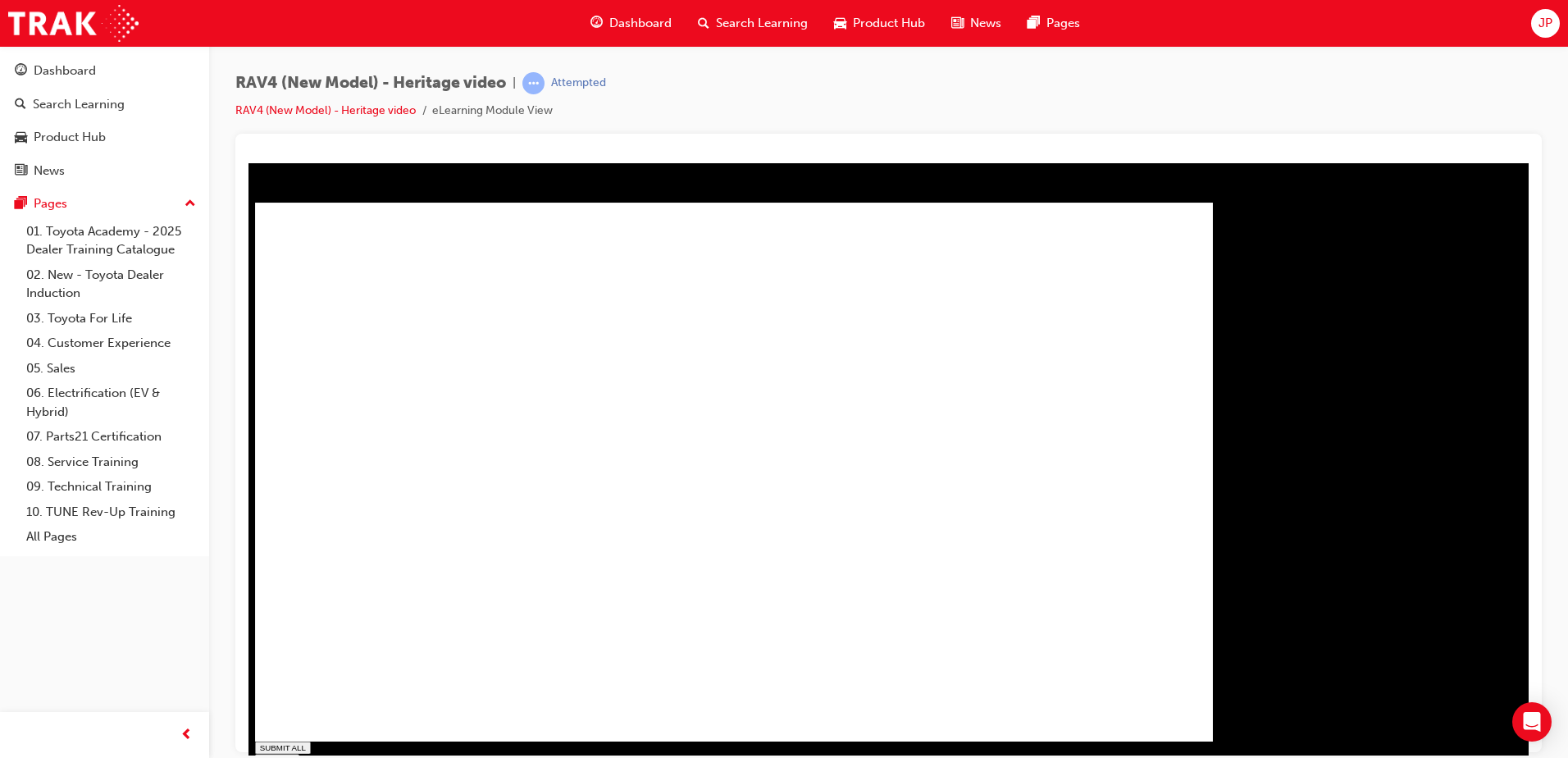
type input "1"
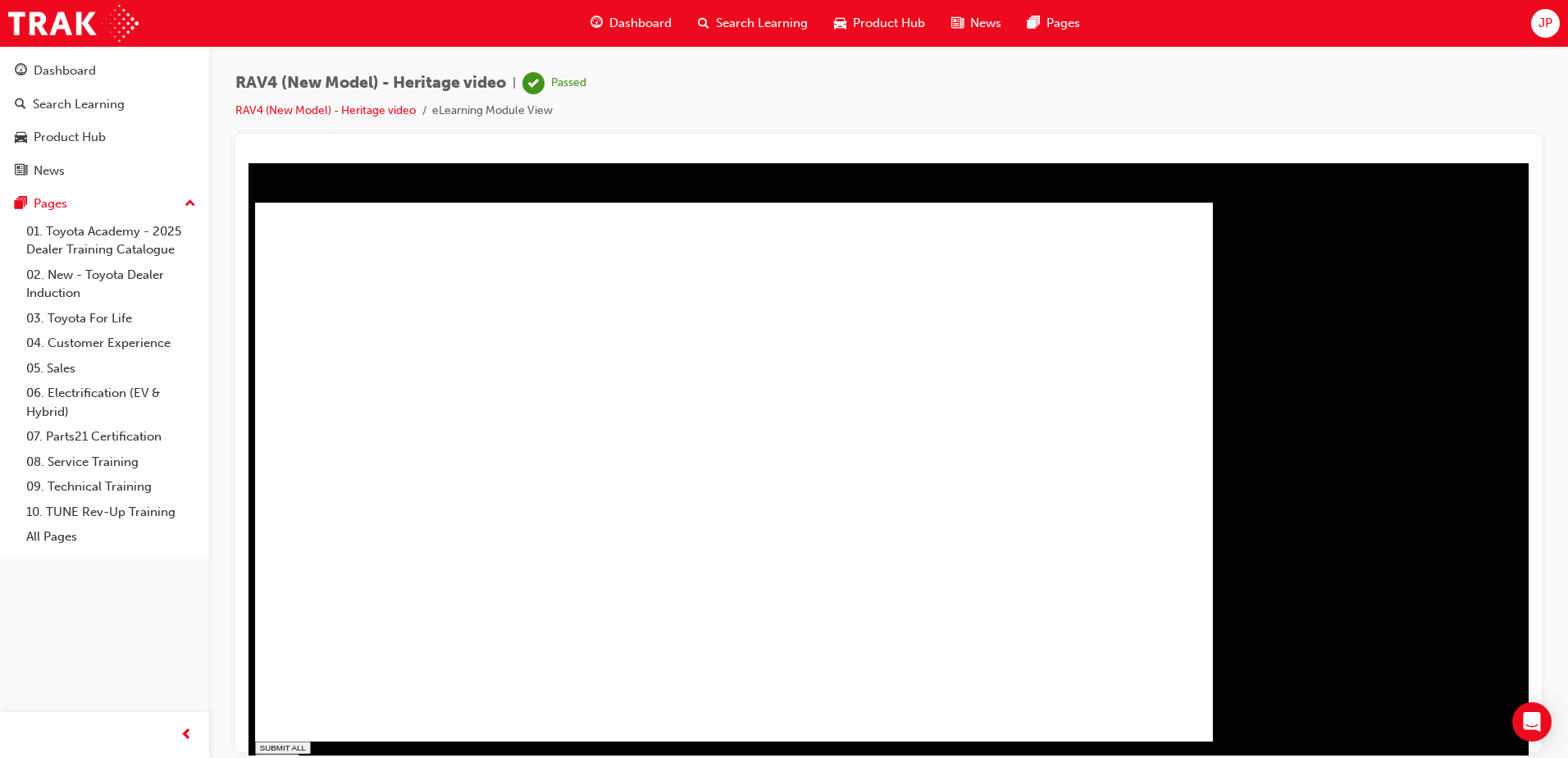
click at [98, 72] on div "Dashboard" at bounding box center [104, 71] width 179 height 20
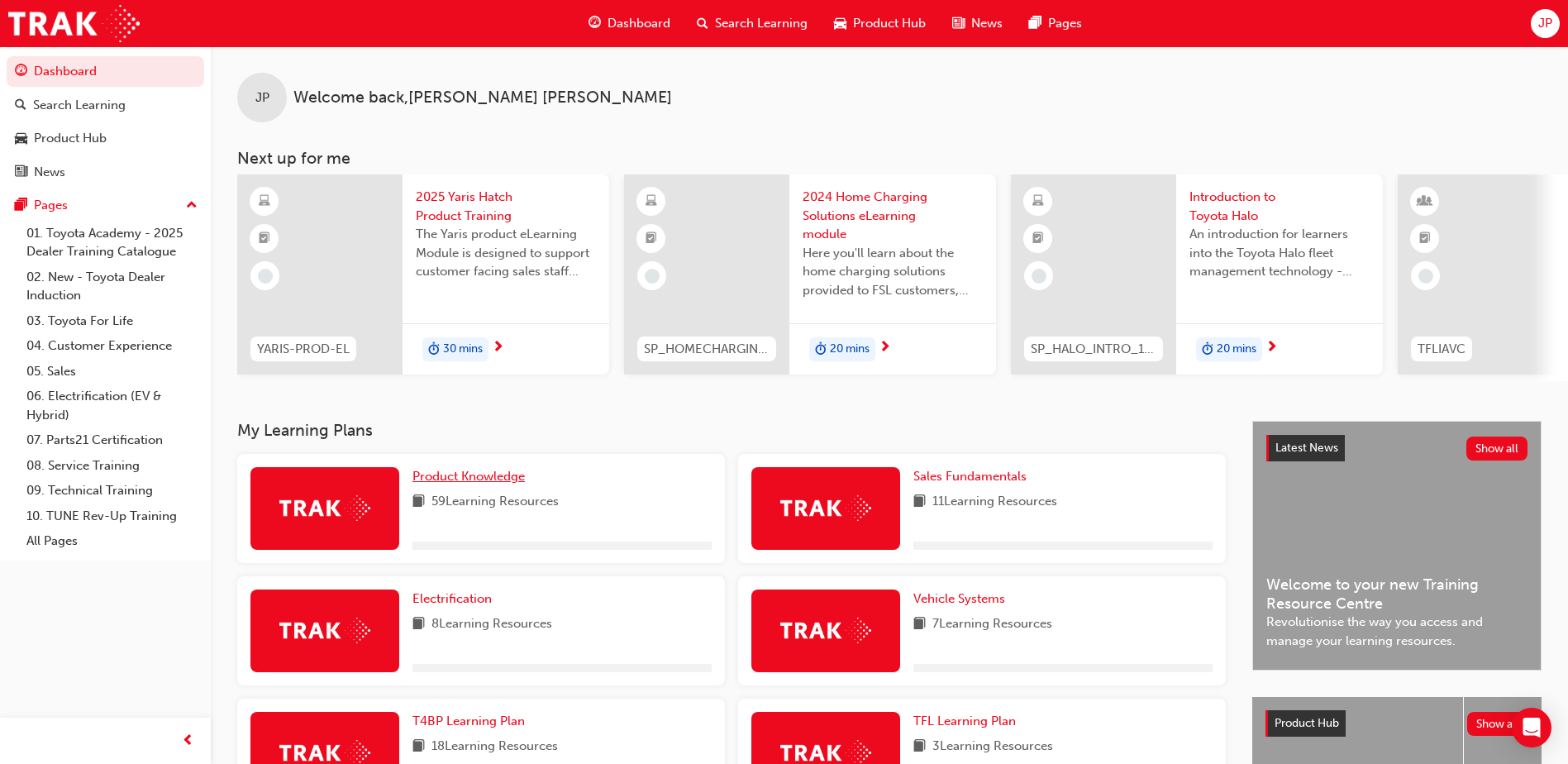
click at [455, 480] on span "Product Knowledge" at bounding box center [468, 476] width 112 height 15
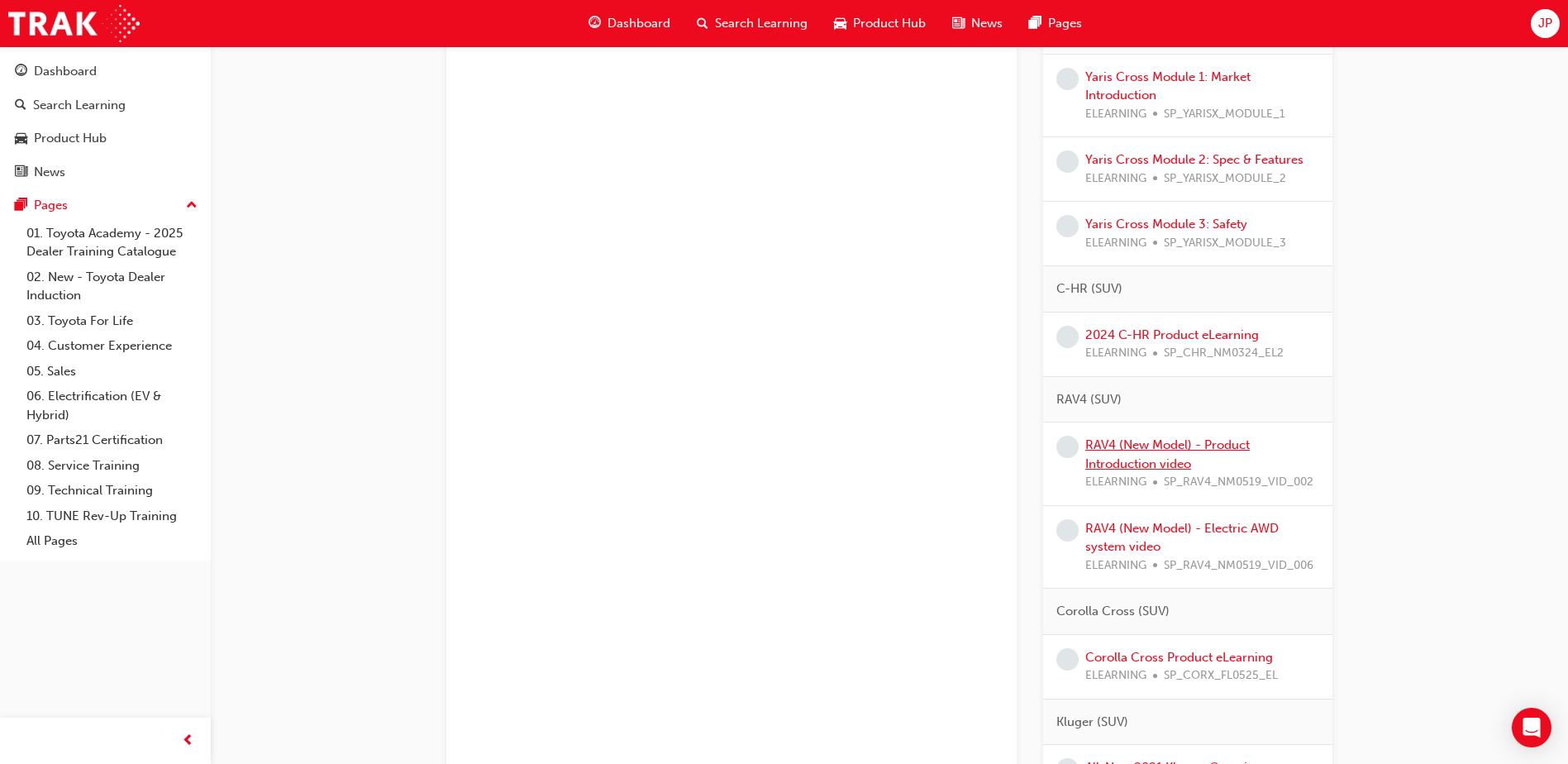
click at [1185, 446] on link "RAV4 (New Model) - Product Introduction video" at bounding box center [1167, 454] width 165 height 34
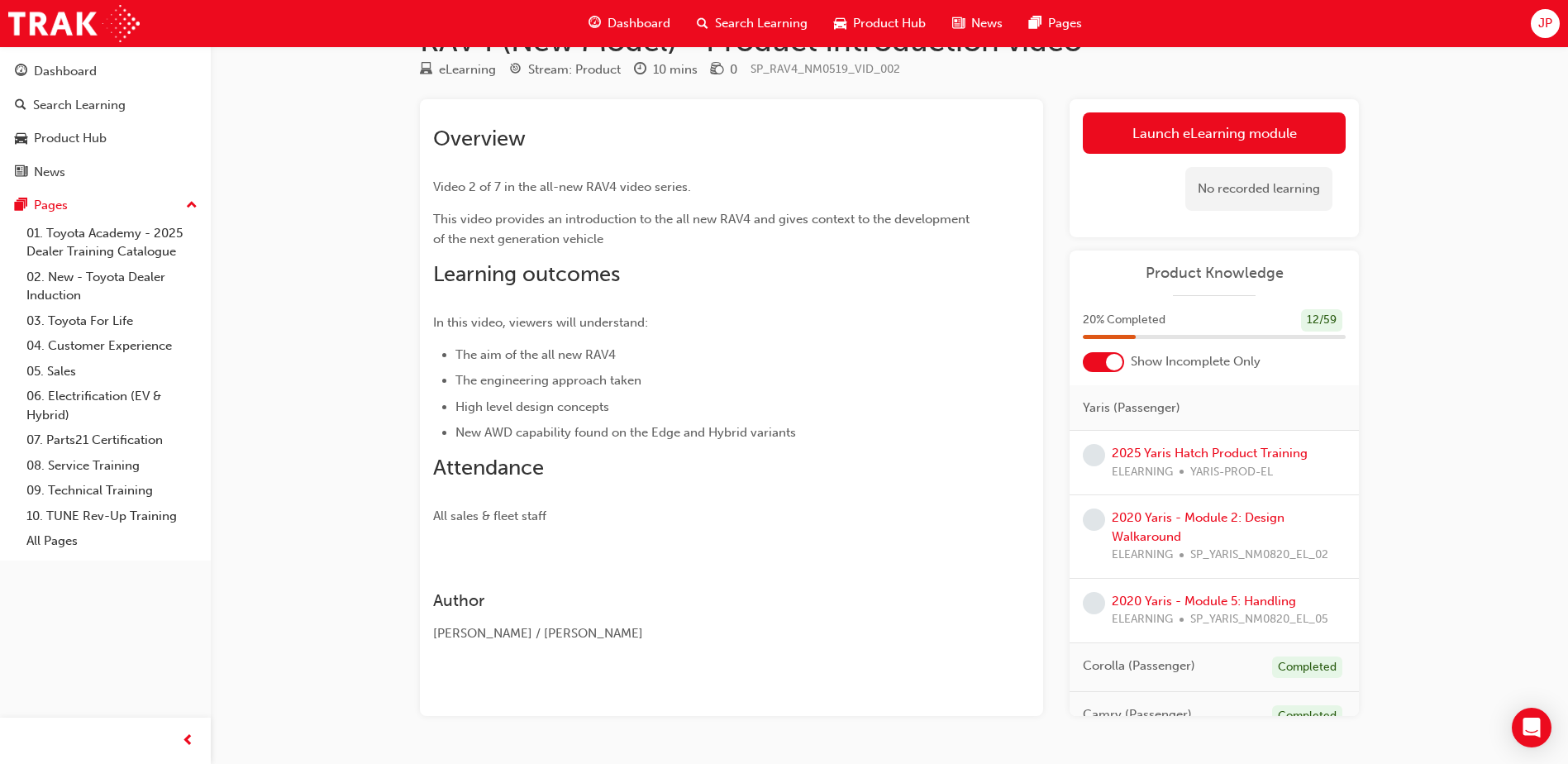
scroll to position [96, 0]
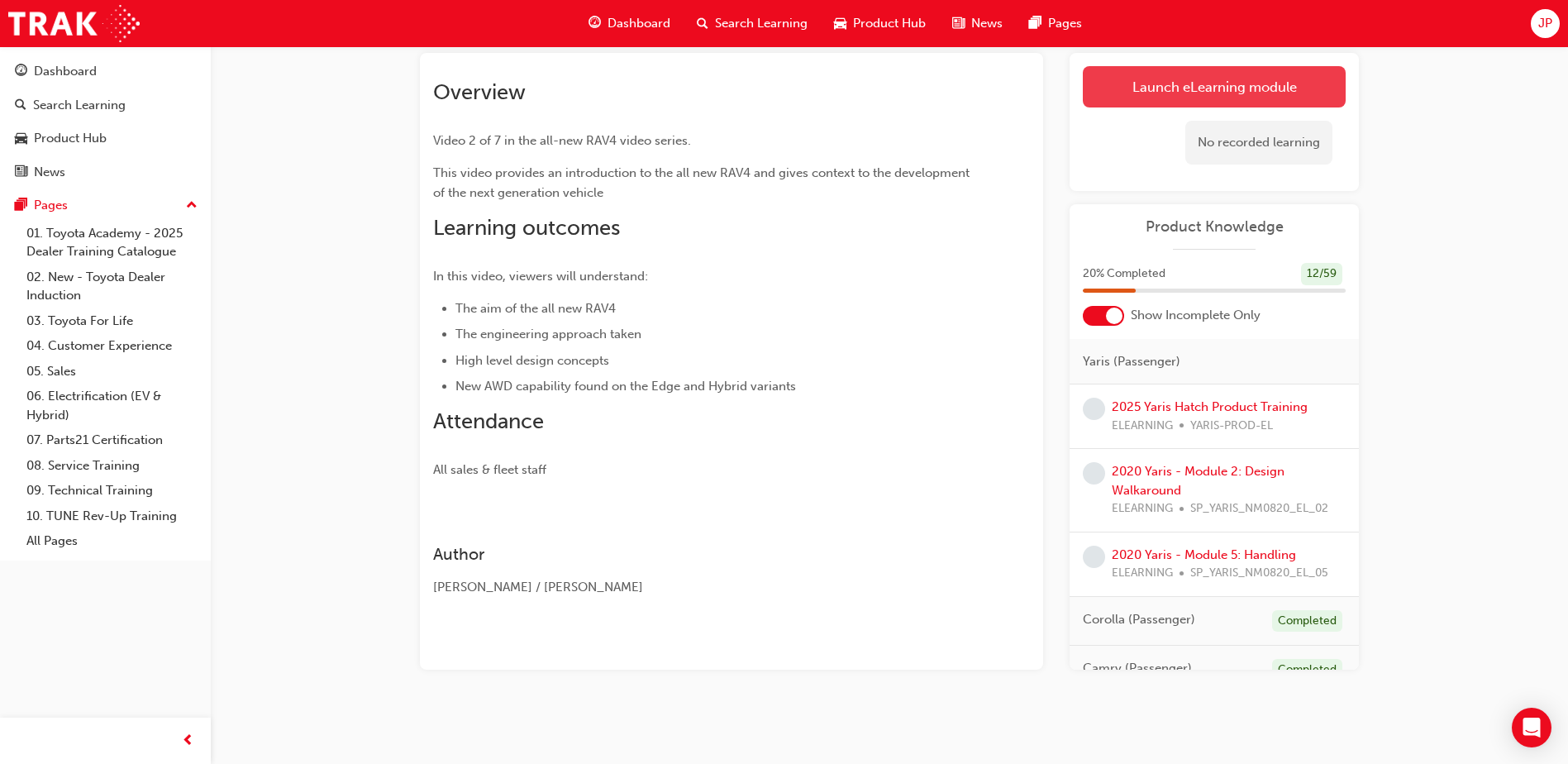
click at [1193, 76] on link "Launch eLearning module" at bounding box center [1214, 86] width 263 height 41
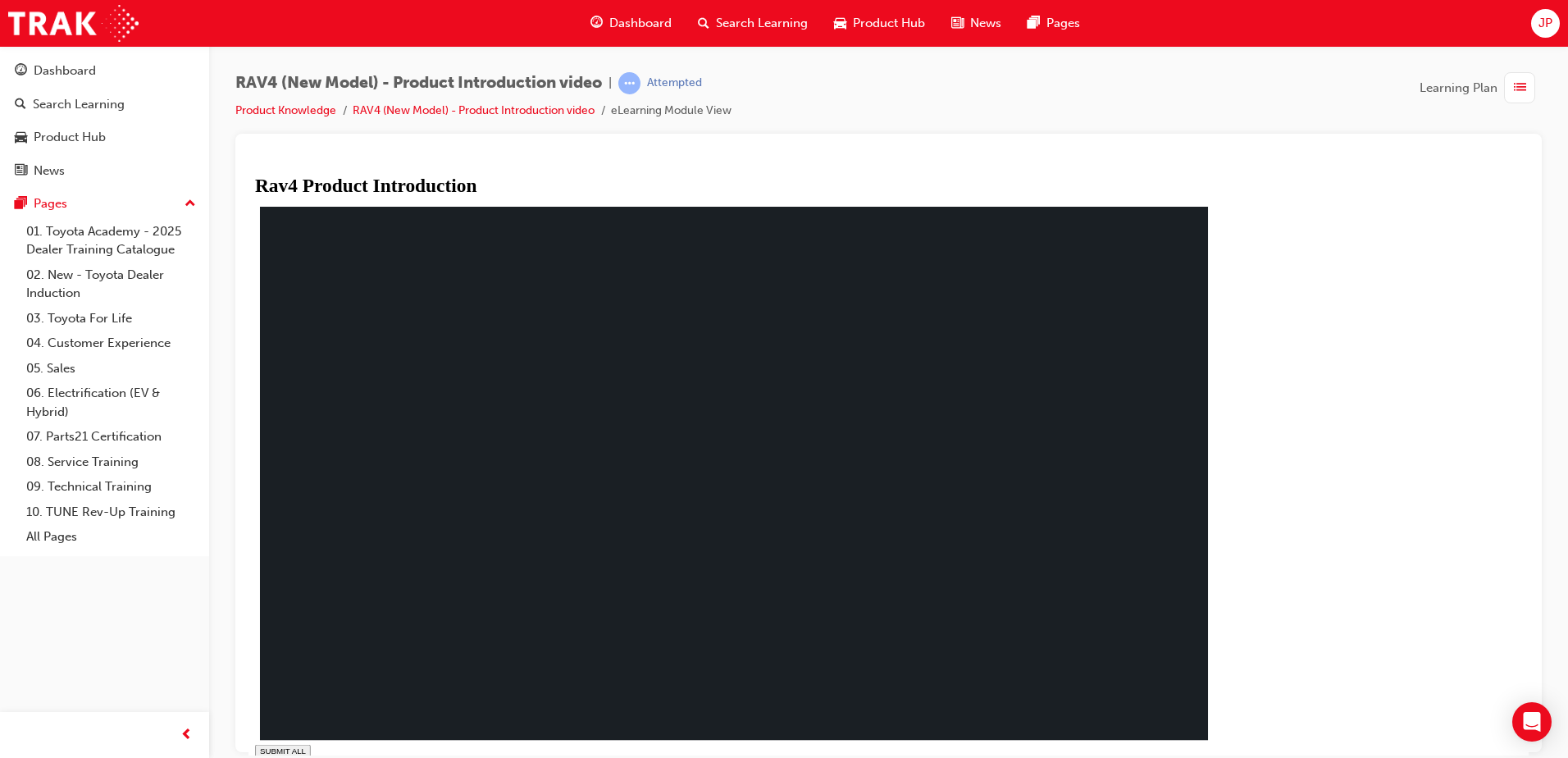
click at [1225, 725] on div "The ollowing video is based on global Toyota models. Any reerences to “Previo…" at bounding box center [740, 499] width 970 height 594
drag, startPoint x: 583, startPoint y: 739, endPoint x: 597, endPoint y: 739, distance: 14.0
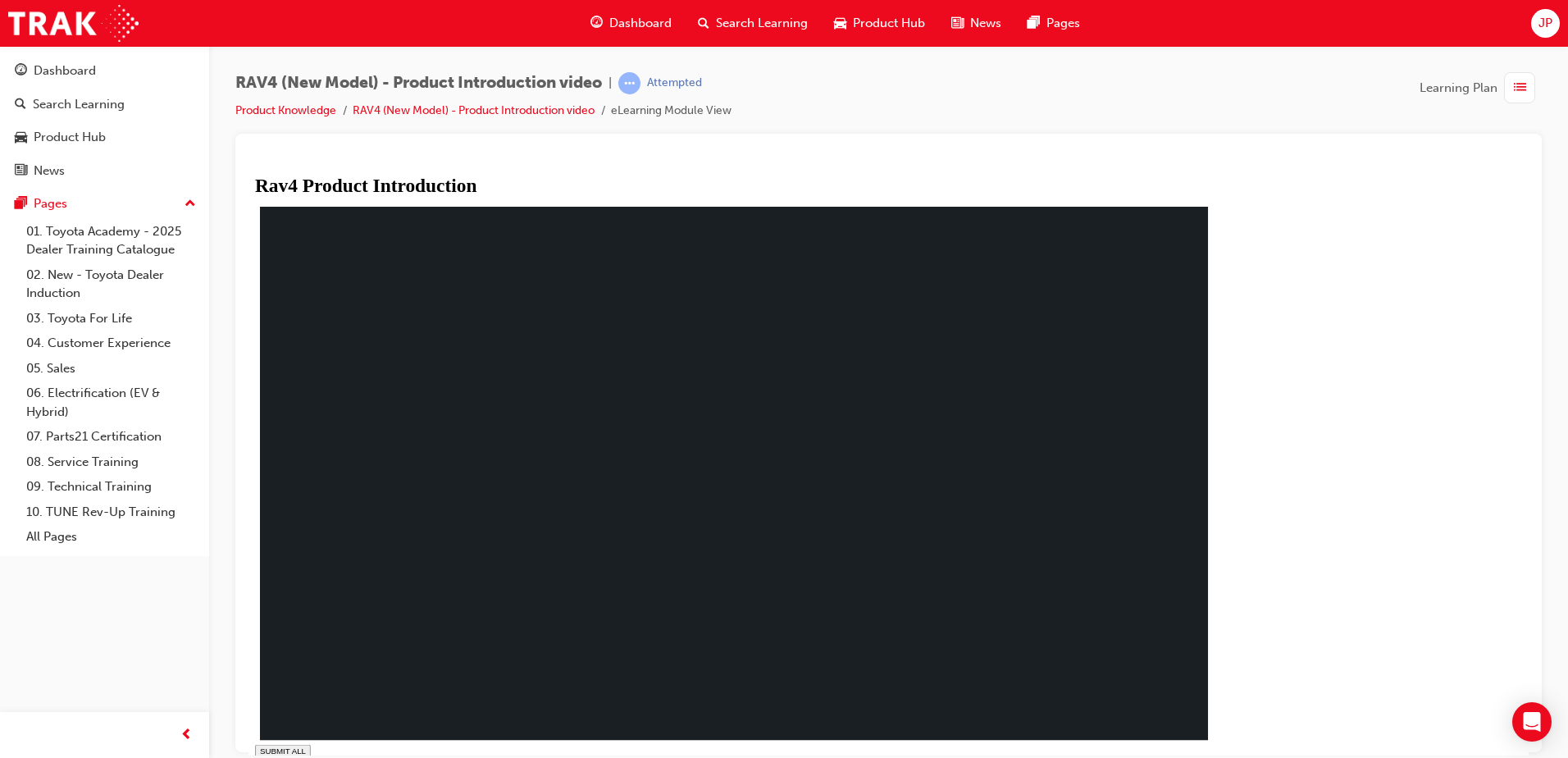
drag, startPoint x: 653, startPoint y: 741, endPoint x: 690, endPoint y: 742, distance: 37.0
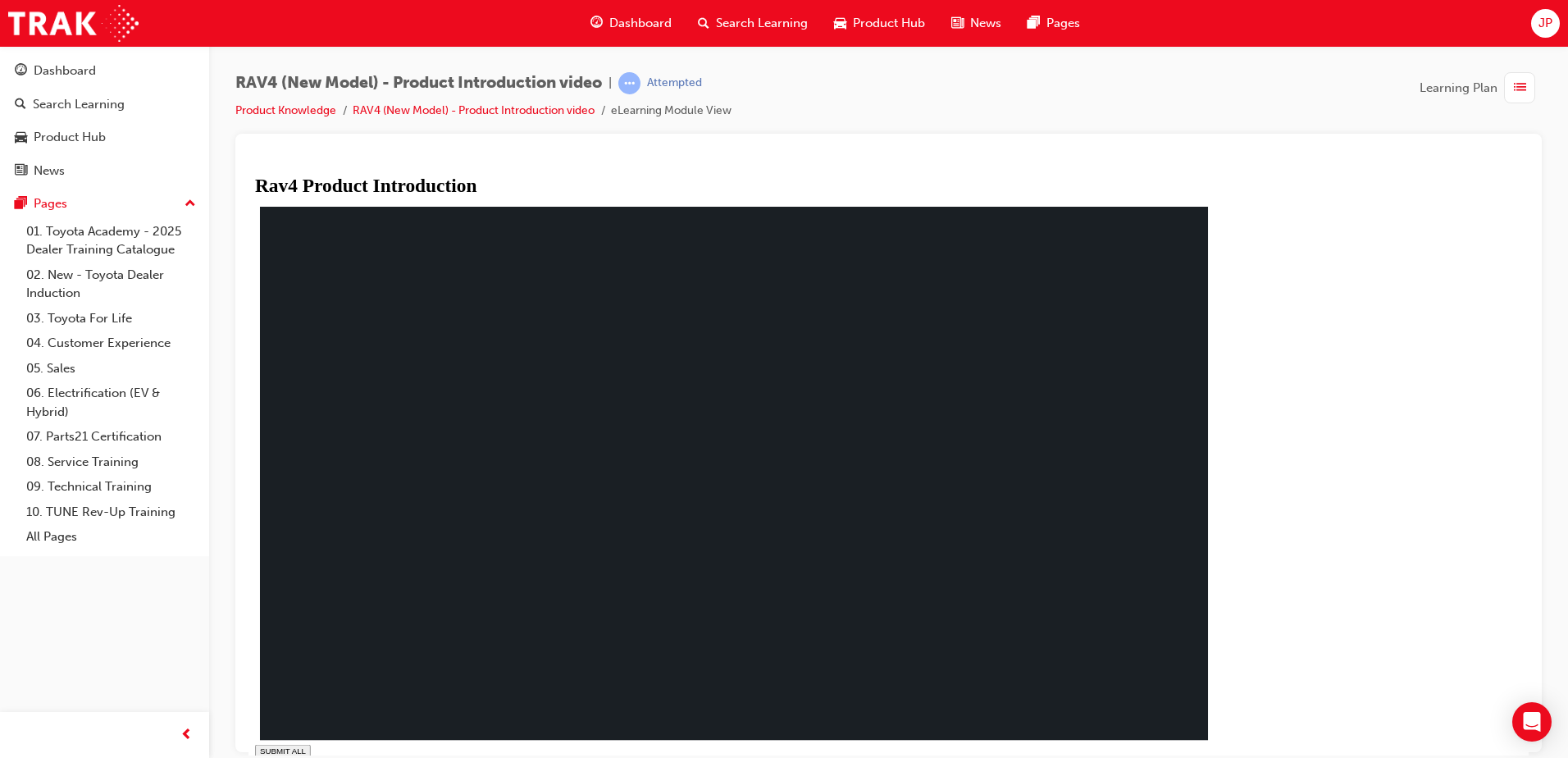
drag, startPoint x: 780, startPoint y: 739, endPoint x: 809, endPoint y: 739, distance: 29.0
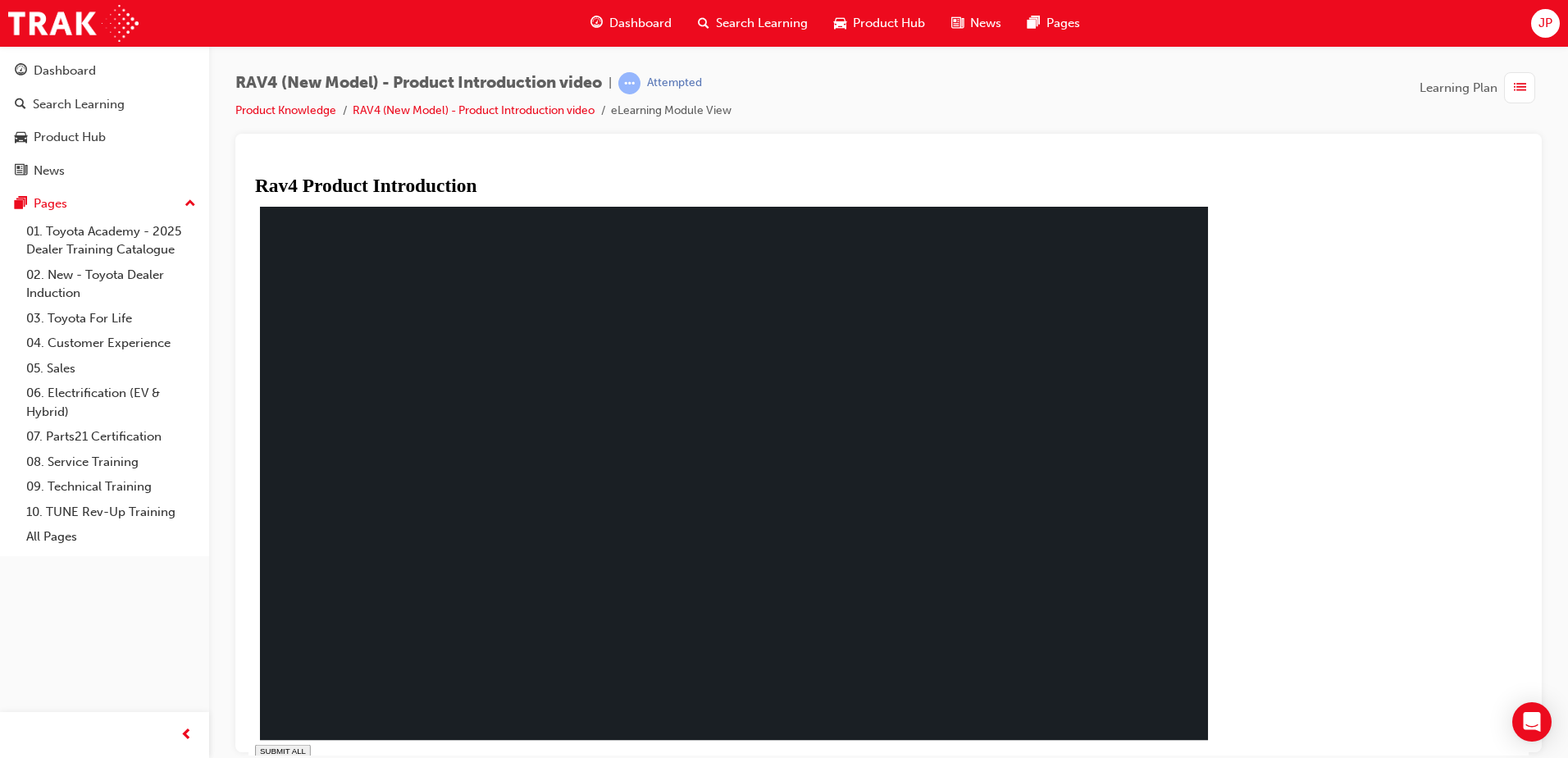
drag, startPoint x: 849, startPoint y: 737, endPoint x: 872, endPoint y: 738, distance: 23.0
drag, startPoint x: 872, startPoint y: 738, endPoint x: 900, endPoint y: 739, distance: 28.0
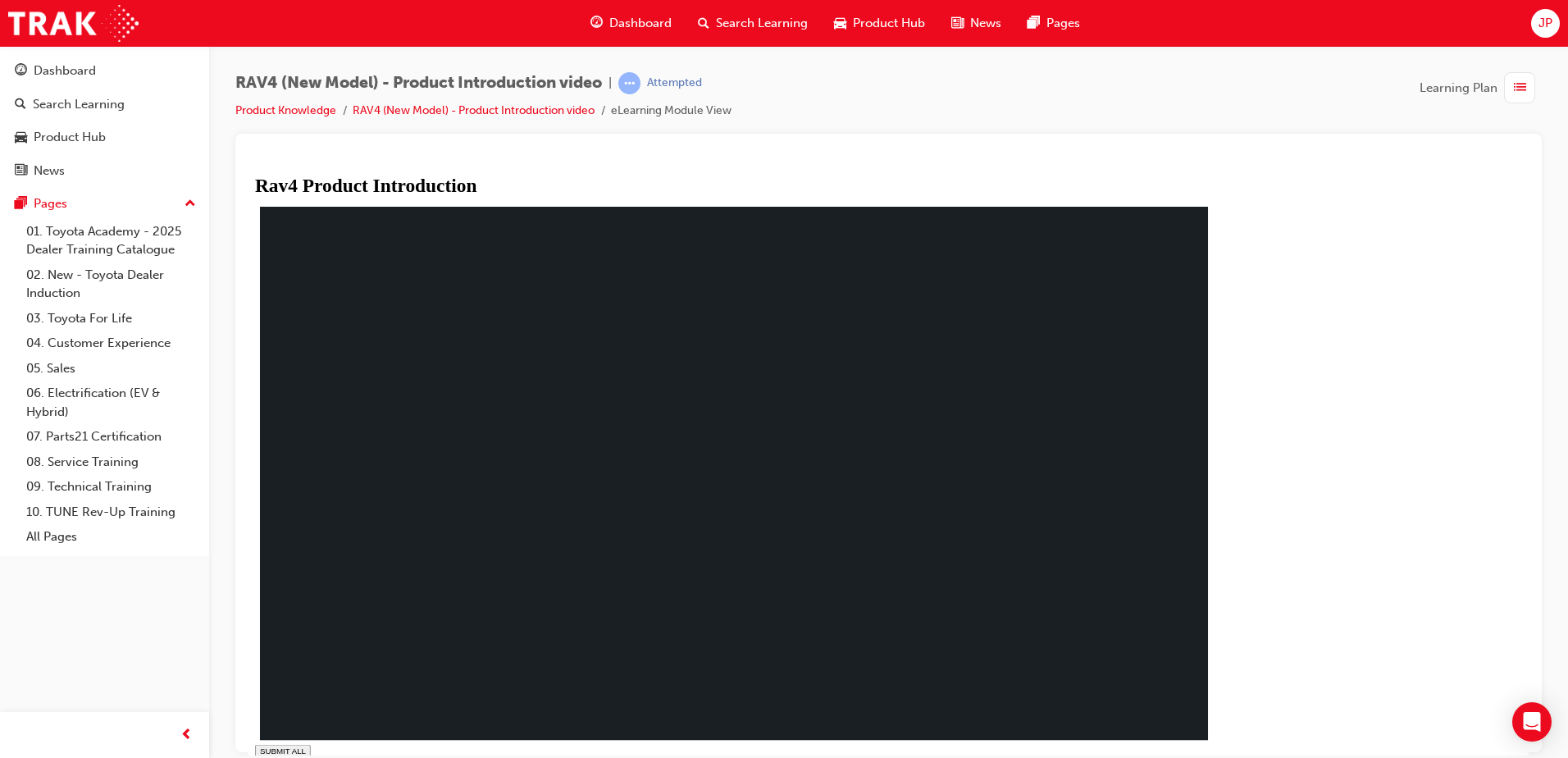
drag, startPoint x: 906, startPoint y: 741, endPoint x: 939, endPoint y: 741, distance: 33.0
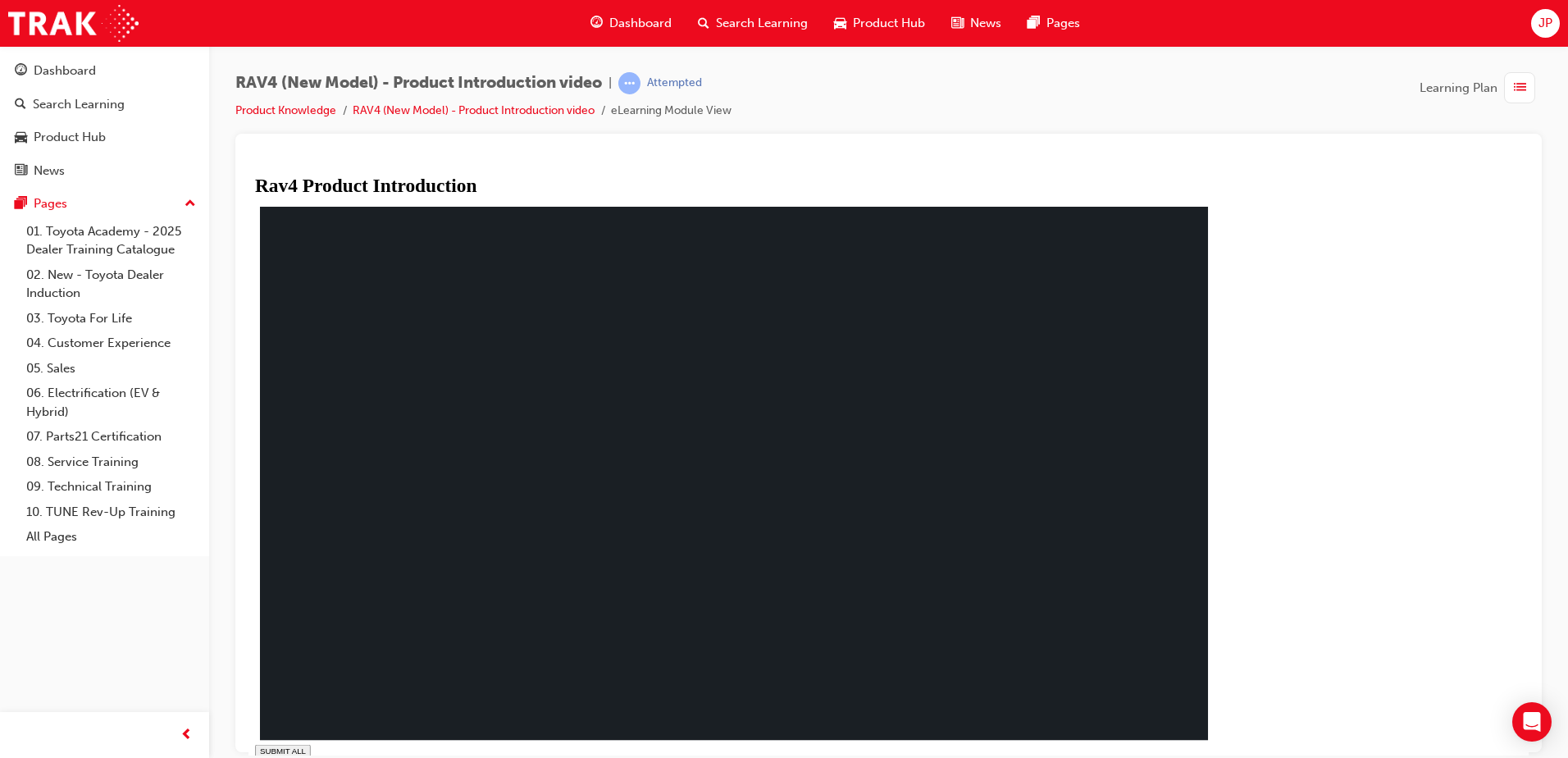
drag, startPoint x: 991, startPoint y: 740, endPoint x: 1021, endPoint y: 741, distance: 30.0
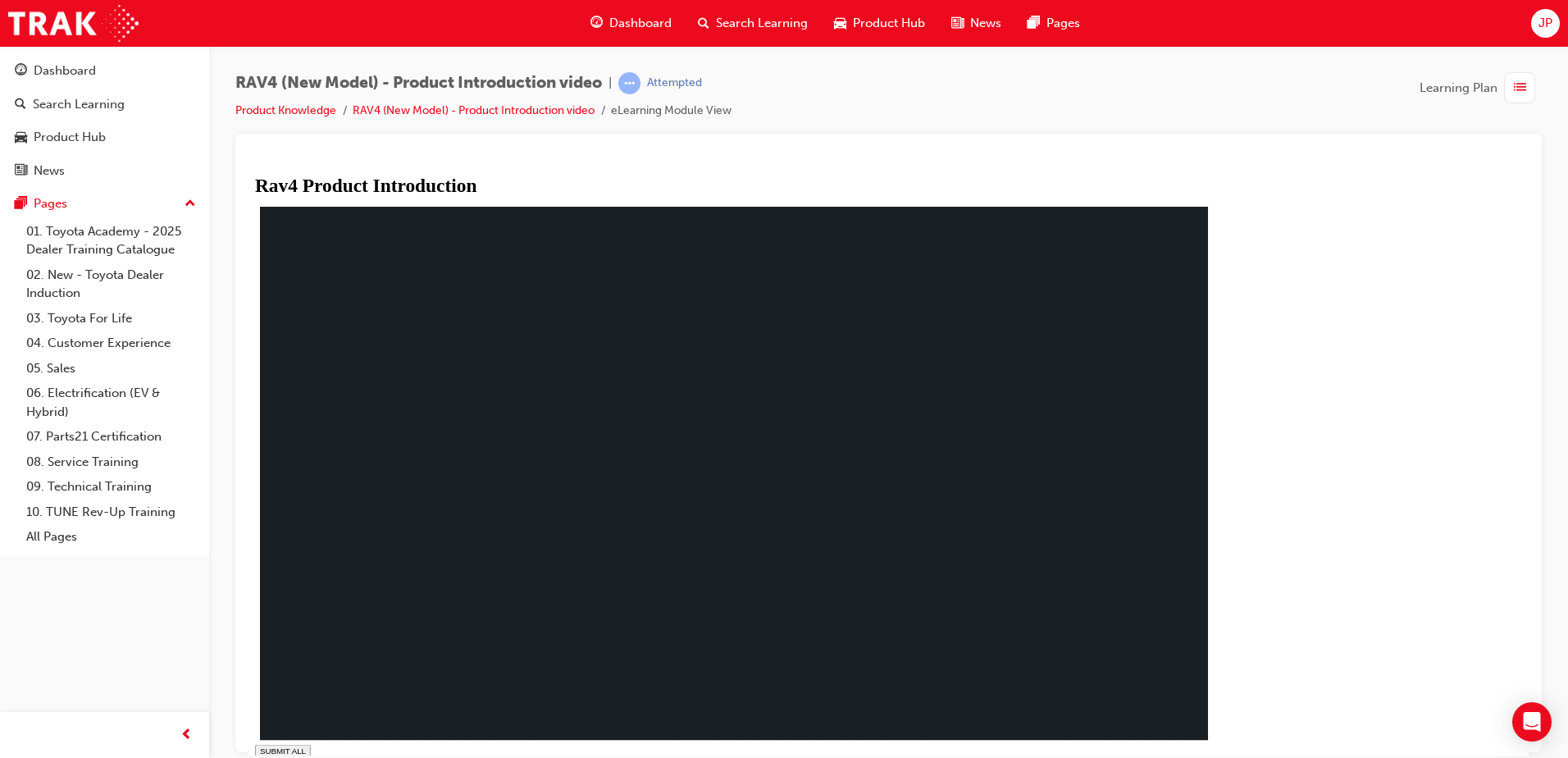
drag, startPoint x: 1127, startPoint y: 740, endPoint x: 1138, endPoint y: 740, distance: 11.0
drag, startPoint x: 1198, startPoint y: 741, endPoint x: 1216, endPoint y: 739, distance: 18.1
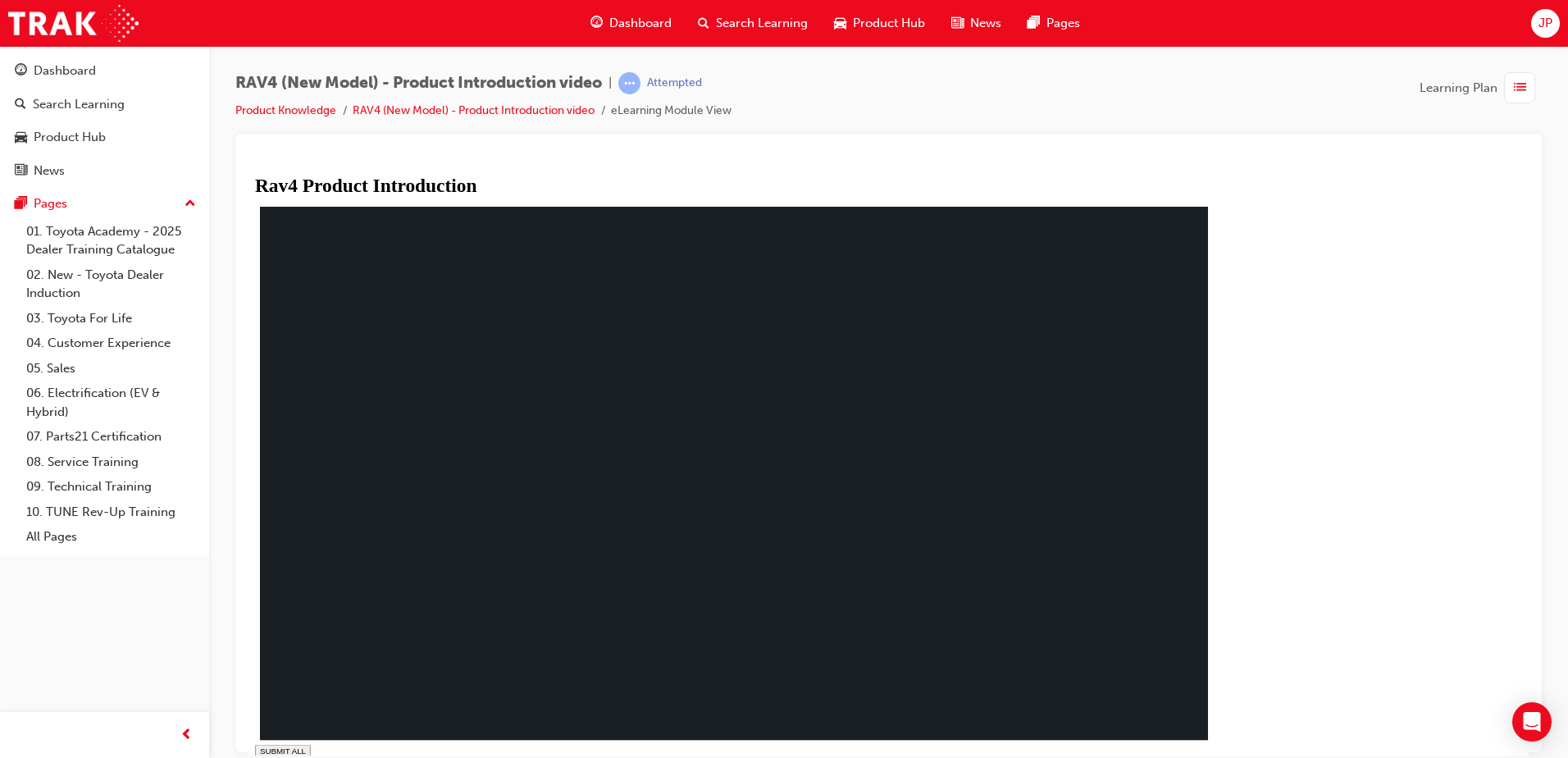
drag, startPoint x: 707, startPoint y: 740, endPoint x: 786, endPoint y: 736, distance: 79.1
drag, startPoint x: 786, startPoint y: 736, endPoint x: 845, endPoint y: 736, distance: 59.0
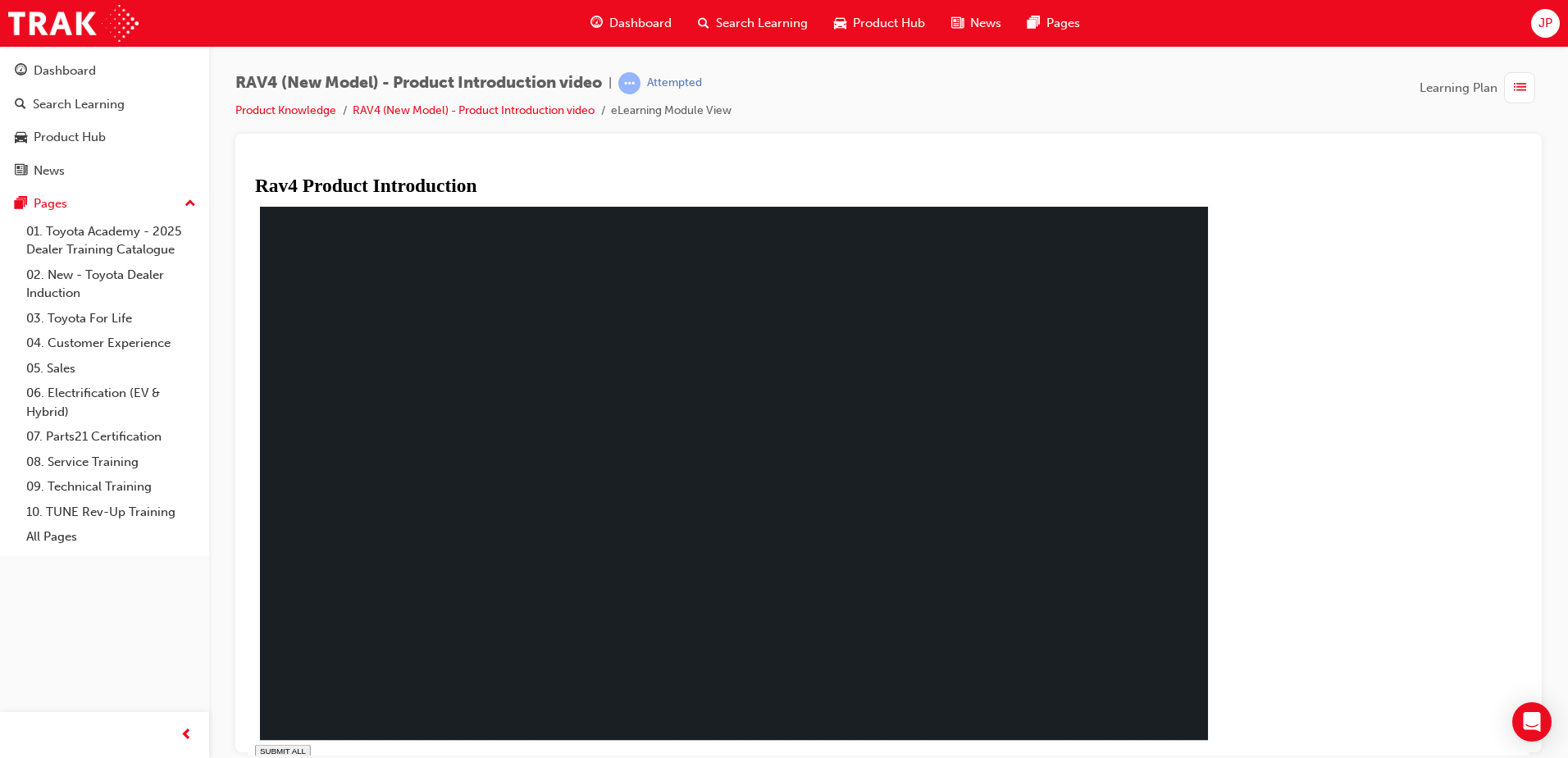
drag, startPoint x: 845, startPoint y: 736, endPoint x: 917, endPoint y: 736, distance: 72.0
drag, startPoint x: 917, startPoint y: 736, endPoint x: 987, endPoint y: 733, distance: 70.1
drag, startPoint x: 987, startPoint y: 733, endPoint x: 1054, endPoint y: 725, distance: 67.5
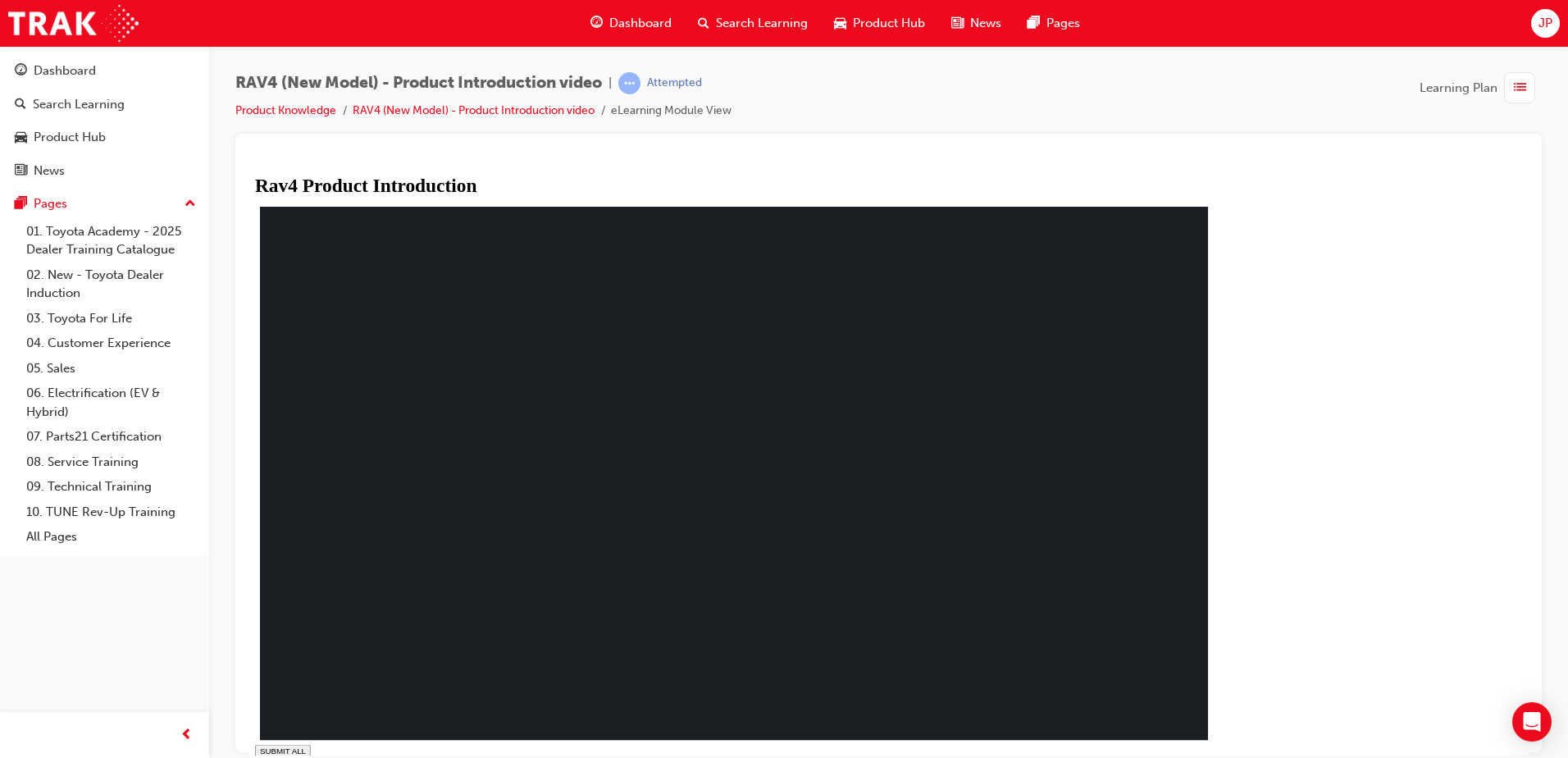
drag, startPoint x: 1065, startPoint y: 725, endPoint x: 1082, endPoint y: 722, distance: 17.3
click at [1078, 722] on div "SUBMIT ALL volume pause replay PREV NEXT SUBMIT FINISH" at bounding box center [740, 520] width 970 height 636
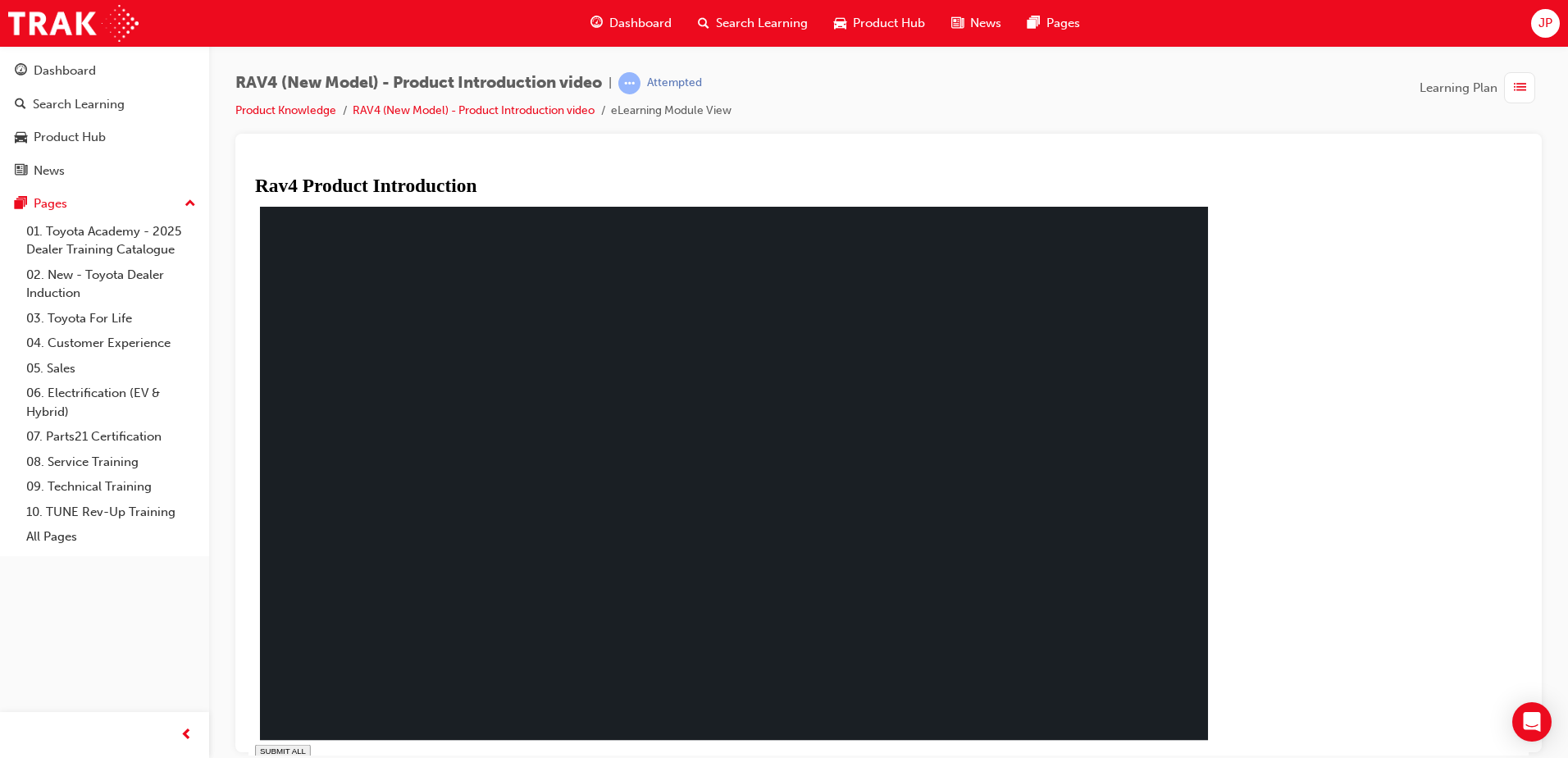
click at [848, 719] on div "SUBMIT ALL volume pause replay PREV NEXT SUBMIT FINISH" at bounding box center [740, 520] width 970 height 636
drag, startPoint x: 877, startPoint y: 754, endPoint x: 969, endPoint y: 743, distance: 92.7
click at [890, 754] on div "Rav4 Product Introduction SUBMIT ALL volume pause replay PREV NEXT SUBMIT FINISH" at bounding box center [740, 477] width 970 height 595
drag, startPoint x: 970, startPoint y: 743, endPoint x: 1010, endPoint y: 736, distance: 40.6
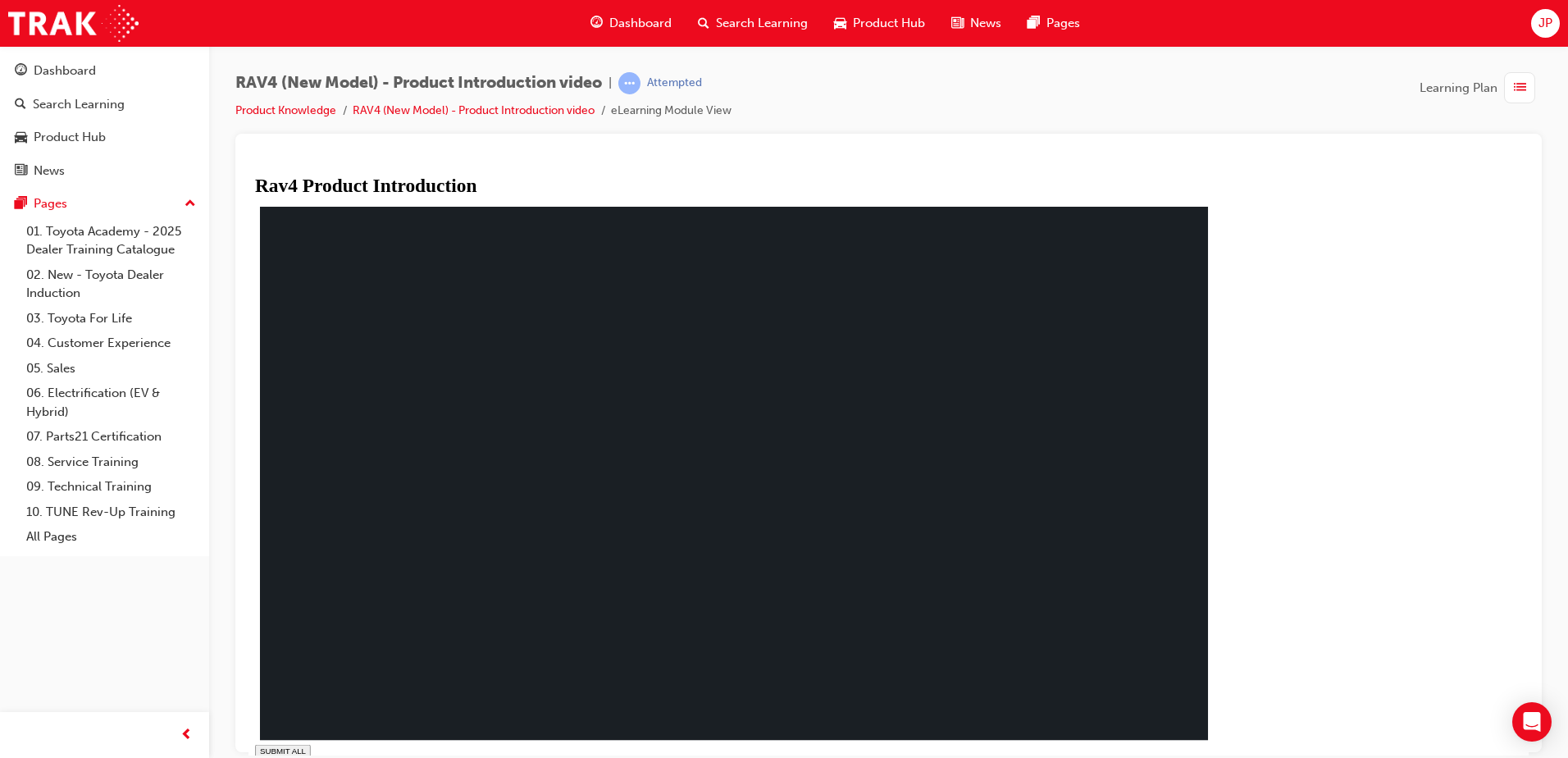
drag, startPoint x: 1110, startPoint y: 730, endPoint x: 1118, endPoint y: 731, distance: 8.1
click at [1110, 730] on div "SUBMIT ALL volume pause replay PREV NEXT SUBMIT FINISH" at bounding box center [740, 520] width 970 height 636
drag, startPoint x: 1122, startPoint y: 732, endPoint x: 1147, endPoint y: 734, distance: 25.1
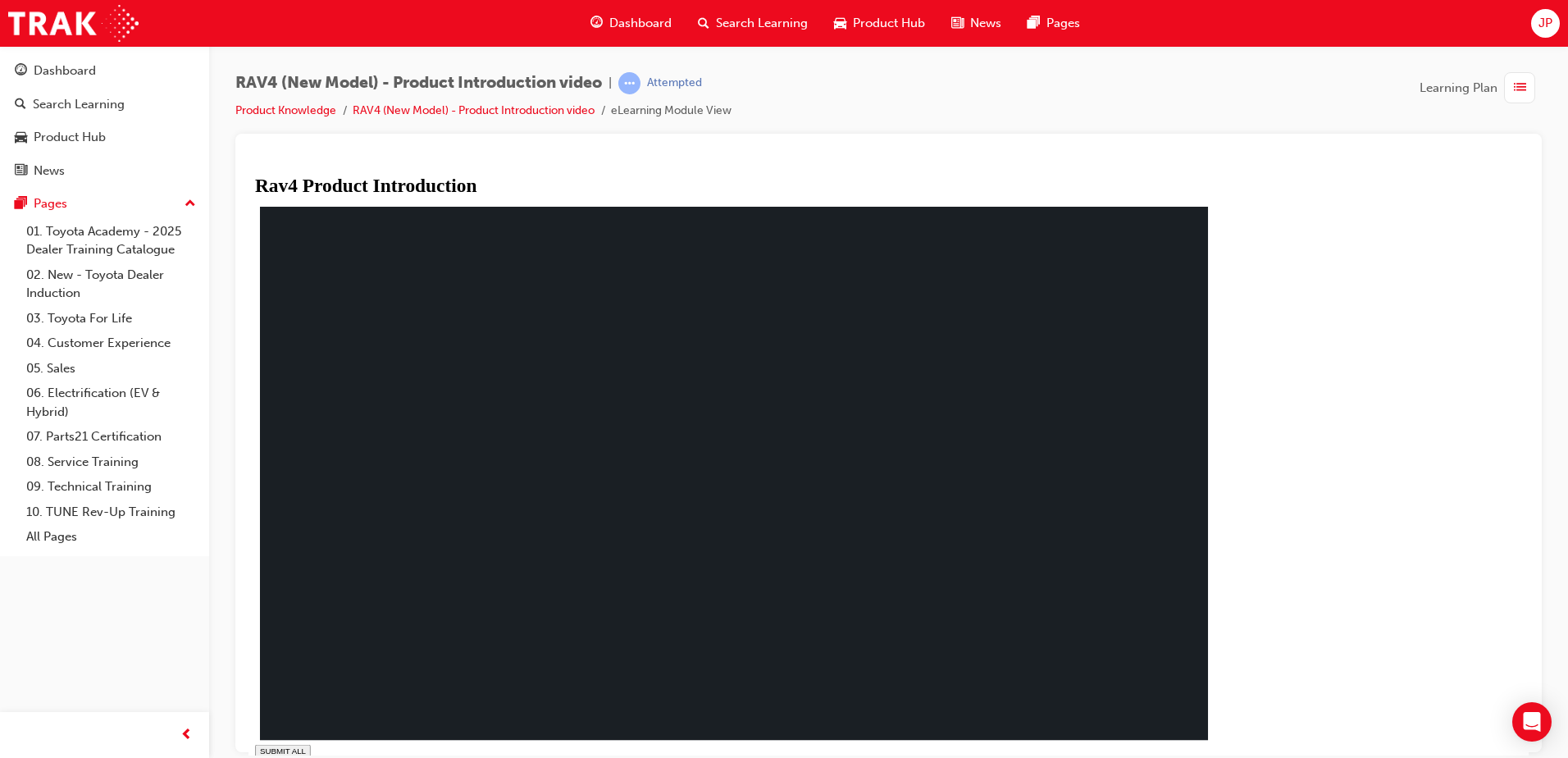
drag, startPoint x: 1171, startPoint y: 731, endPoint x: 1185, endPoint y: 728, distance: 14.3
click at [1179, 730] on div "SUBMIT ALL volume pause replay PREV NEXT SUBMIT FINISH" at bounding box center [740, 520] width 970 height 636
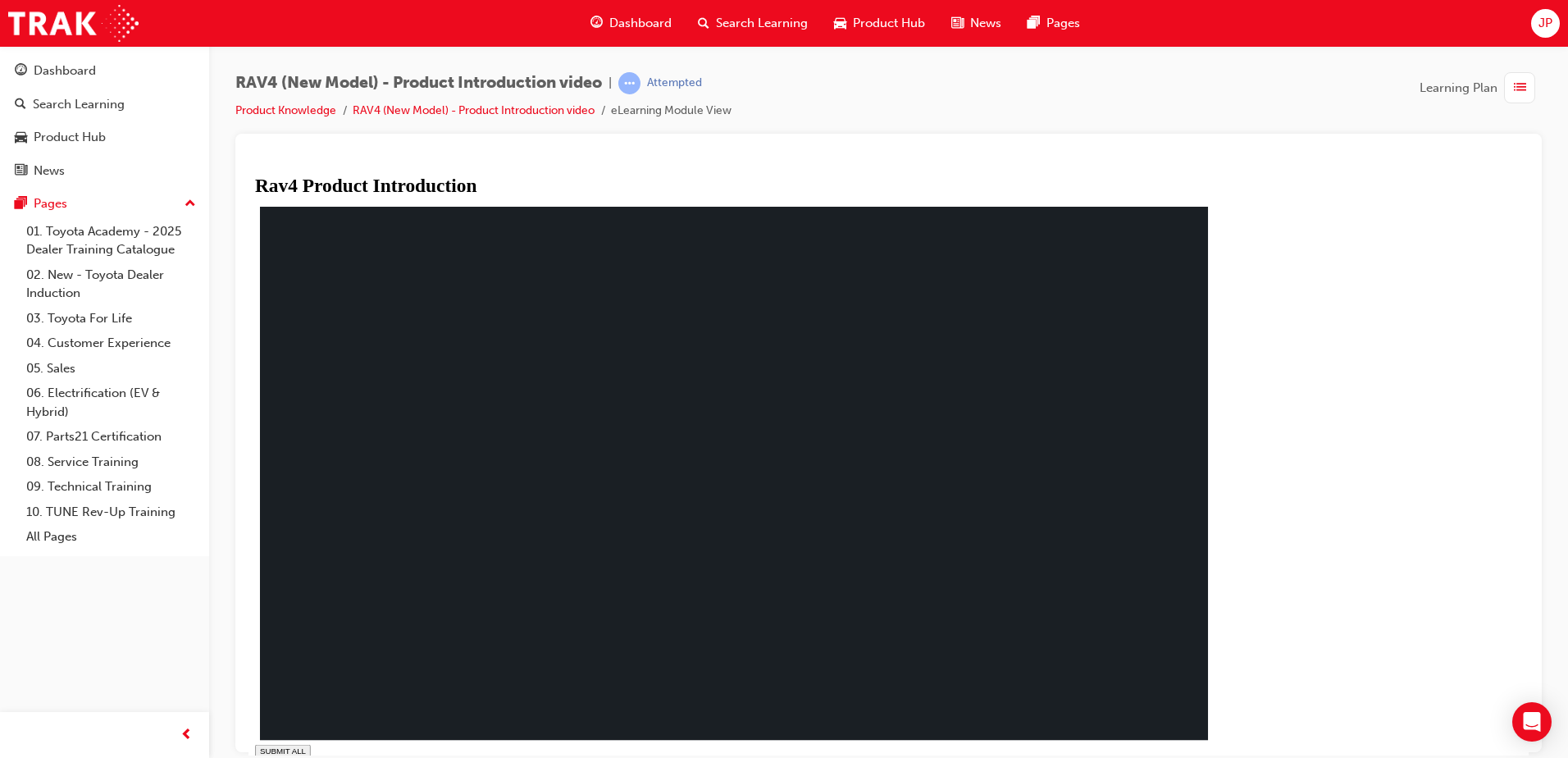
drag, startPoint x: 799, startPoint y: 738, endPoint x: 843, endPoint y: 738, distance: 44.0
drag, startPoint x: 855, startPoint y: 736, endPoint x: 882, endPoint y: 739, distance: 27.2
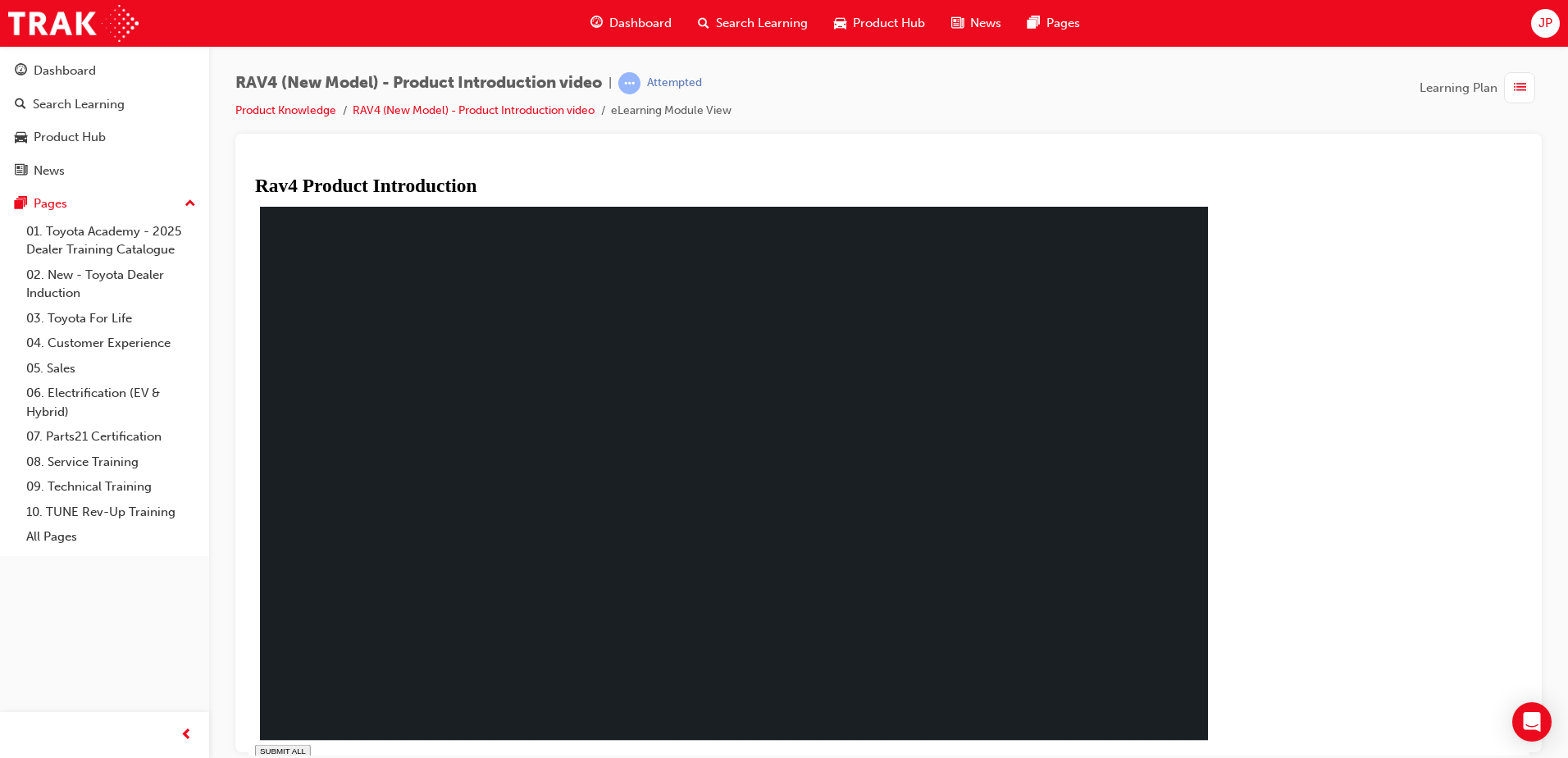
drag, startPoint x: 928, startPoint y: 733, endPoint x: 951, endPoint y: 723, distance: 25.1
drag, startPoint x: 951, startPoint y: 723, endPoint x: 986, endPoint y: 711, distance: 37.0
click at [979, 712] on div "SUBMIT ALL volume pause replay PREV NEXT SUBMIT FINISH" at bounding box center [740, 520] width 970 height 636
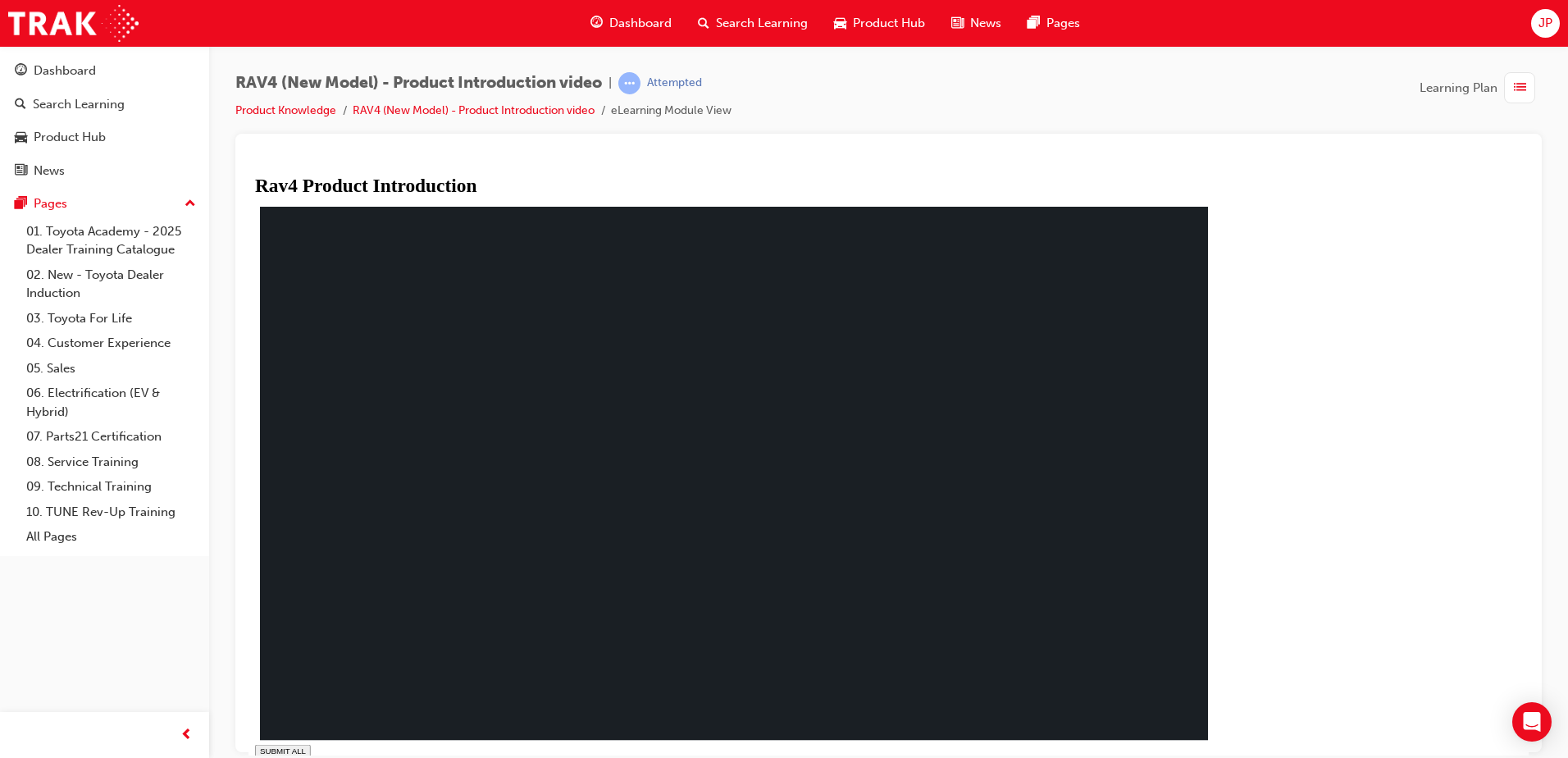
drag, startPoint x: 1047, startPoint y: 737, endPoint x: 1073, endPoint y: 734, distance: 26.2
drag, startPoint x: 1134, startPoint y: 729, endPoint x: 1168, endPoint y: 725, distance: 34.2
click at [1150, 725] on div "SUBMIT ALL volume pause replay PREV NEXT SUBMIT FINISH" at bounding box center [740, 520] width 970 height 636
drag, startPoint x: 1168, startPoint y: 725, endPoint x: 1179, endPoint y: 723, distance: 11.2
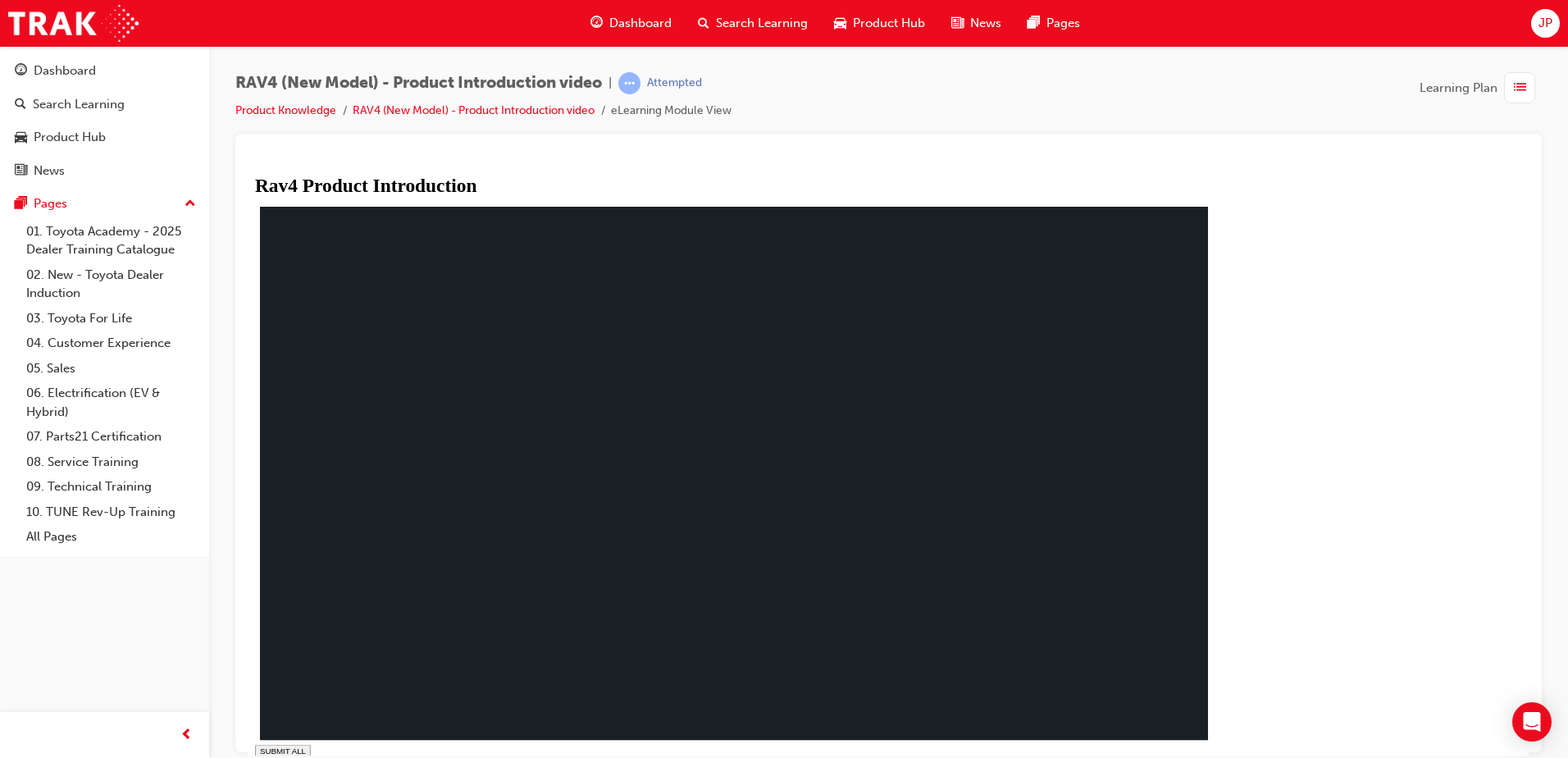
click at [1178, 723] on div "SUBMIT ALL volume pause replay PREV NEXT SUBMIT FINISH" at bounding box center [740, 520] width 970 height 636
drag, startPoint x: 1194, startPoint y: 724, endPoint x: 1210, endPoint y: 733, distance: 18.4
click at [1209, 732] on div "SUBMIT ALL volume pause replay PREV NEXT SUBMIT FINISH" at bounding box center [740, 520] width 970 height 636
drag, startPoint x: 1210, startPoint y: 733, endPoint x: 1219, endPoint y: 740, distance: 11.4
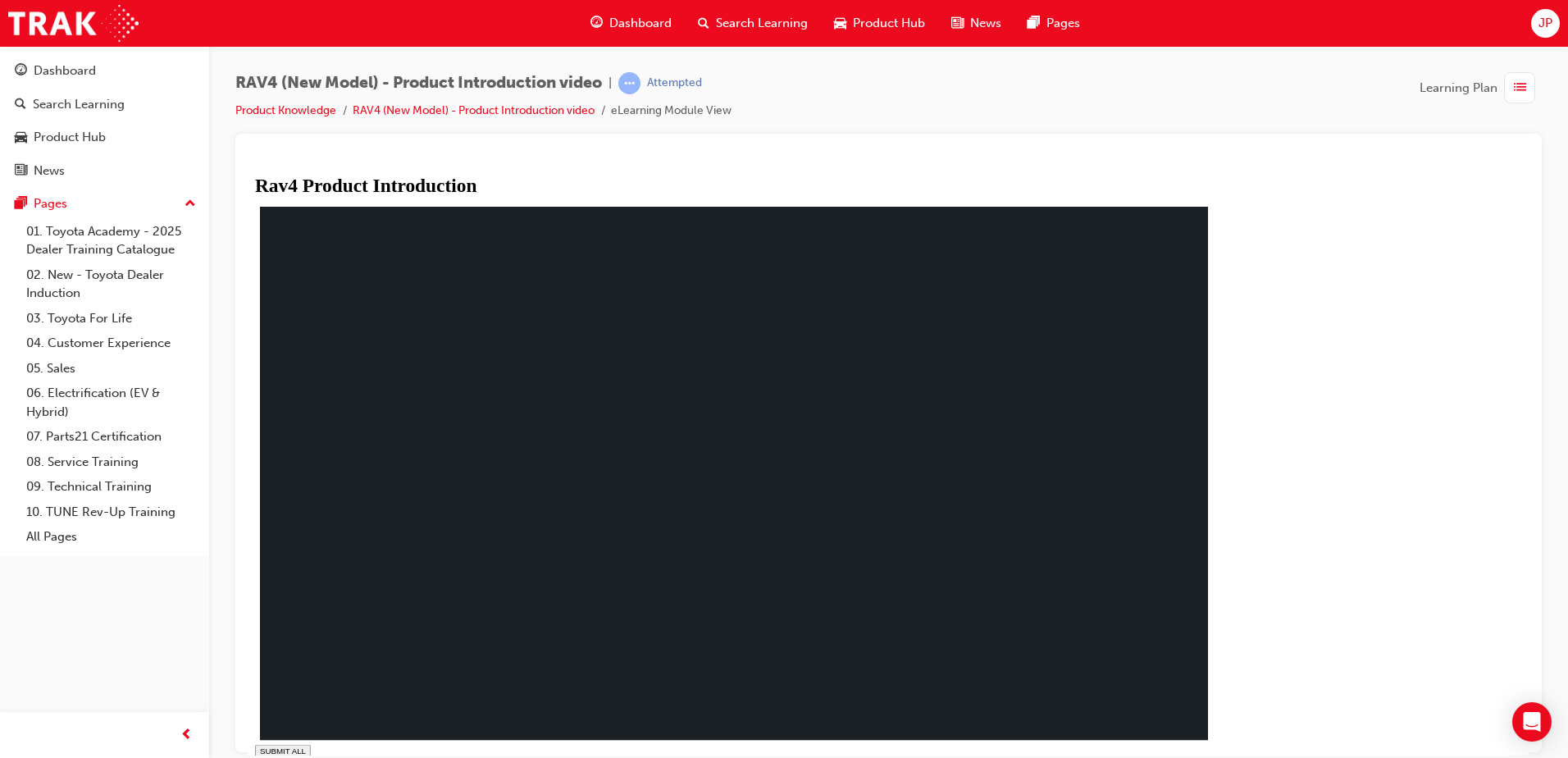
drag, startPoint x: 1241, startPoint y: 739, endPoint x: 1252, endPoint y: 739, distance: 11.0
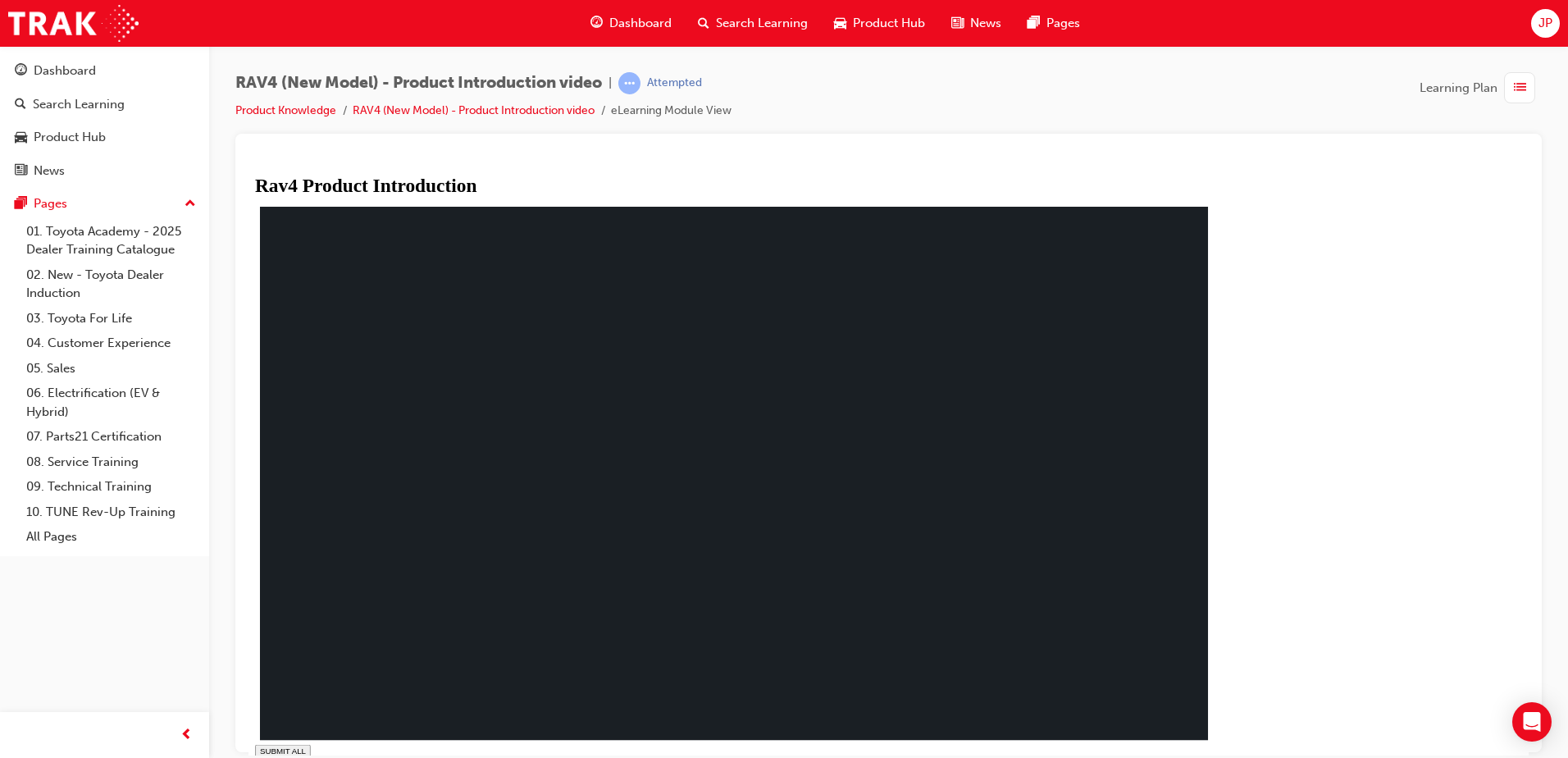
type input "0.011"
